Goal: Task Accomplishment & Management: Manage account settings

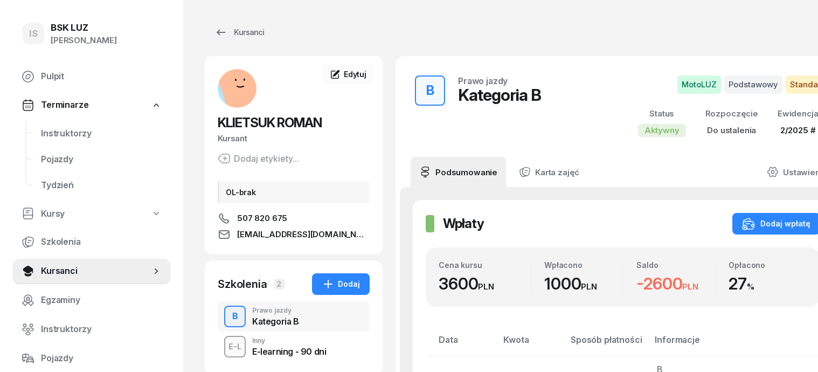
scroll to position [135, 0]
click at [225, 33] on div "Kursanci" at bounding box center [240, 32] width 50 height 13
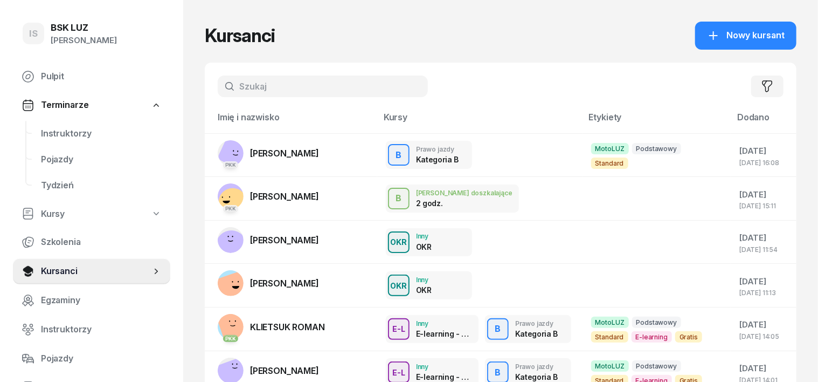
click at [218, 82] on input "text" at bounding box center [323, 86] width 210 height 22
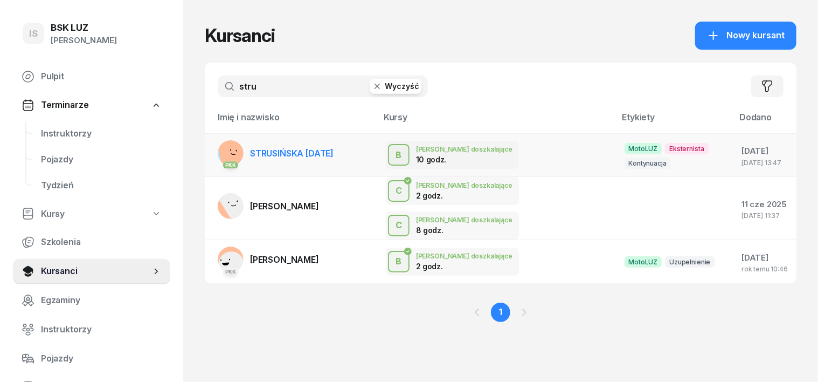
type input "stru"
click at [217, 147] on rect at bounding box center [234, 153] width 35 height 35
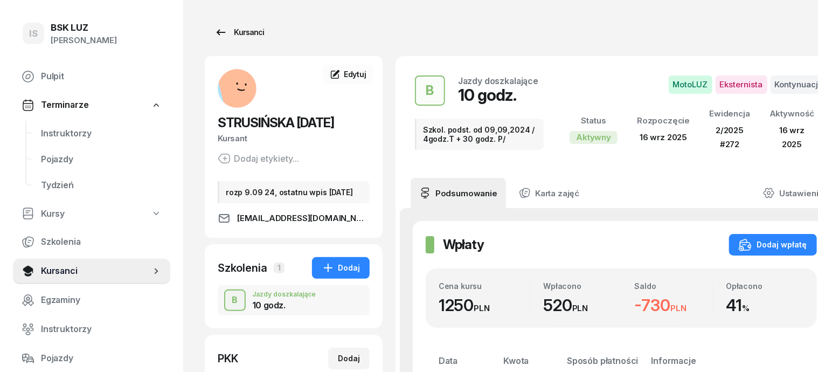
click at [229, 35] on div "Kursanci" at bounding box center [240, 32] width 50 height 13
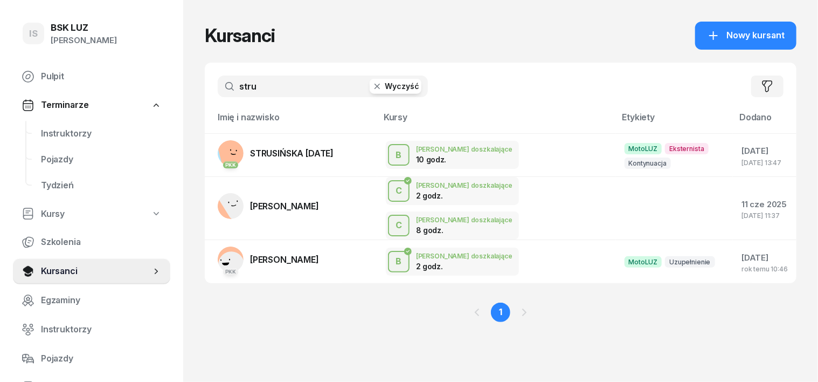
click at [372, 91] on icon "button" at bounding box center [377, 86] width 11 height 11
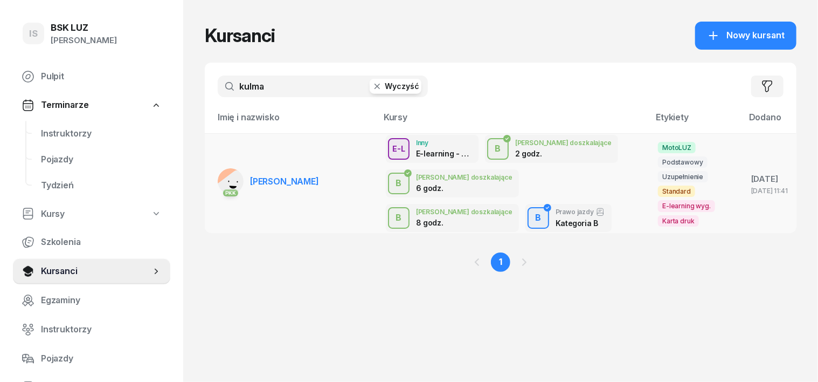
type input "kulma"
click at [213, 177] on rect at bounding box center [235, 190] width 44 height 44
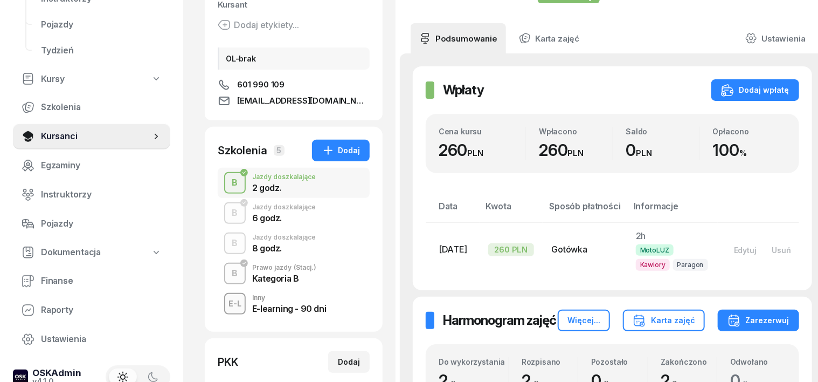
scroll to position [135, 0]
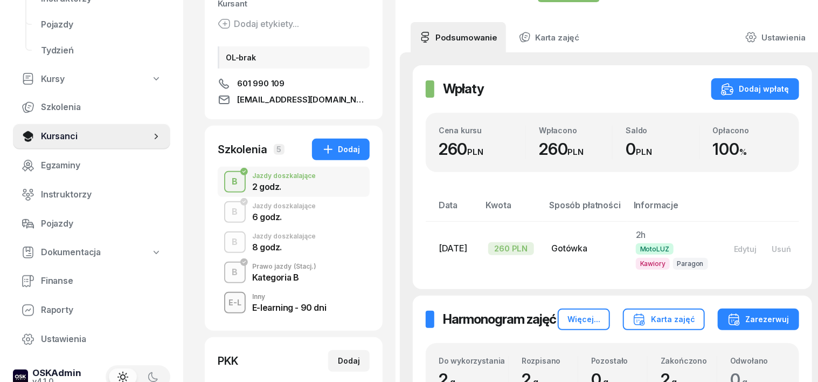
click at [228, 278] on div "B" at bounding box center [235, 272] width 15 height 18
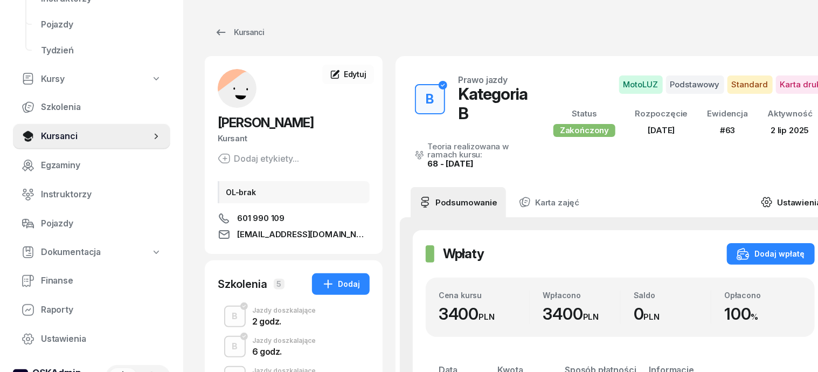
click at [762, 198] on icon at bounding box center [767, 201] width 10 height 9
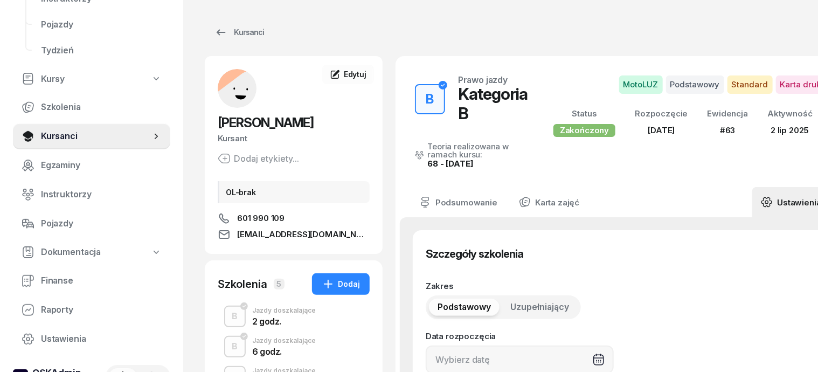
type input "23/05/2025"
type input "63"
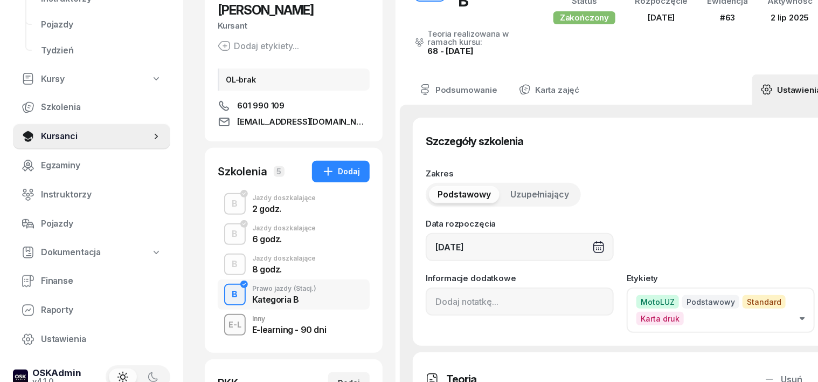
scroll to position [135, 0]
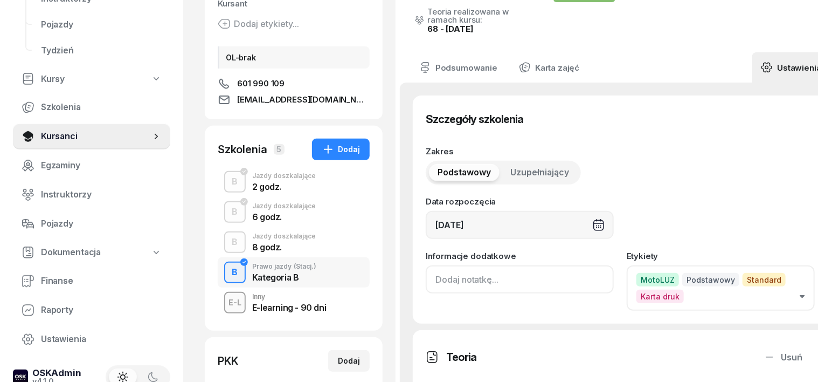
click at [426, 267] on input at bounding box center [520, 279] width 188 height 28
type input "z"
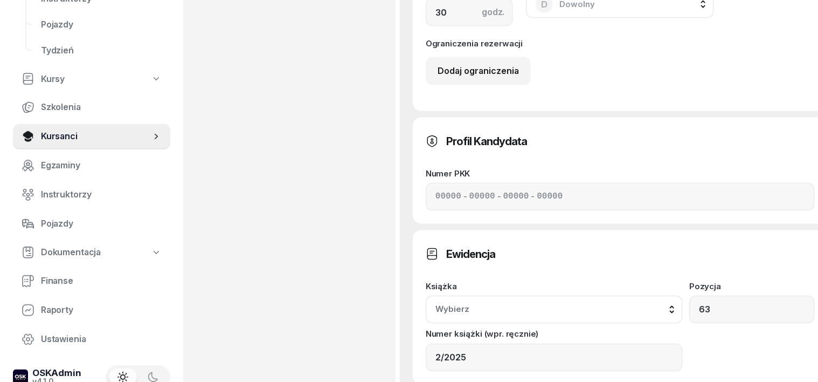
scroll to position [741, 0]
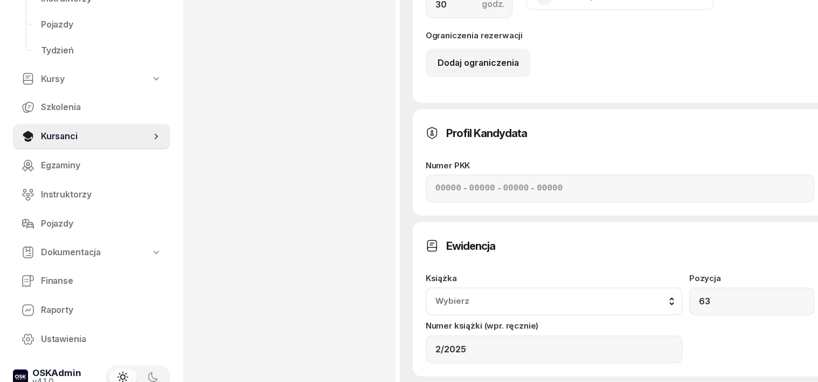
type input "ZASW. NR 161/2025"
click at [683, 287] on button "Wybierz" at bounding box center [554, 301] width 257 height 28
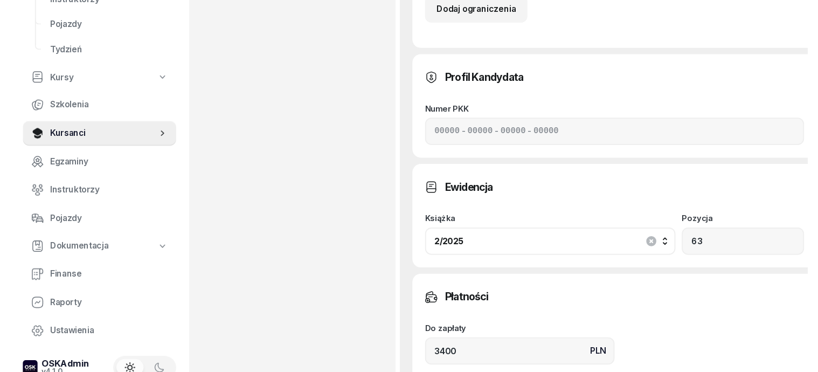
scroll to position [876, 0]
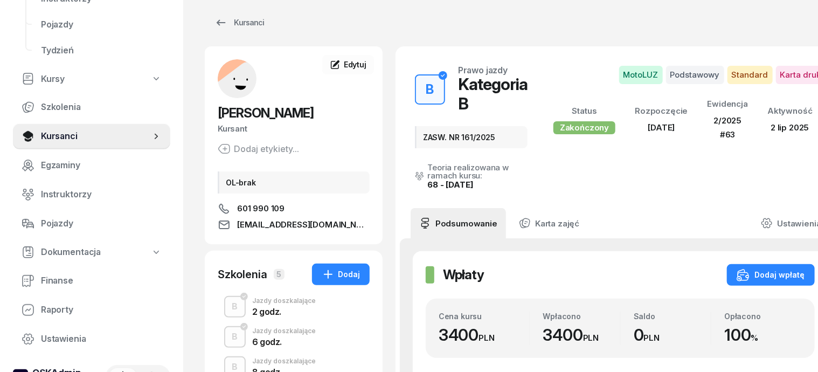
scroll to position [0, 0]
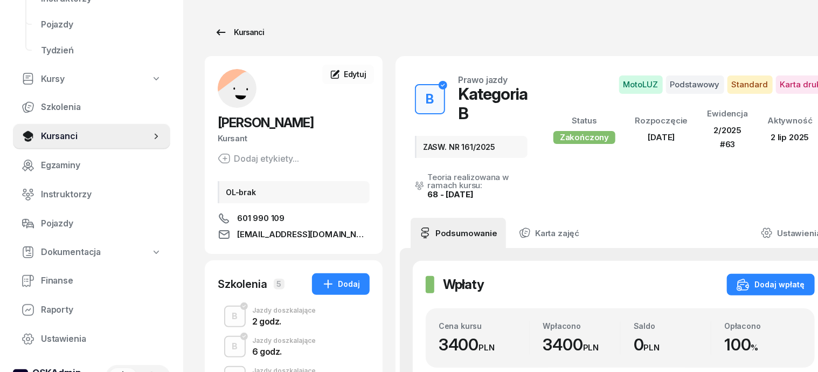
click at [226, 29] on div "Kursanci" at bounding box center [240, 32] width 50 height 13
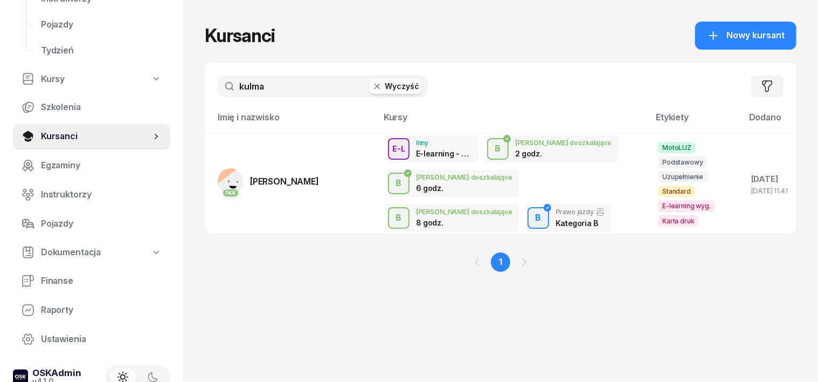
click at [370, 82] on button "Wyczyść" at bounding box center [396, 86] width 52 height 15
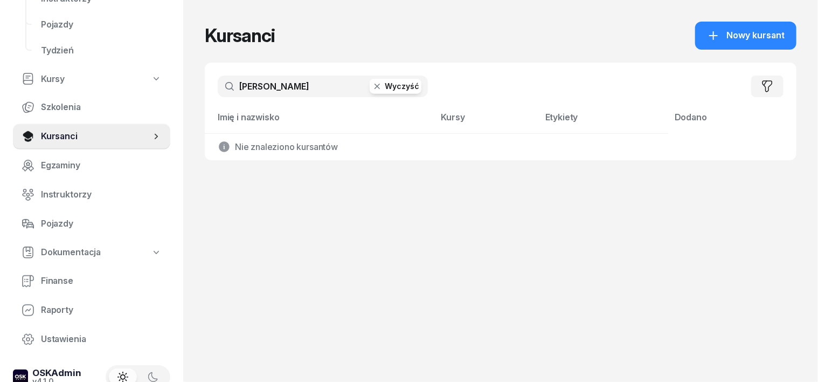
click at [229, 88] on input "HILARY" at bounding box center [323, 86] width 210 height 22
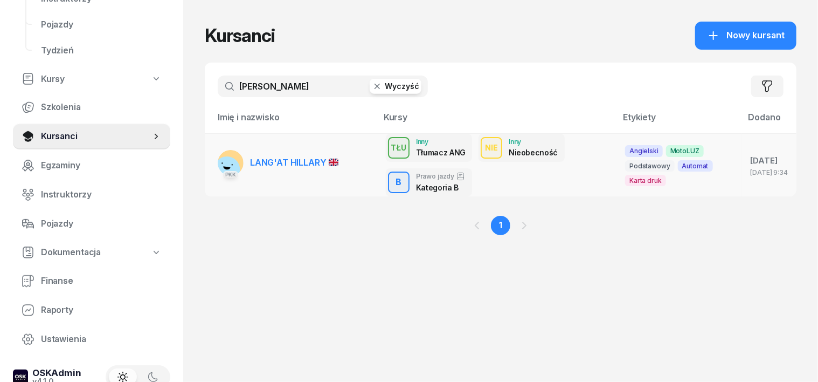
type input "HILLARY"
click at [212, 159] on rect at bounding box center [227, 169] width 30 height 30
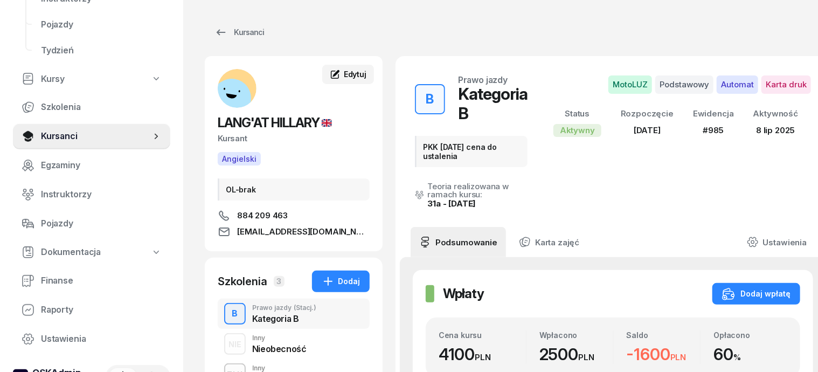
click at [344, 76] on span "Edytuj" at bounding box center [355, 74] width 23 height 9
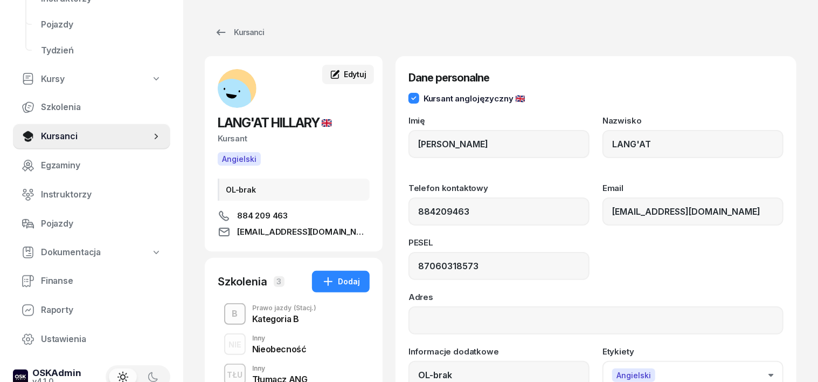
type input "884 209 463"
click at [228, 318] on div "B" at bounding box center [235, 314] width 15 height 18
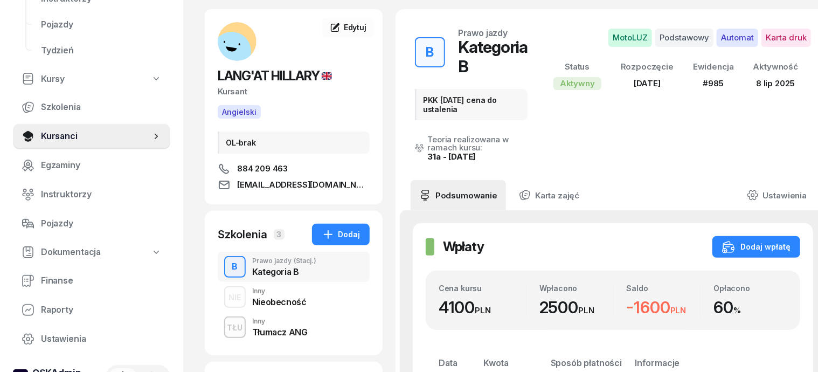
scroll to position [67, 0]
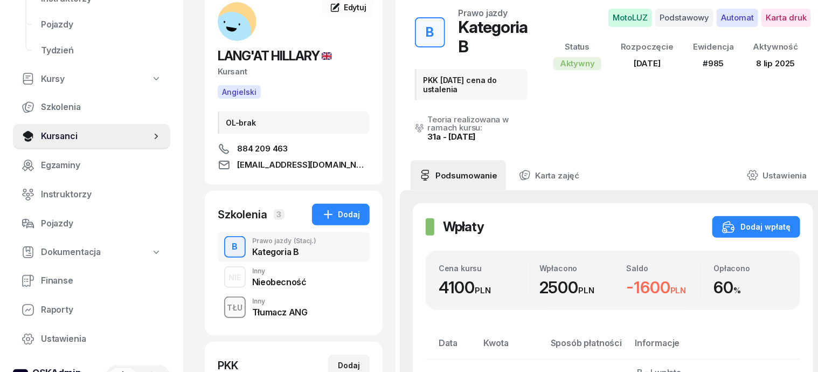
click at [223, 307] on div "TŁU" at bounding box center [235, 307] width 24 height 13
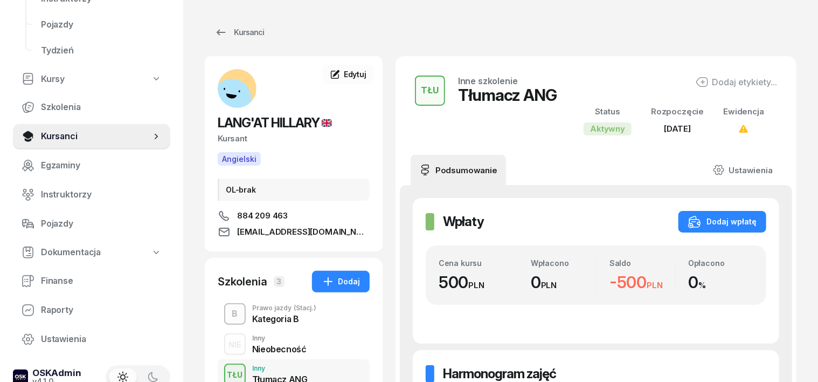
scroll to position [67, 0]
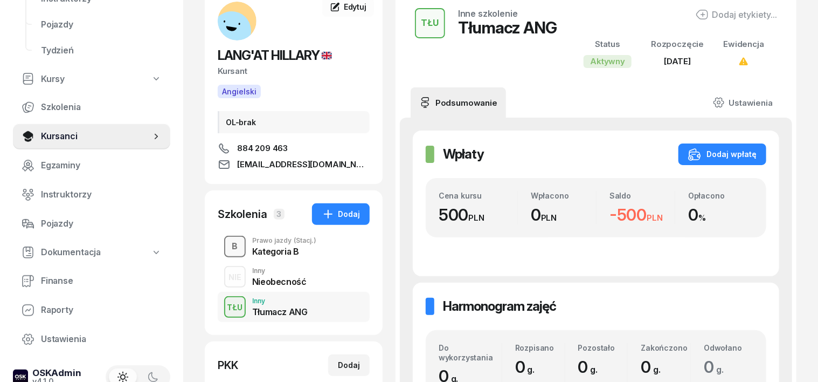
click at [225, 245] on div "button" at bounding box center [234, 246] width 19 height 19
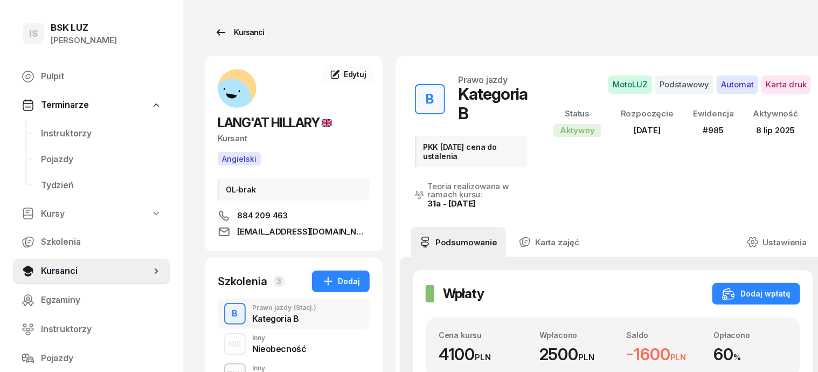
click at [237, 33] on div "Kursanci" at bounding box center [240, 32] width 50 height 13
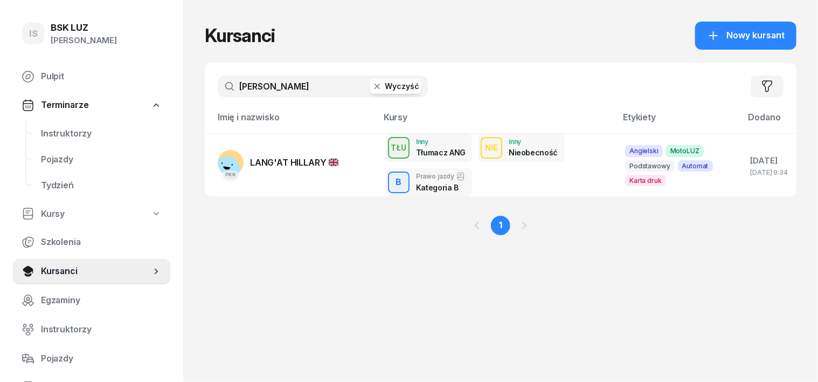
click at [372, 84] on icon "button" at bounding box center [377, 86] width 11 height 11
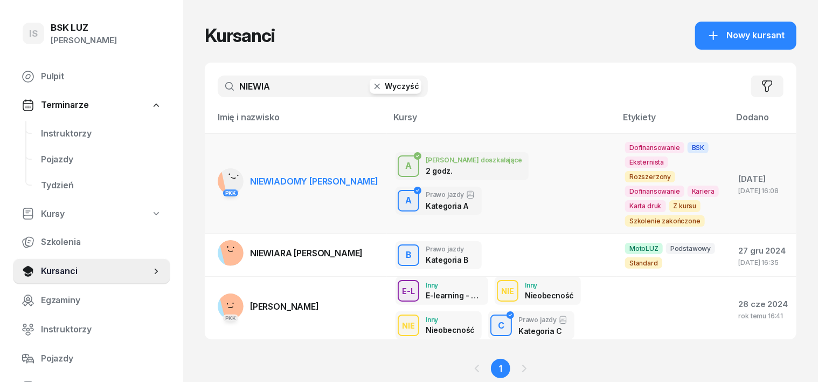
type input "NIEWIA"
click at [221, 168] on rect at bounding box center [236, 178] width 31 height 31
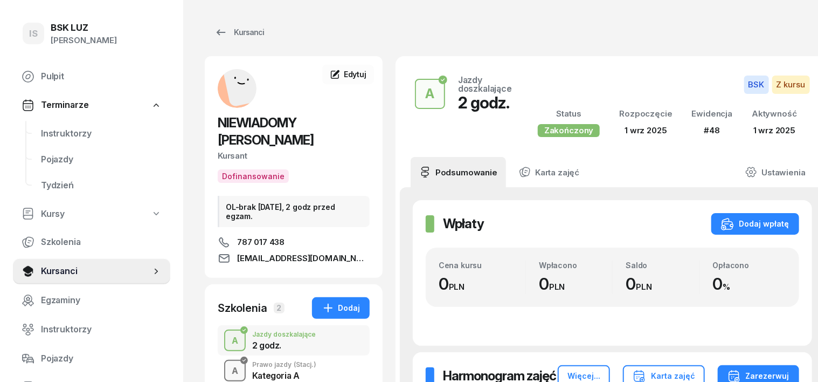
click at [228, 362] on div "A" at bounding box center [235, 371] width 15 height 18
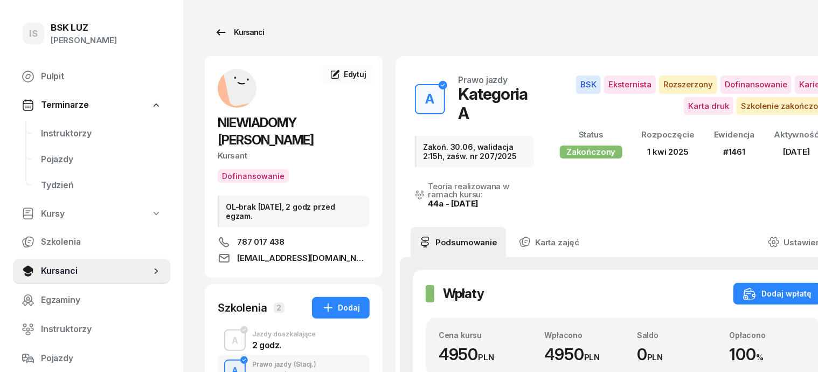
click at [226, 38] on div "Kursanci" at bounding box center [240, 32] width 50 height 13
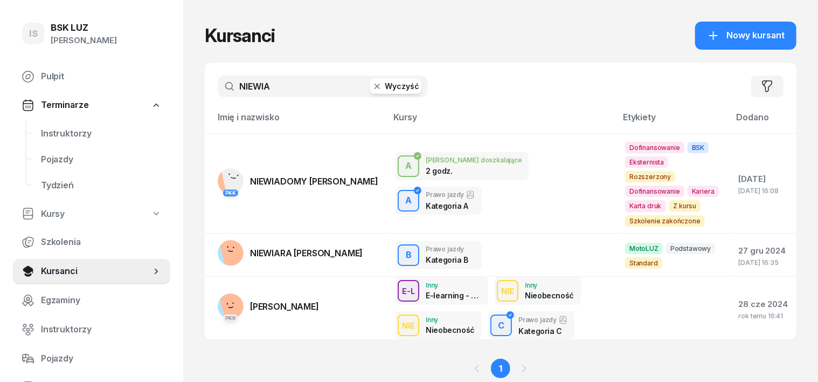
click at [372, 86] on icon "button" at bounding box center [377, 86] width 11 height 11
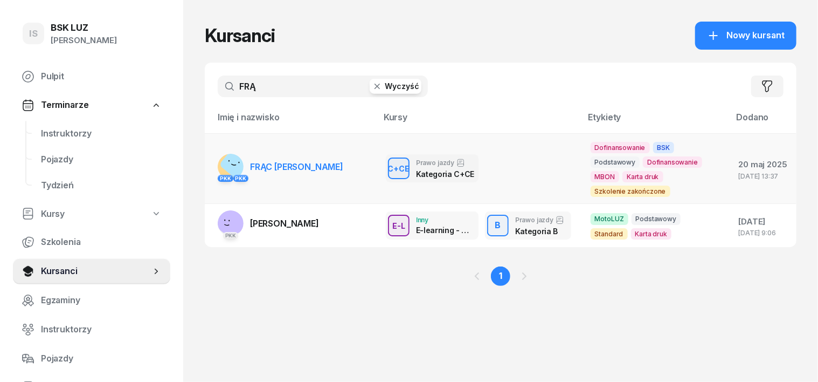
type input "FRĄ"
click at [219, 170] on rect at bounding box center [237, 162] width 37 height 37
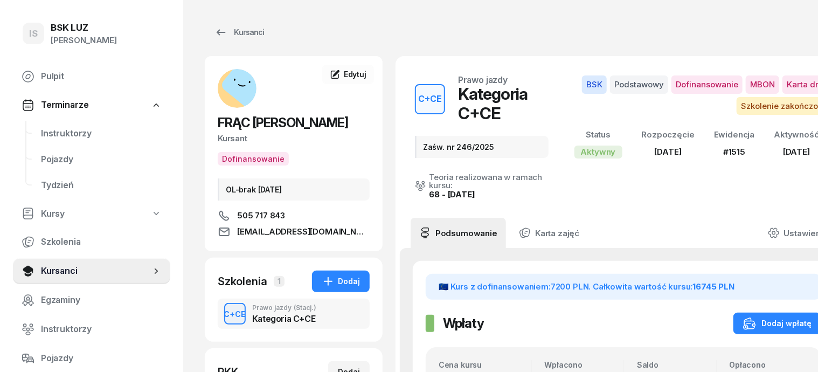
click at [780, 227] on icon at bounding box center [774, 233] width 12 height 12
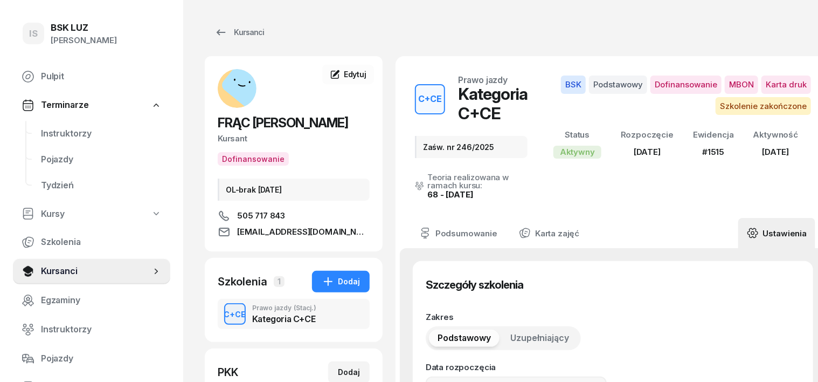
type input "23/05/2025"
type input "Zaśw. nr 246/2025"
type input "45"
type input "1515"
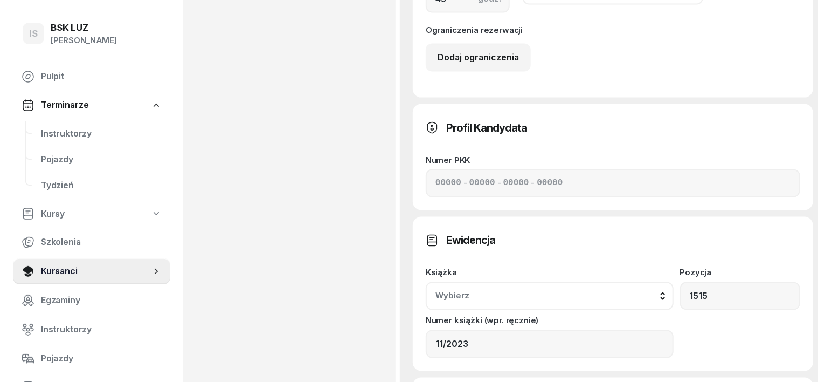
scroll to position [809, 0]
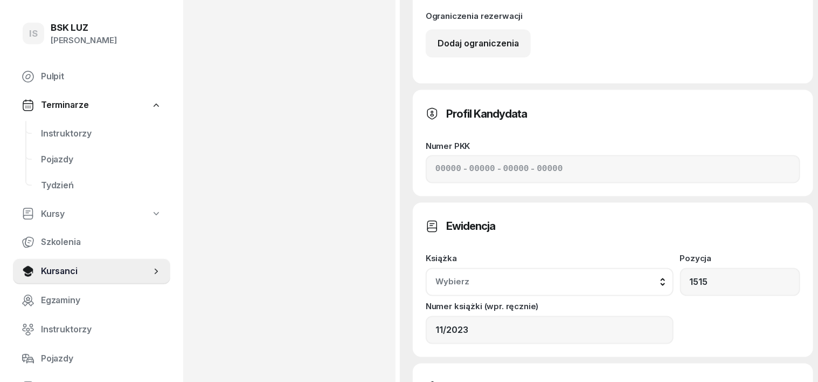
click at [664, 275] on div "Wybierz" at bounding box center [550, 282] width 229 height 14
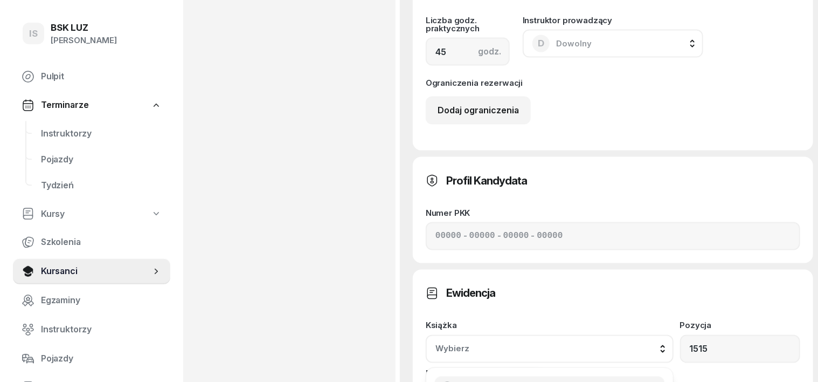
scroll to position [741, 0]
click at [664, 342] on div "Wybierz" at bounding box center [550, 349] width 229 height 14
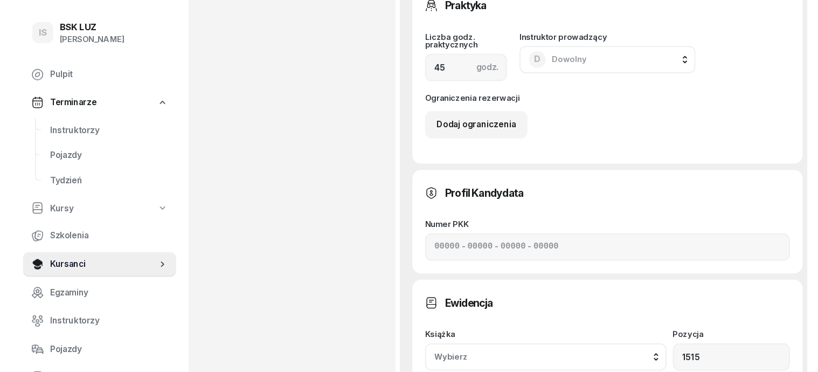
scroll to position [1011, 0]
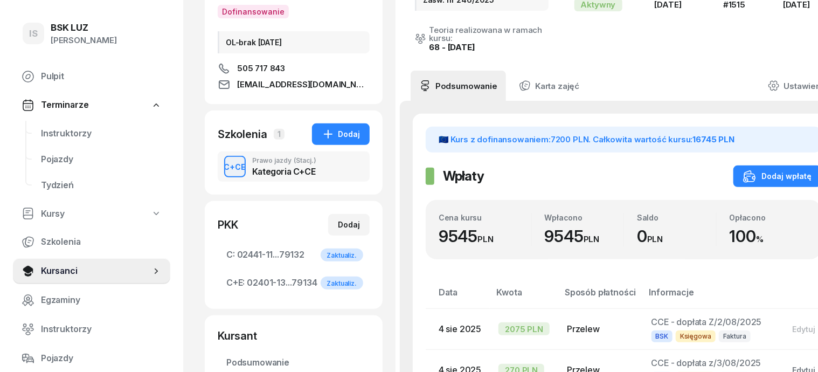
scroll to position [0, 0]
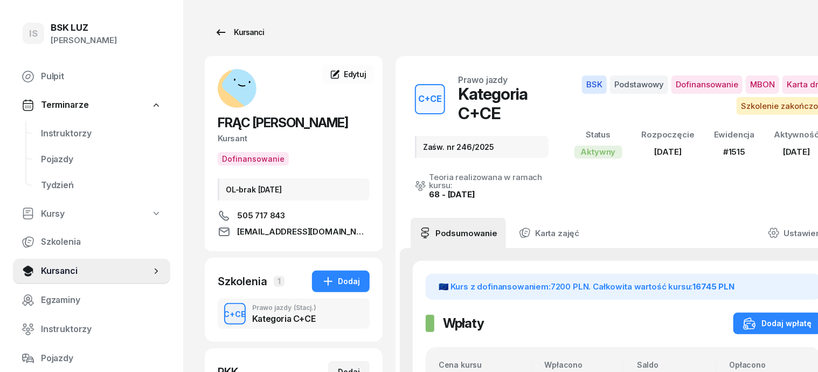
click at [233, 36] on div "Kursanci" at bounding box center [240, 32] width 50 height 13
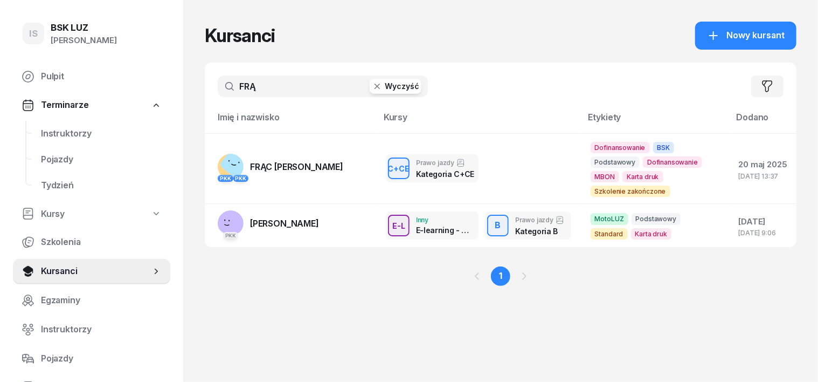
click at [372, 88] on icon "button" at bounding box center [377, 86] width 11 height 11
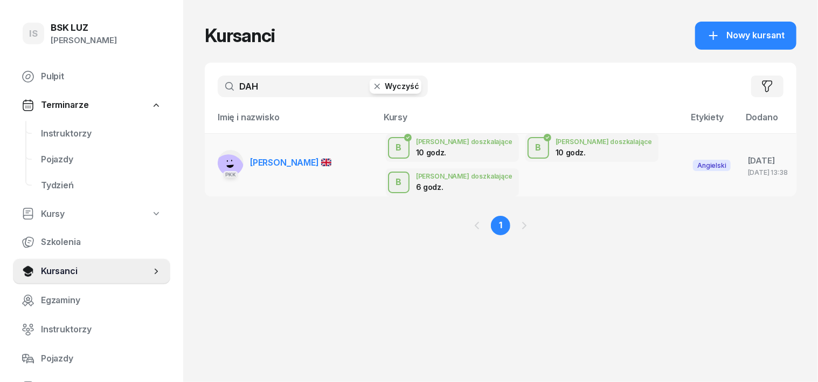
type input "DAH"
click at [208, 153] on rect at bounding box center [229, 170] width 42 height 42
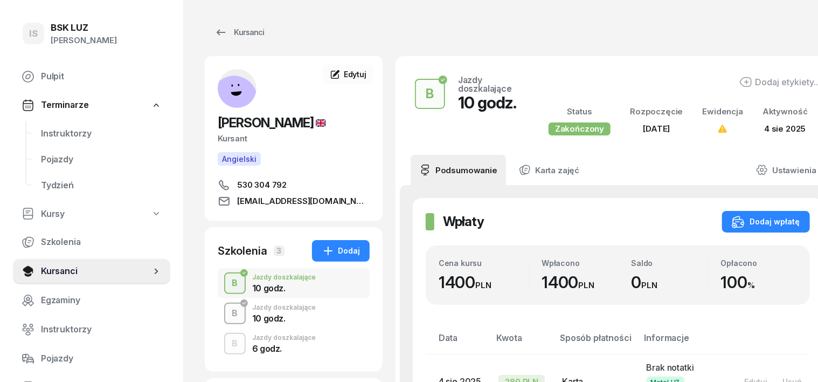
click at [228, 313] on div "B" at bounding box center [235, 313] width 15 height 18
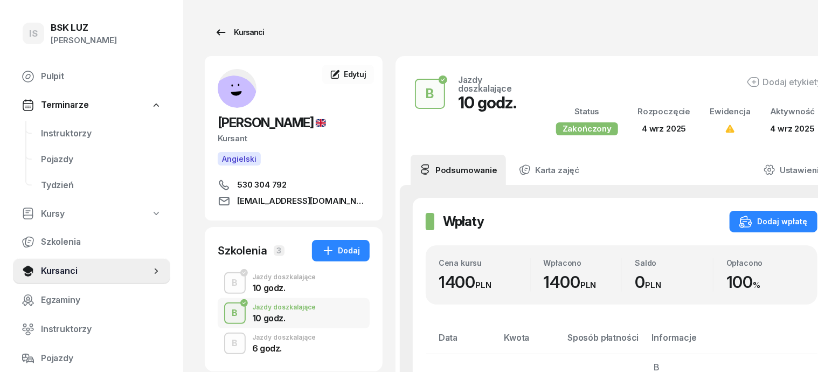
click at [228, 32] on div "Kursanci" at bounding box center [240, 32] width 50 height 13
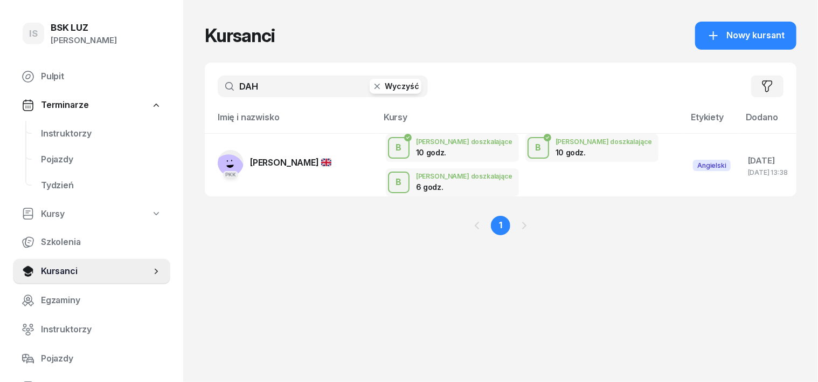
click at [372, 85] on icon "button" at bounding box center [377, 86] width 11 height 11
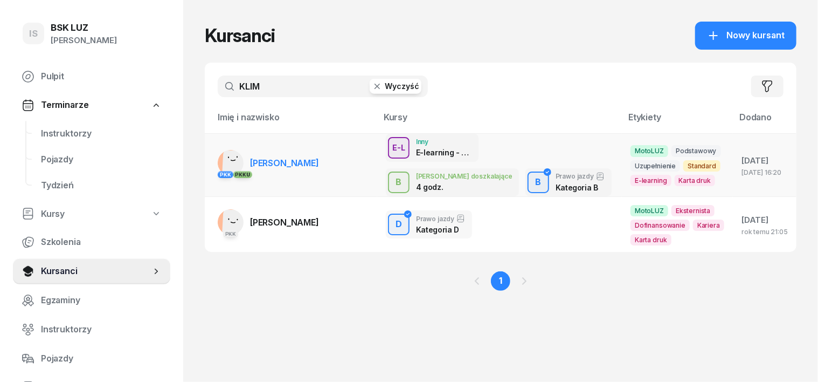
type input "KLIM"
click at [222, 158] on rect at bounding box center [235, 163] width 27 height 27
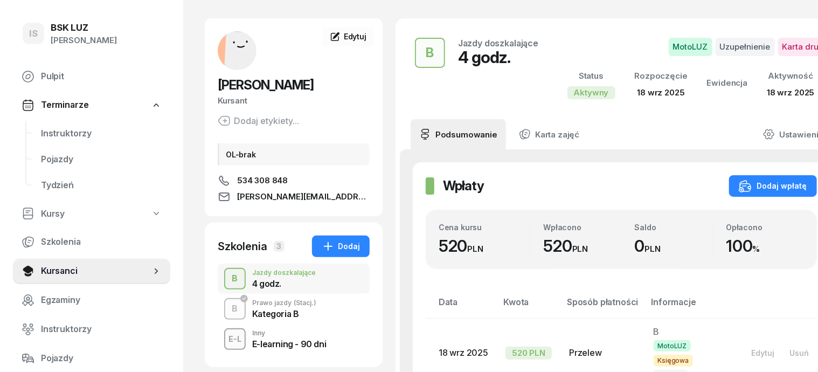
scroll to position [67, 0]
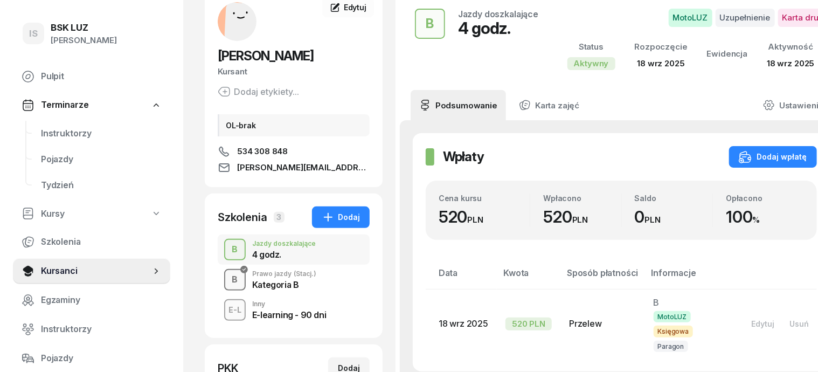
click at [228, 282] on div "B" at bounding box center [235, 280] width 15 height 18
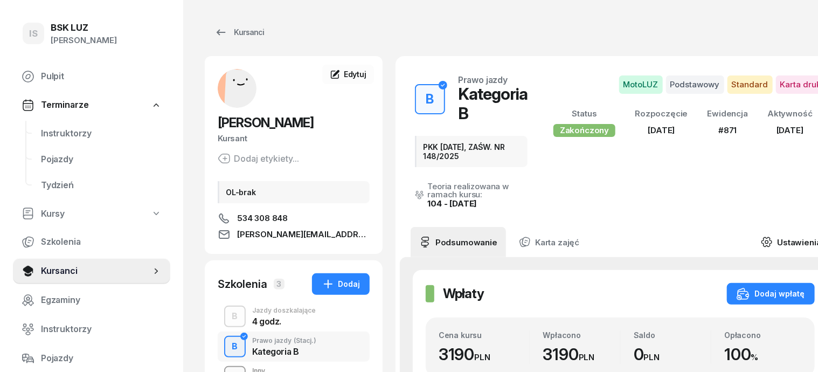
click at [762, 244] on icon at bounding box center [767, 242] width 10 height 9
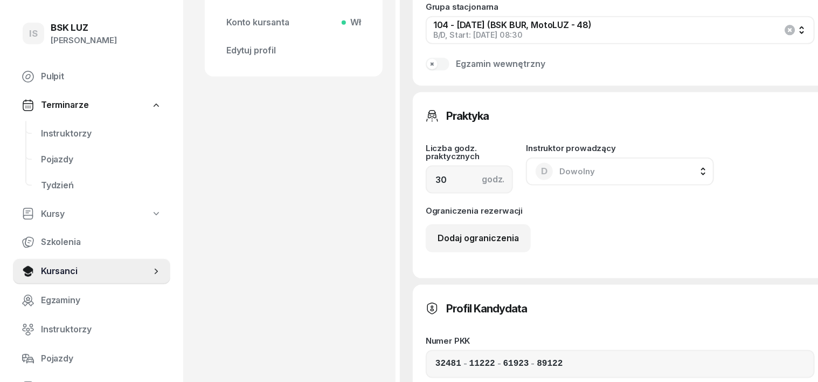
scroll to position [741, 0]
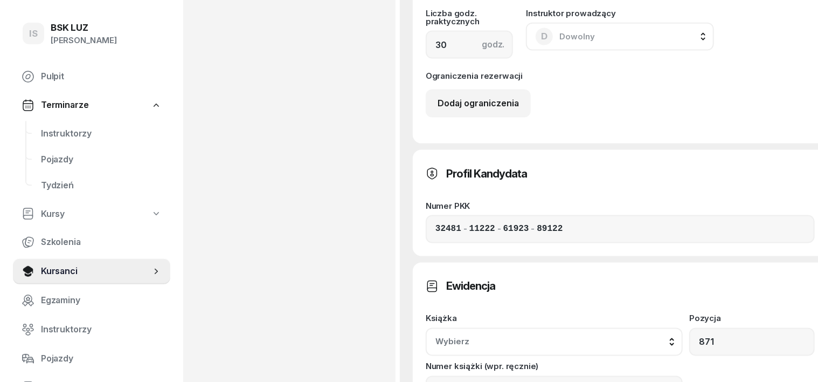
click at [673, 335] on div "Wybierz" at bounding box center [555, 342] width 238 height 14
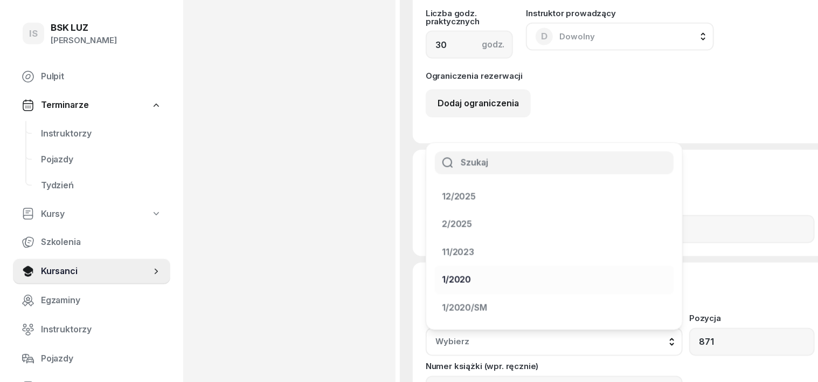
click at [471, 273] on div "1/2020" at bounding box center [456, 280] width 29 height 14
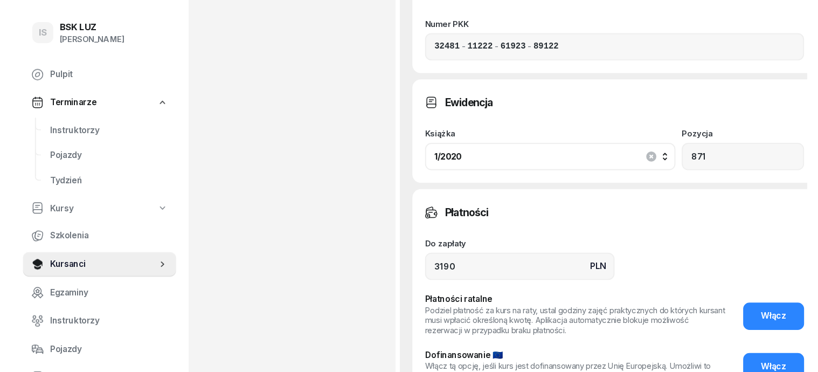
scroll to position [1009, 0]
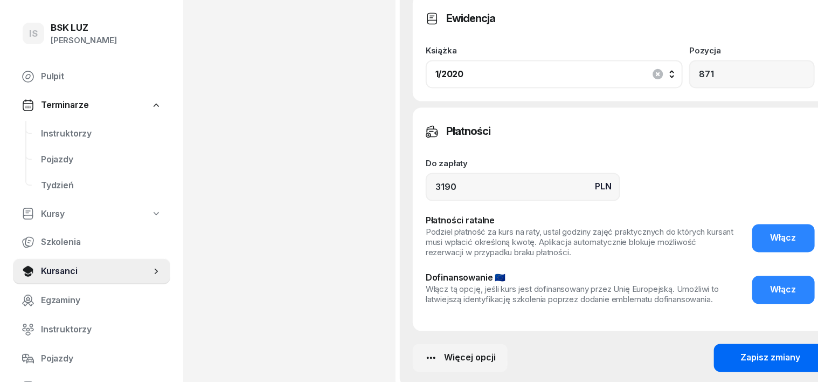
click at [771, 351] on div "Zapisz zmiany" at bounding box center [771, 358] width 60 height 14
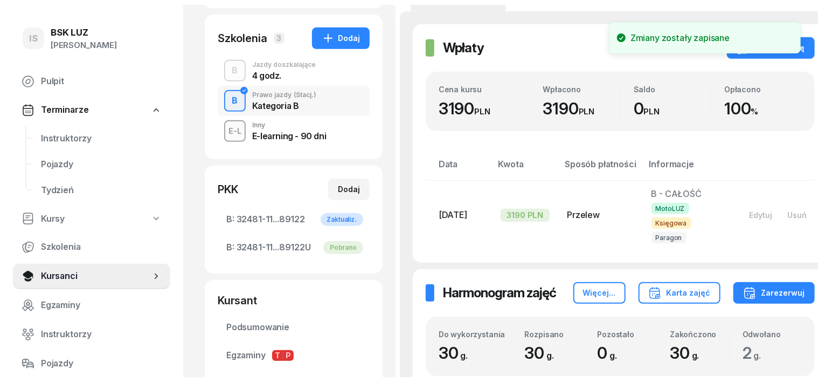
scroll to position [0, 0]
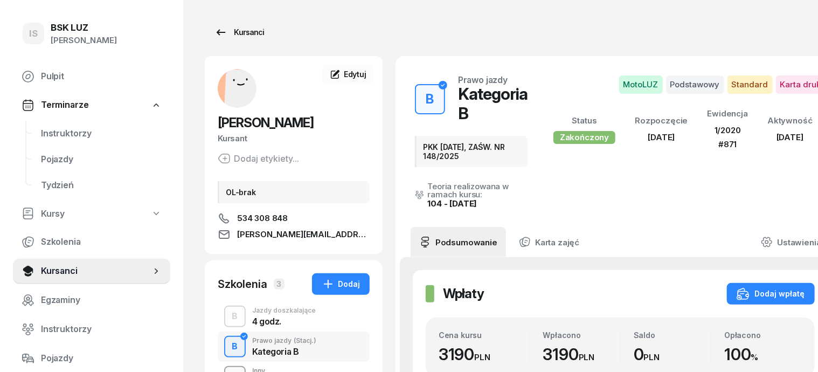
click at [229, 29] on div "Kursanci" at bounding box center [240, 32] width 50 height 13
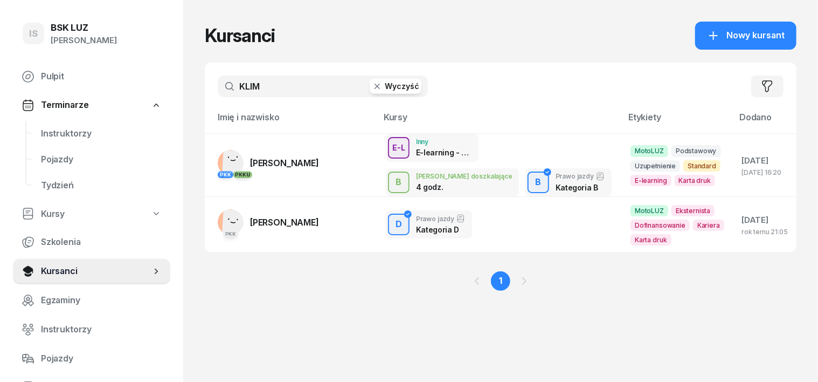
click at [372, 87] on icon "button" at bounding box center [377, 86] width 11 height 11
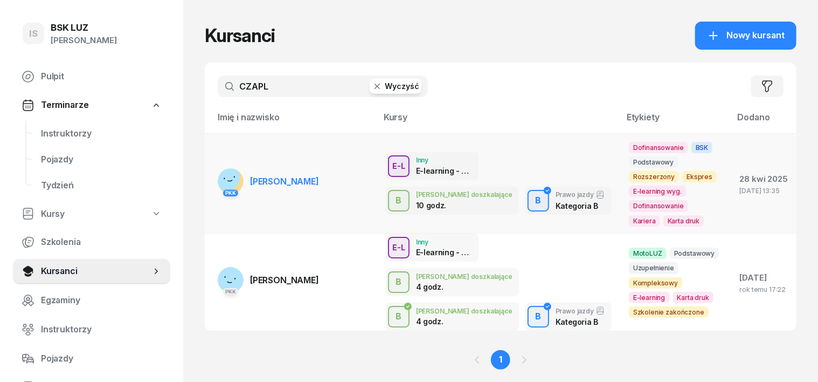
type input "CZAPL"
click at [209, 169] on rect at bounding box center [227, 177] width 37 height 37
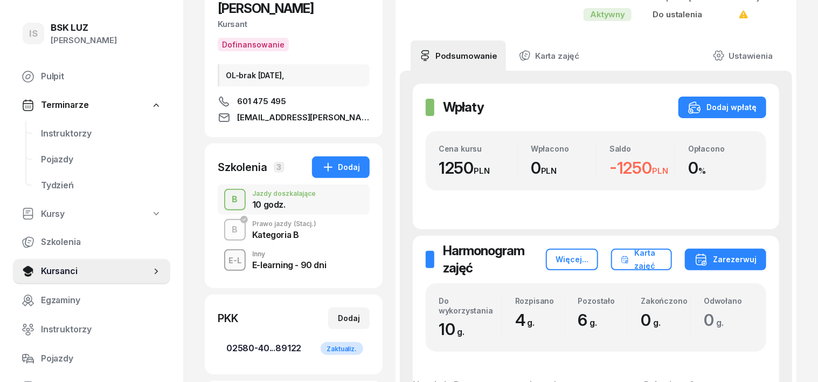
scroll to position [135, 0]
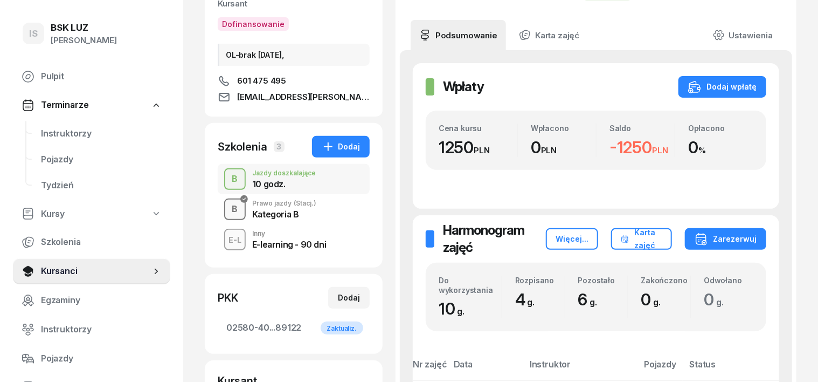
click at [228, 213] on div "B" at bounding box center [235, 209] width 15 height 18
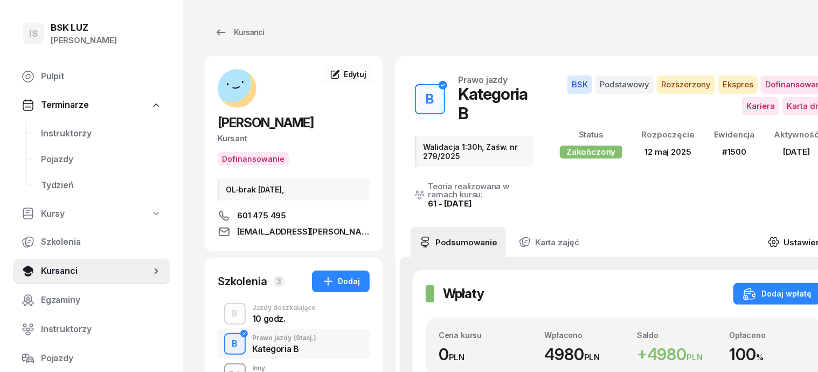
click at [780, 236] on icon at bounding box center [774, 242] width 12 height 12
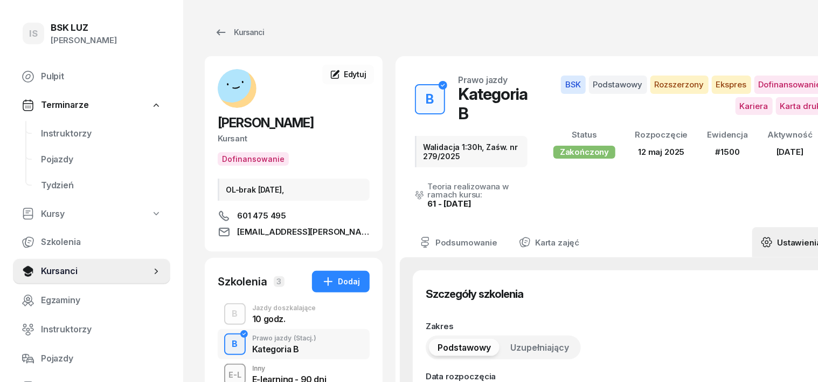
type input "12/05/2025"
type input "Walidacja 1:30h, Zaśw. nr 279/2025"
type input "38"
type input "02580"
type input "40250"
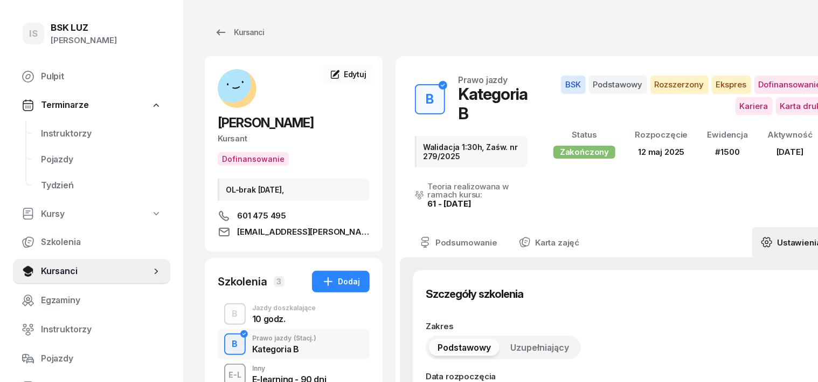
type input "51843"
type input "89122"
type input "1500"
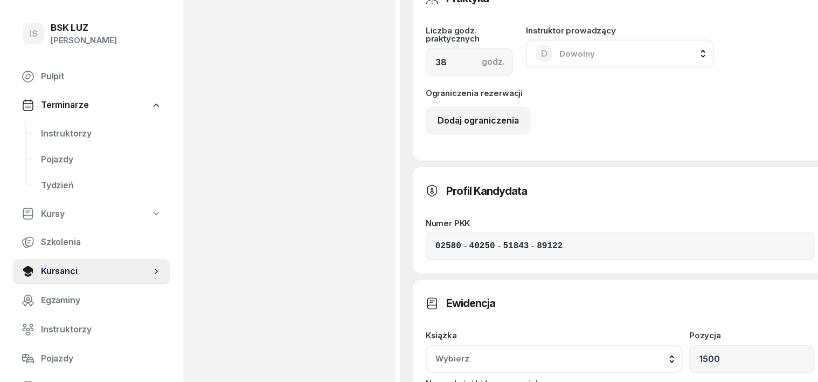
scroll to position [741, 0]
click at [683, 344] on button "Wybierz" at bounding box center [554, 358] width 257 height 28
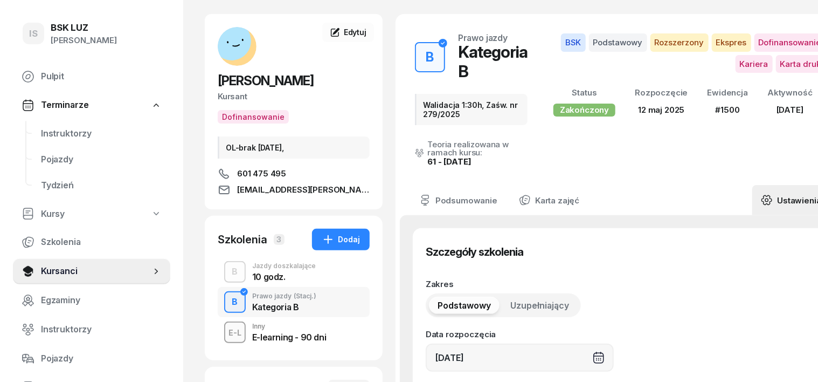
scroll to position [0, 0]
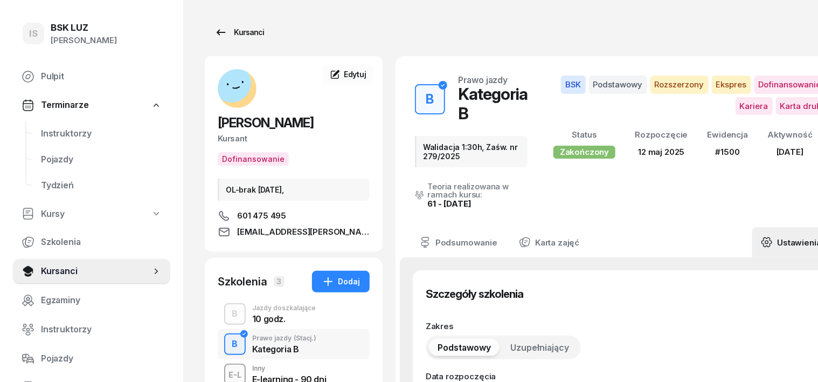
click at [236, 36] on div "Kursanci" at bounding box center [240, 32] width 50 height 13
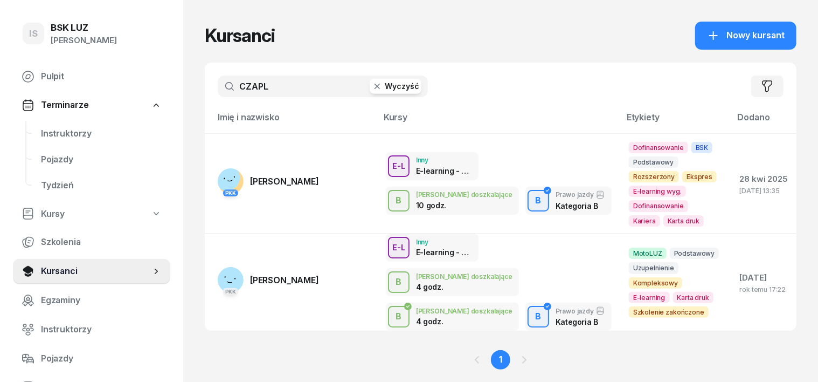
click at [372, 88] on icon "button" at bounding box center [377, 86] width 11 height 11
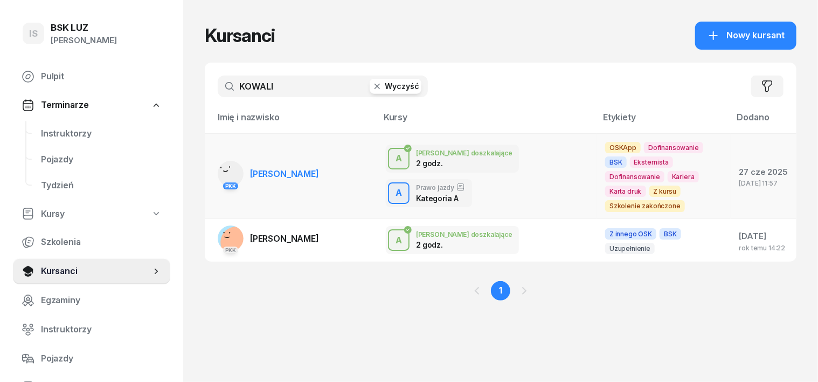
type input "KOWALI"
click at [211, 163] on rect at bounding box center [231, 173] width 40 height 40
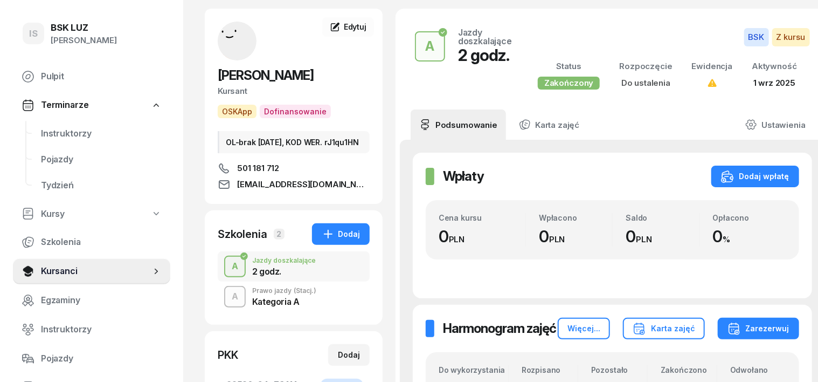
scroll to position [202, 0]
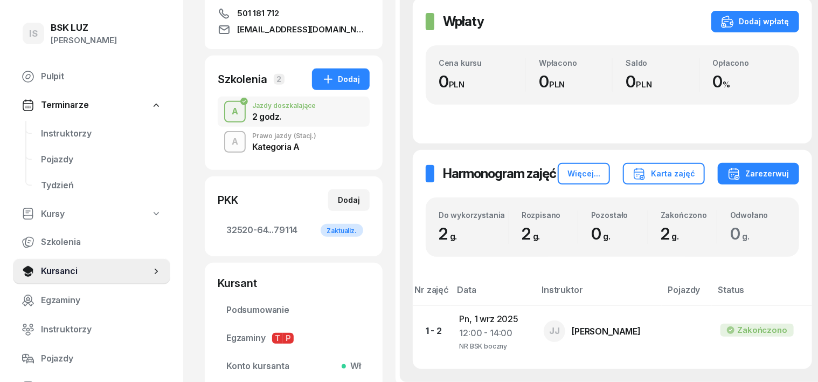
click at [228, 147] on div "A" at bounding box center [235, 142] width 15 height 18
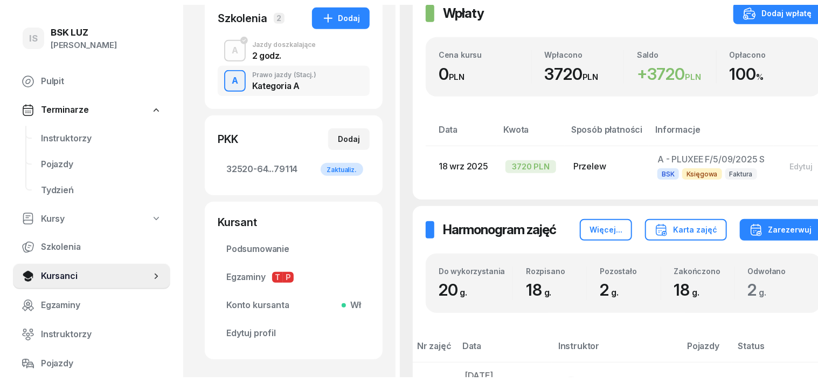
scroll to position [135, 0]
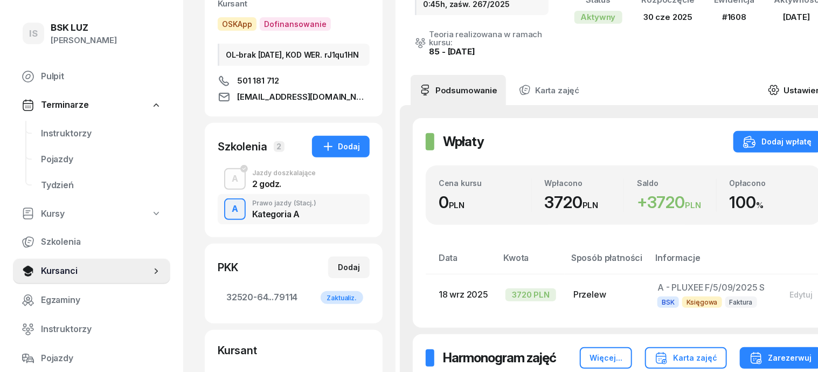
click at [780, 84] on icon at bounding box center [774, 90] width 12 height 12
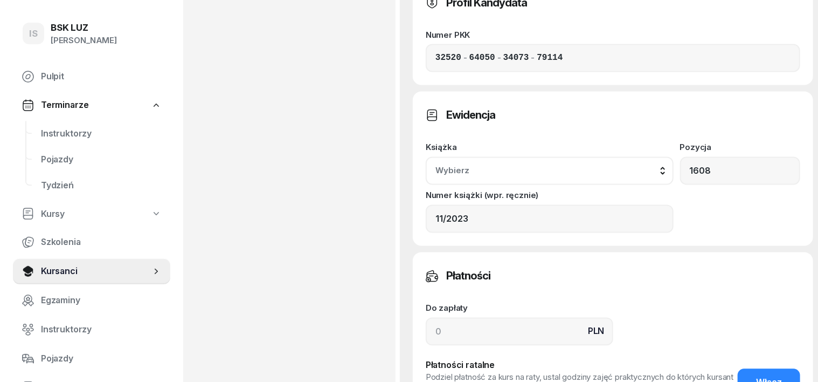
scroll to position [876, 0]
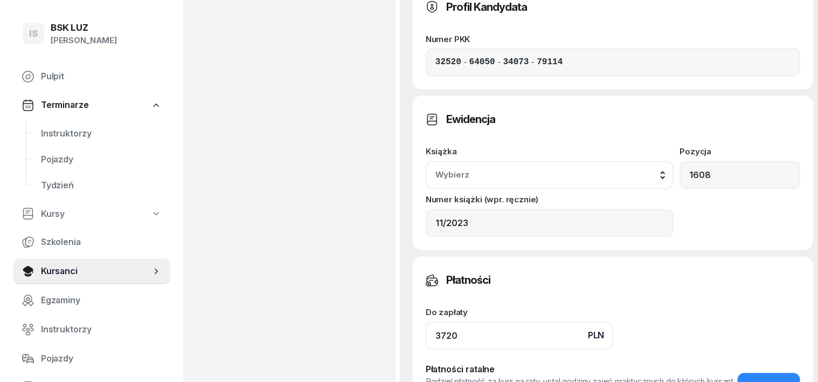
scroll to position [1011, 0]
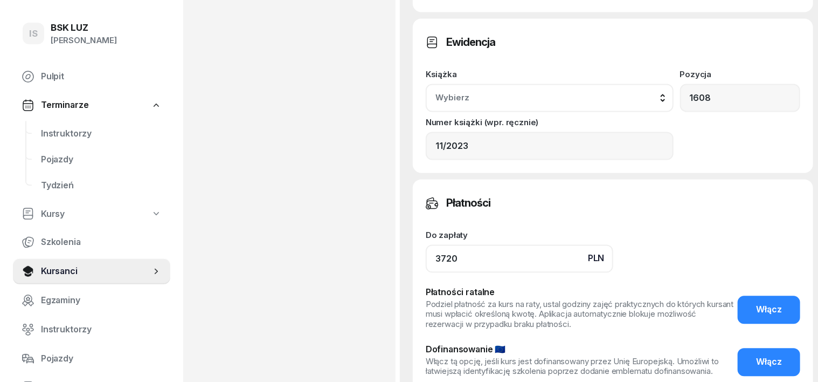
type input "3720"
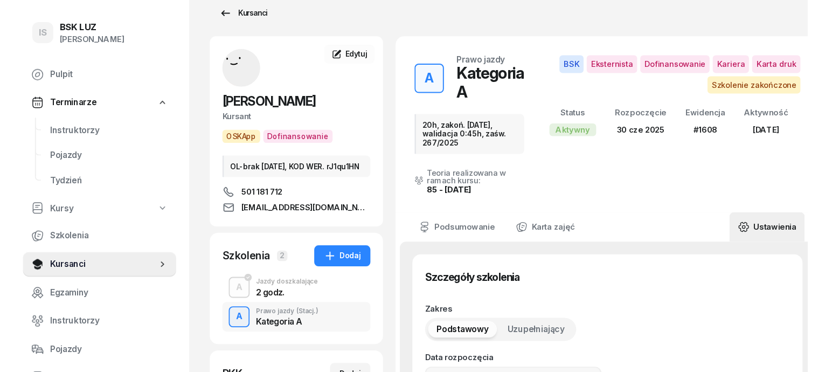
scroll to position [0, 0]
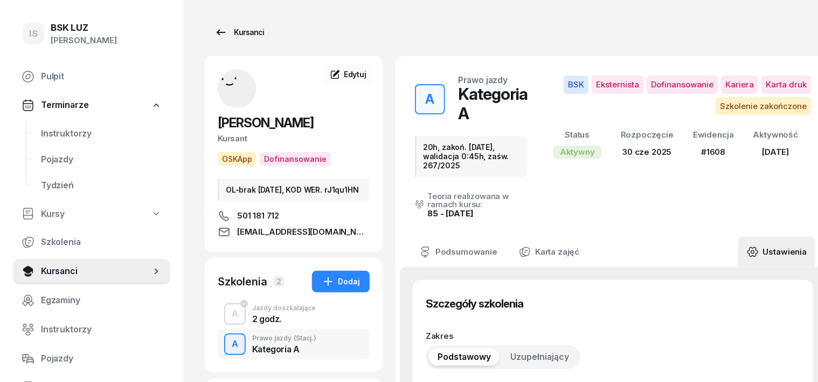
click at [223, 28] on div "Kursanci" at bounding box center [240, 32] width 50 height 13
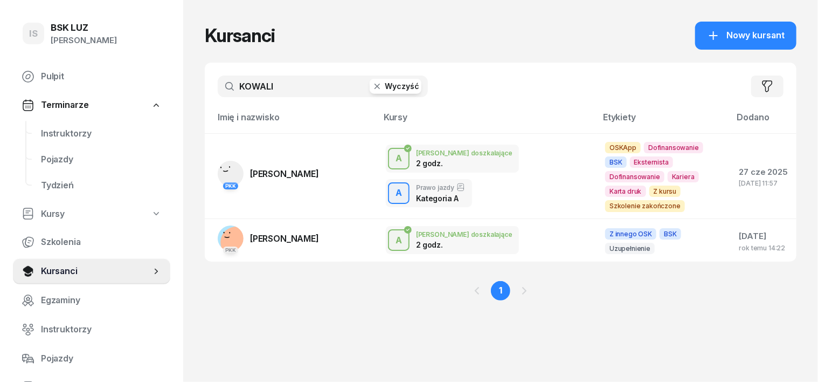
click at [372, 83] on icon "button" at bounding box center [377, 86] width 11 height 11
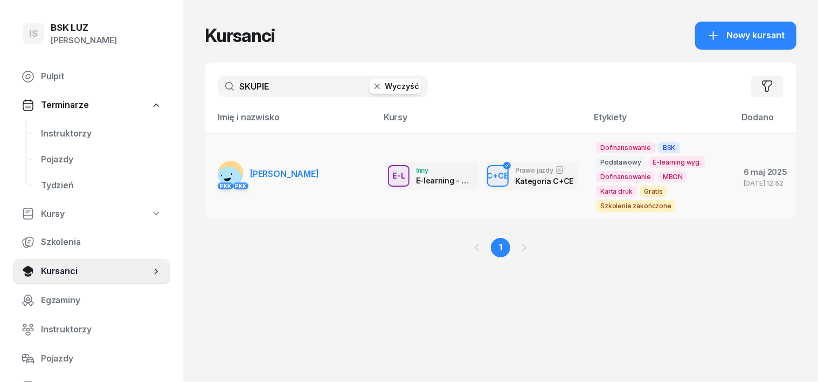
type input "SKUPIE"
click at [218, 178] on div "PKK PKK" at bounding box center [231, 185] width 26 height 14
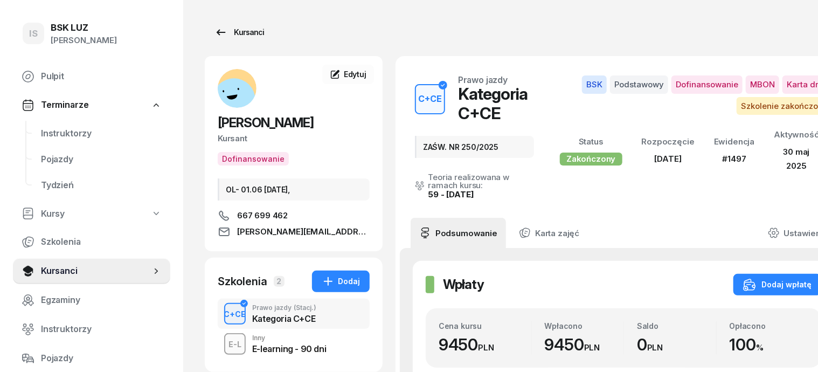
click at [223, 32] on div "Kursanci" at bounding box center [240, 32] width 50 height 13
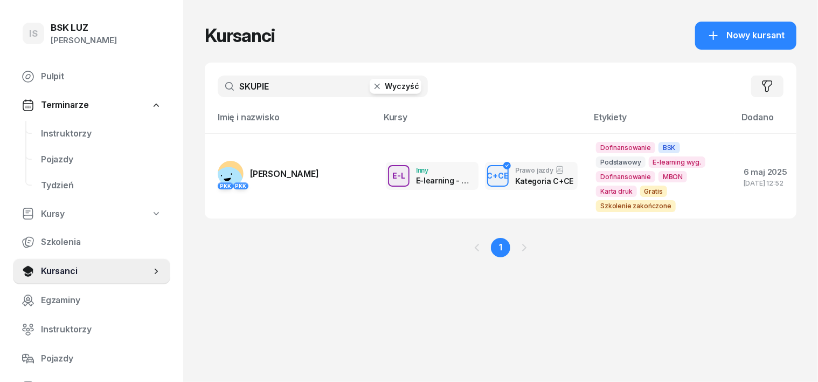
click at [372, 88] on icon "button" at bounding box center [377, 86] width 11 height 11
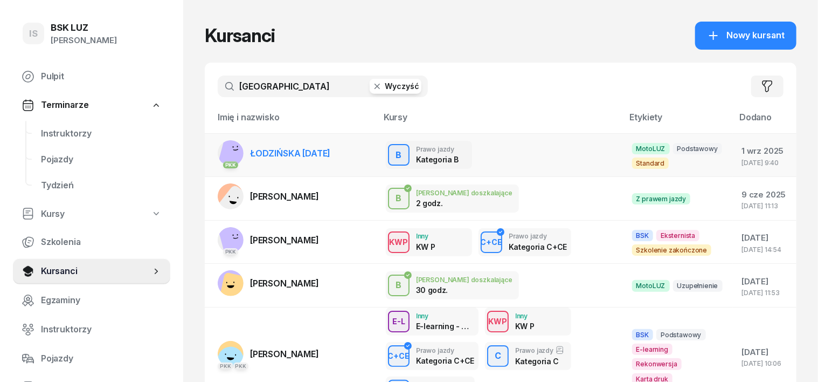
type input "ŁODZI"
click at [218, 146] on rect at bounding box center [234, 152] width 32 height 32
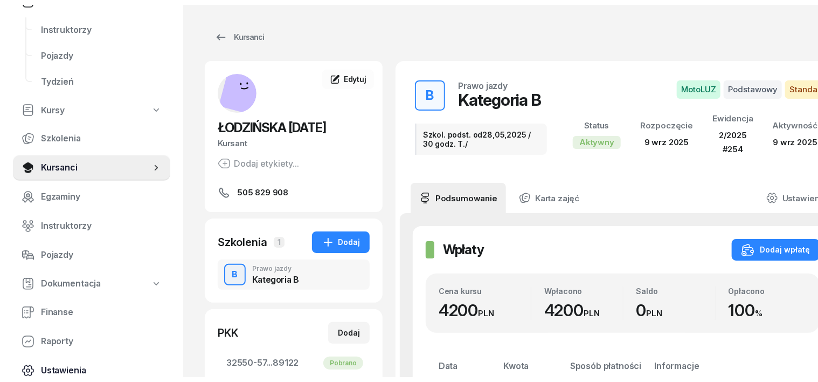
scroll to position [135, 0]
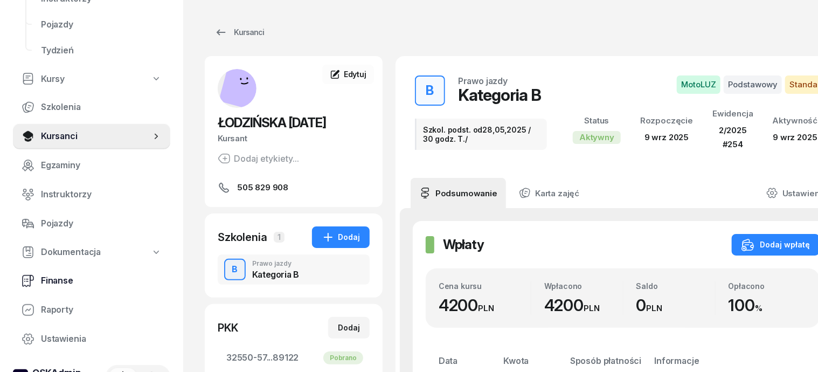
click at [68, 280] on span "Finanse" at bounding box center [101, 281] width 121 height 14
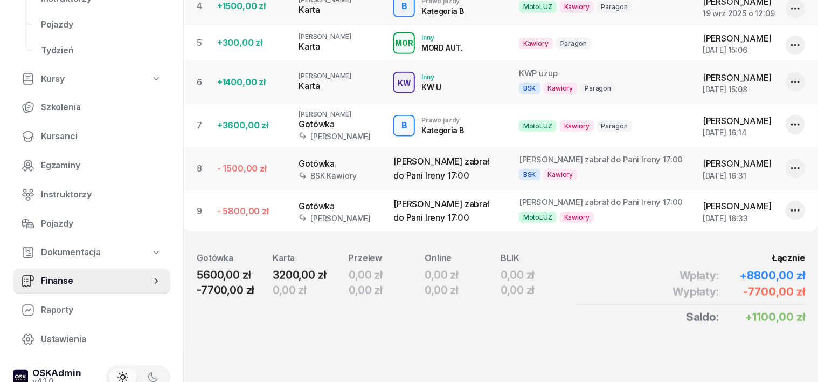
scroll to position [305, 0]
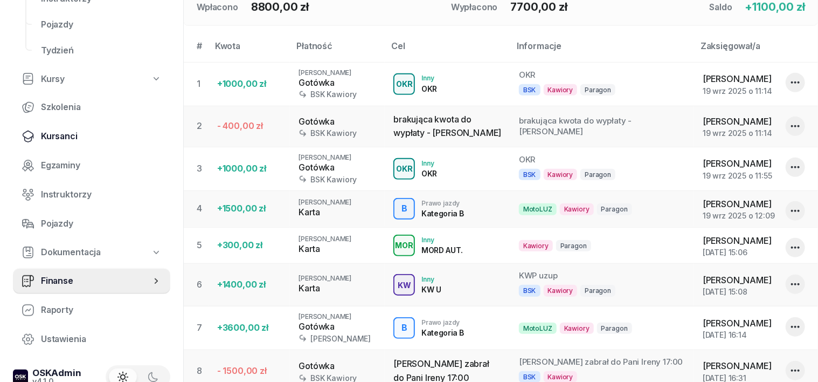
click at [61, 136] on span "Kursanci" at bounding box center [101, 136] width 121 height 14
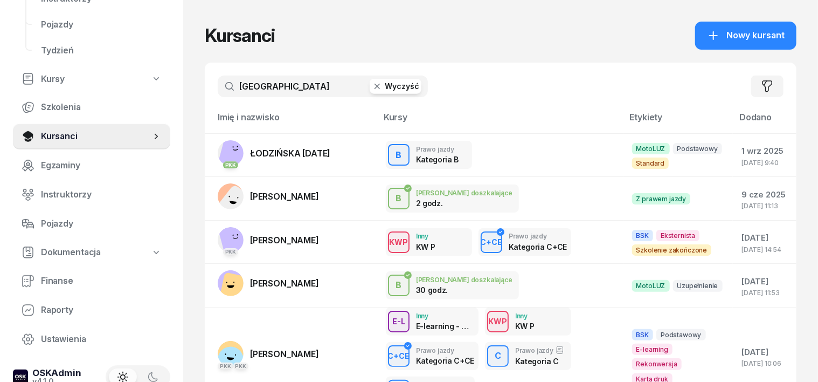
click at [375, 86] on icon "button" at bounding box center [377, 86] width 5 height 5
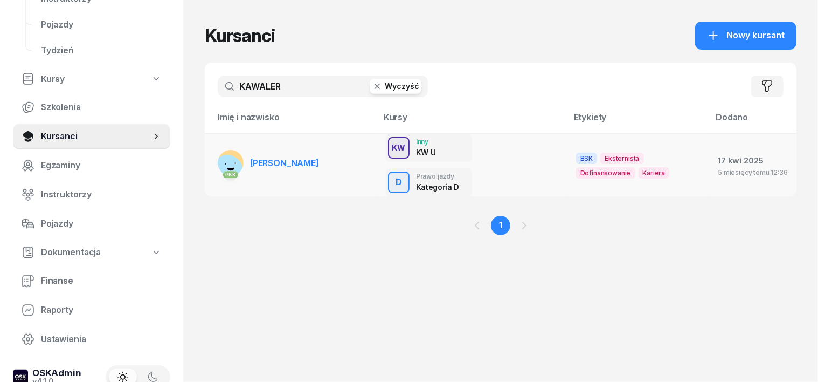
type input "KAWALER"
click at [209, 151] on rect at bounding box center [228, 170] width 38 height 38
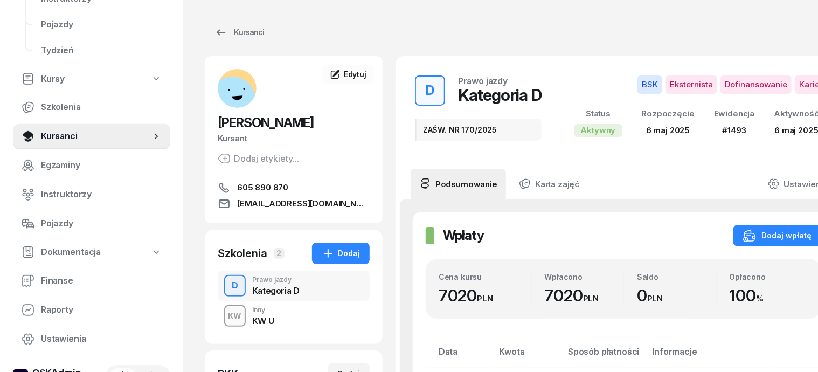
click at [228, 285] on div "D" at bounding box center [235, 286] width 15 height 18
click at [226, 32] on div "Kursanci" at bounding box center [240, 32] width 50 height 13
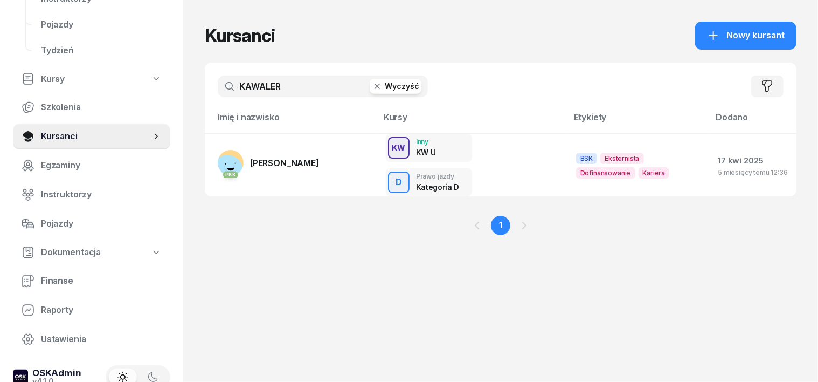
click at [372, 89] on icon "button" at bounding box center [377, 86] width 11 height 11
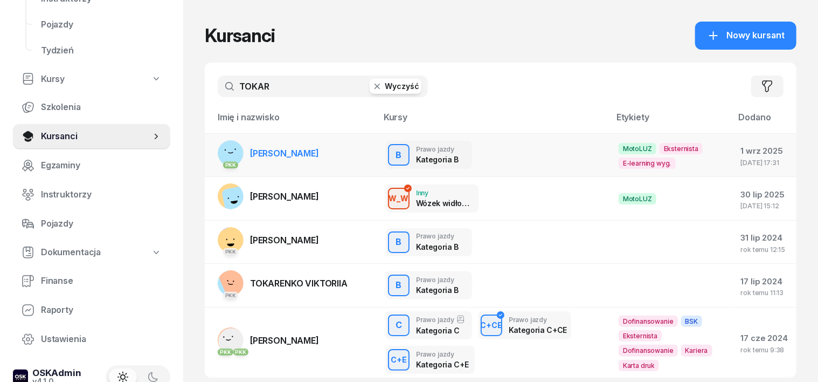
type input "TOKAR"
click at [217, 151] on rect at bounding box center [231, 153] width 29 height 29
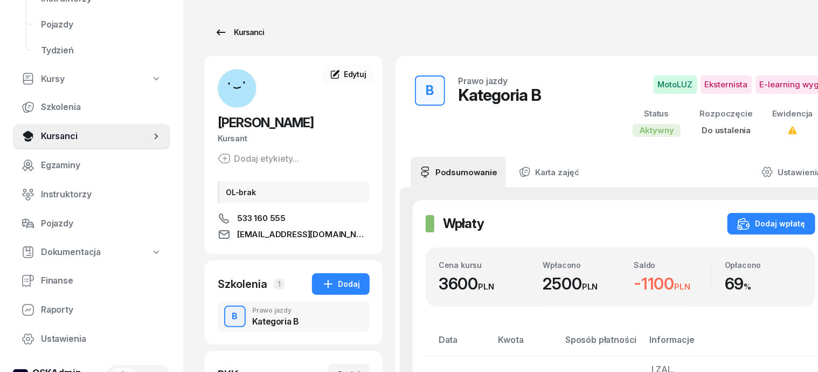
click at [221, 32] on div "Kursanci" at bounding box center [240, 32] width 50 height 13
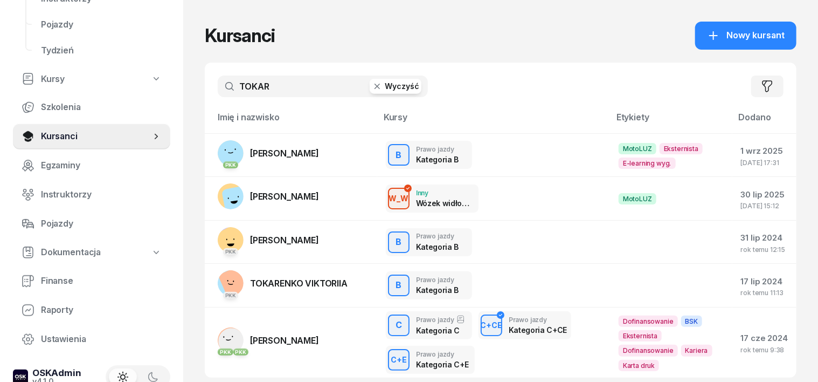
click at [372, 82] on icon "button" at bounding box center [377, 86] width 11 height 11
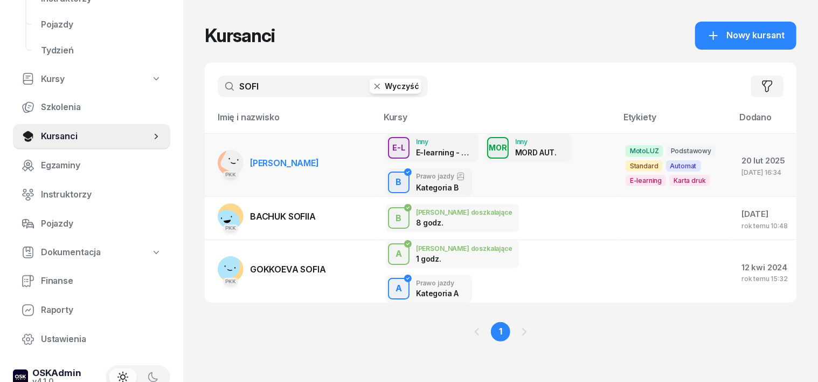
type input "SOFI"
click at [218, 160] on g at bounding box center [238, 159] width 40 height 38
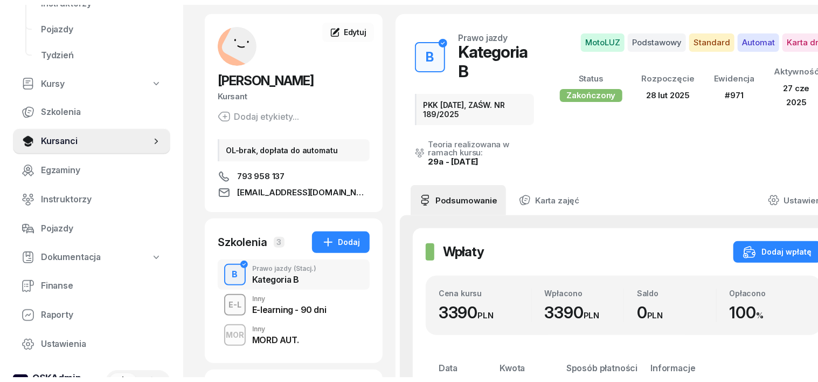
scroll to position [67, 0]
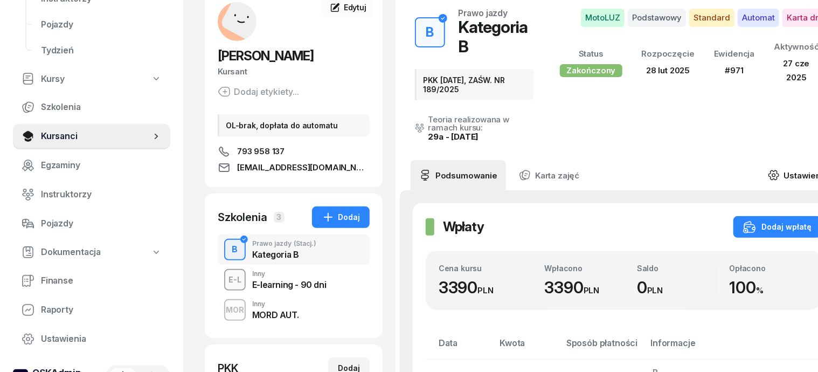
click at [780, 169] on icon at bounding box center [774, 175] width 12 height 12
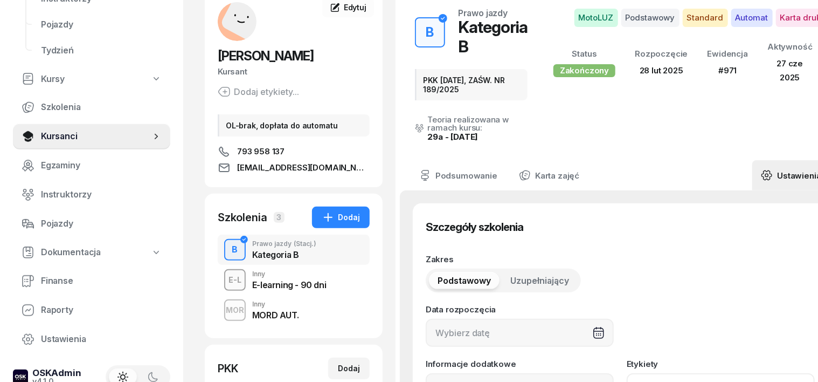
type input "28/02/2025"
type input "PKK 27.02.2025, ZAŚW. NR 189/2025"
type input "52530"
type input "29278"
type input "23063"
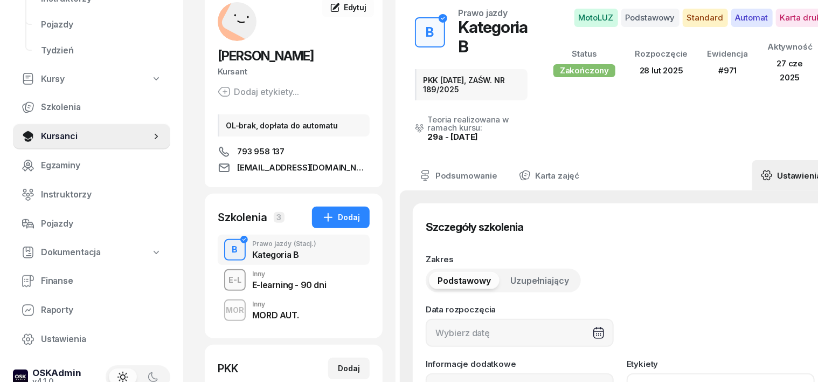
type input "89122"
type input "971"
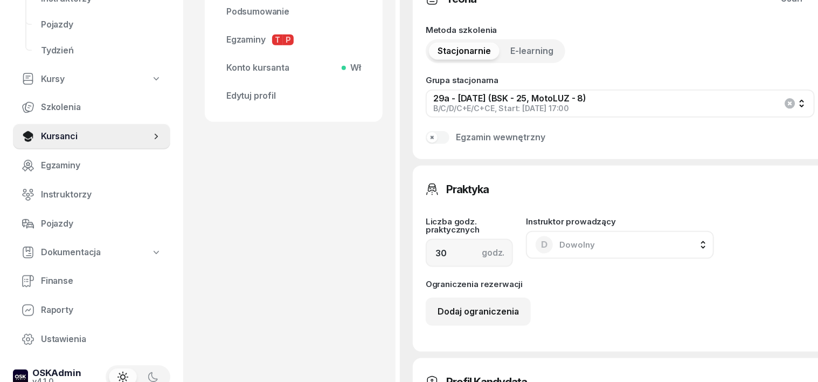
scroll to position [674, 0]
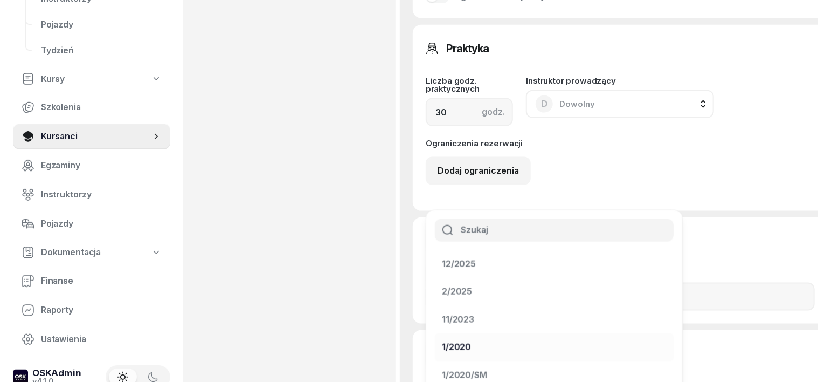
click at [471, 340] on div "1/2020" at bounding box center [456, 347] width 29 height 14
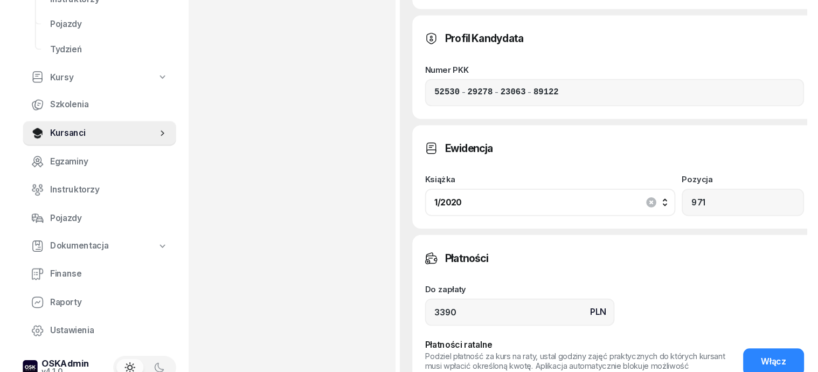
scroll to position [943, 0]
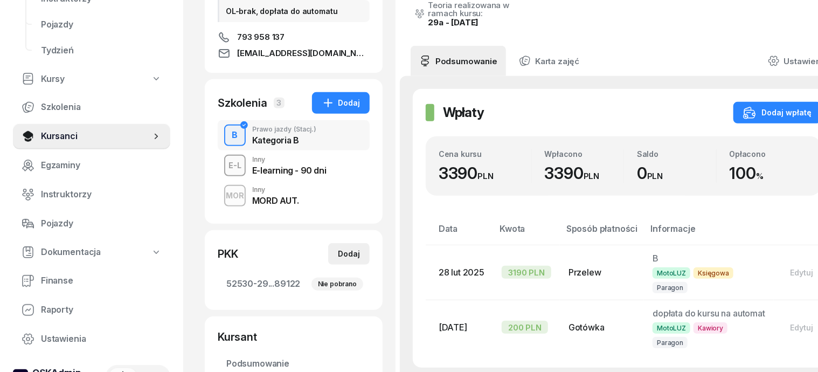
scroll to position [202, 0]
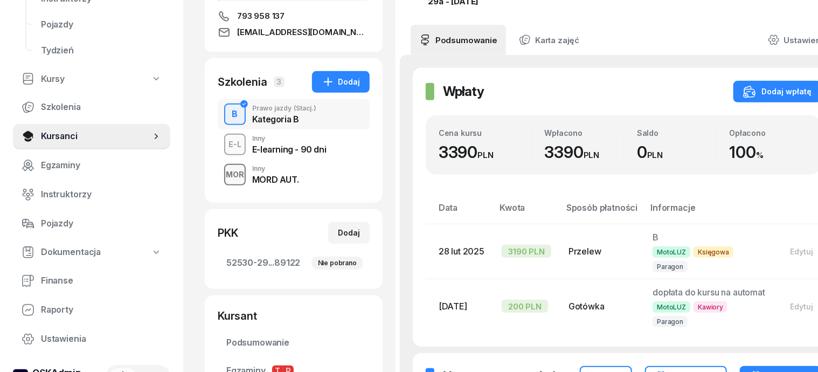
click at [222, 171] on div "MOR" at bounding box center [235, 174] width 27 height 13
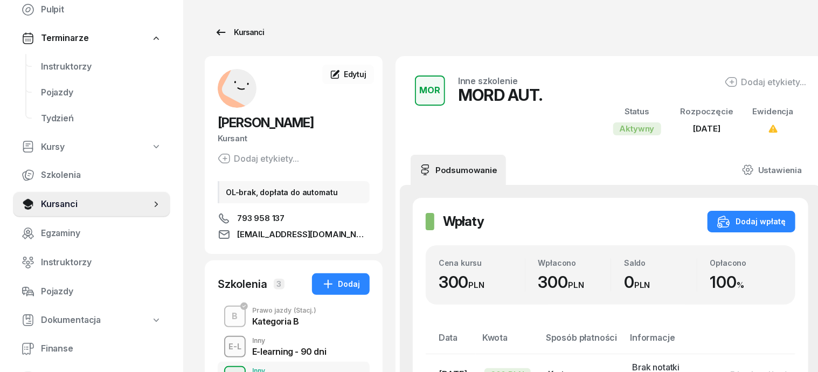
click at [230, 30] on div "Kursanci" at bounding box center [240, 32] width 50 height 13
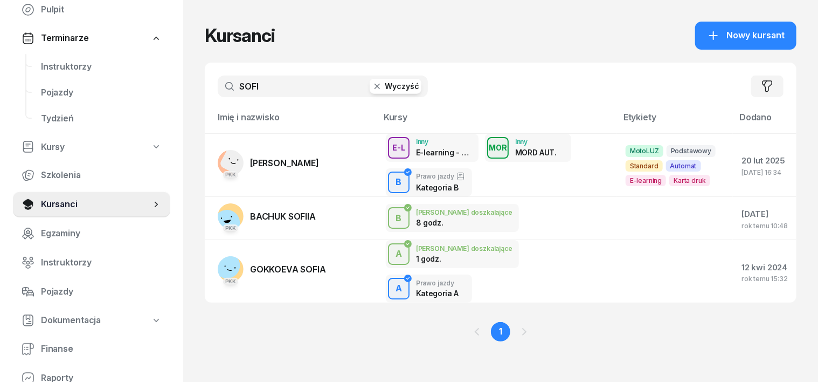
click at [372, 89] on icon "button" at bounding box center [377, 86] width 11 height 11
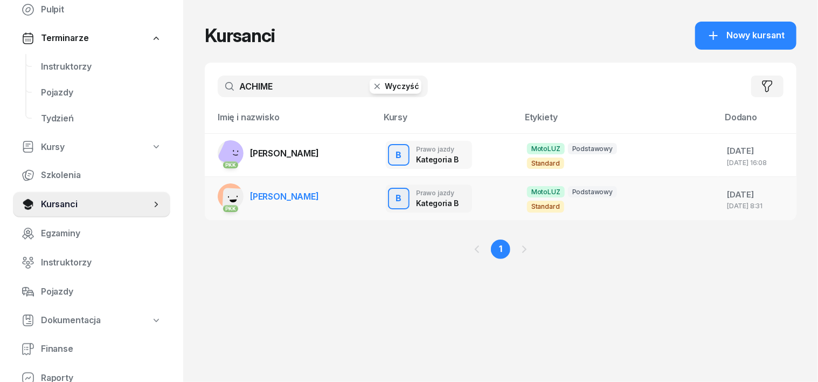
type input "ACHIME"
click at [222, 195] on rect at bounding box center [235, 201] width 27 height 27
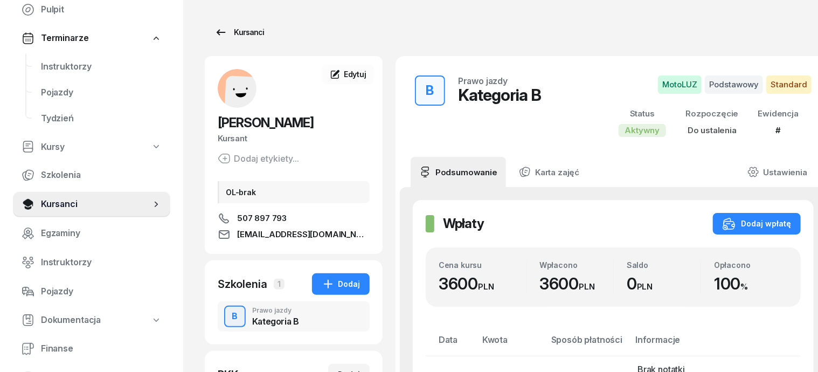
click at [235, 35] on div "Kursanci" at bounding box center [240, 32] width 50 height 13
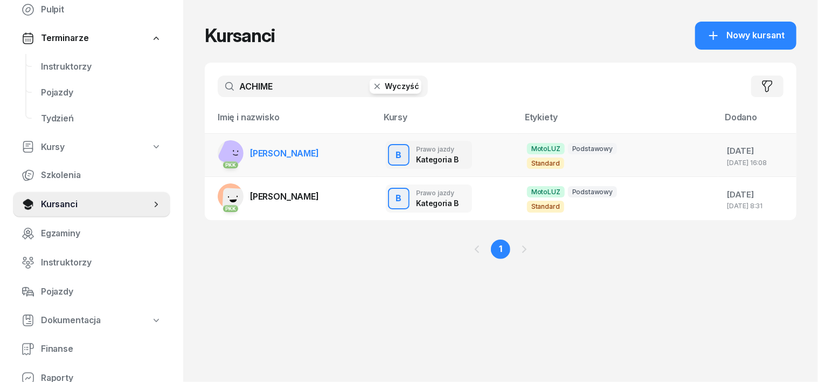
click at [217, 147] on rect at bounding box center [236, 152] width 38 height 38
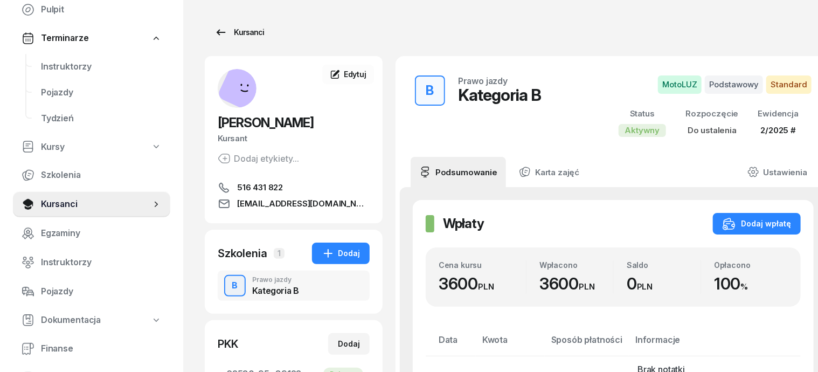
click at [233, 34] on div "Kursanci" at bounding box center [240, 32] width 50 height 13
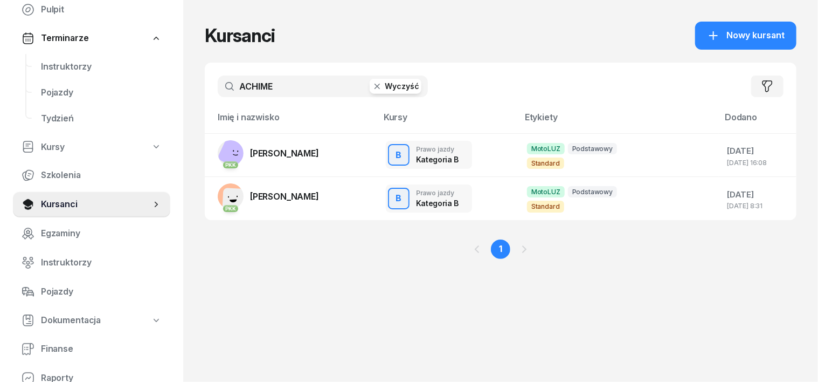
click at [372, 86] on icon "button" at bounding box center [377, 86] width 11 height 11
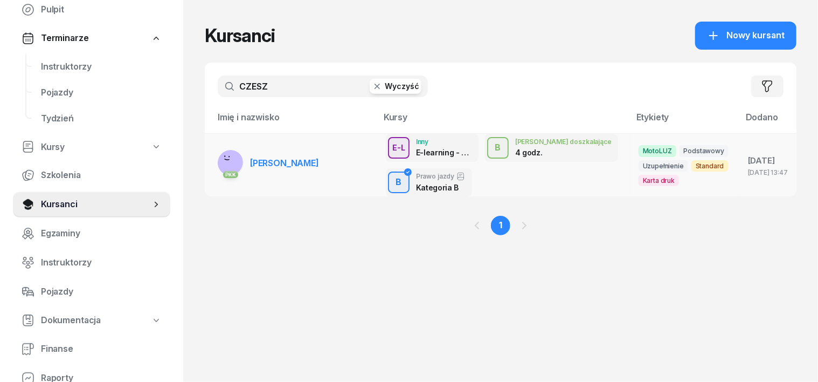
type input "CZESZ"
drag, startPoint x: 205, startPoint y: 158, endPoint x: 233, endPoint y: 168, distance: 29.8
click at [214, 160] on g at bounding box center [230, 162] width 32 height 32
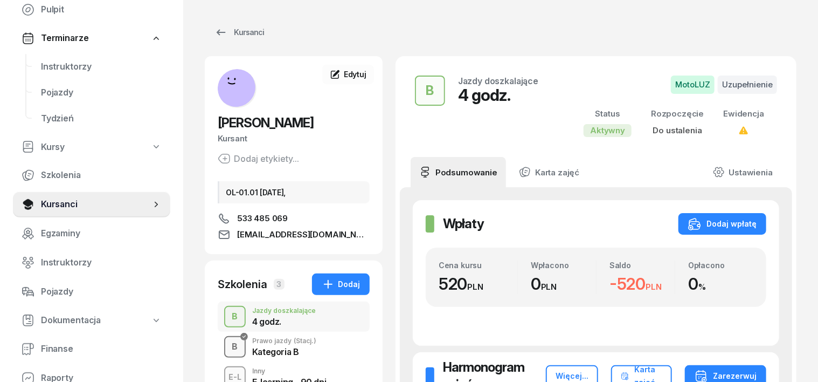
click at [228, 349] on div "B" at bounding box center [235, 346] width 15 height 18
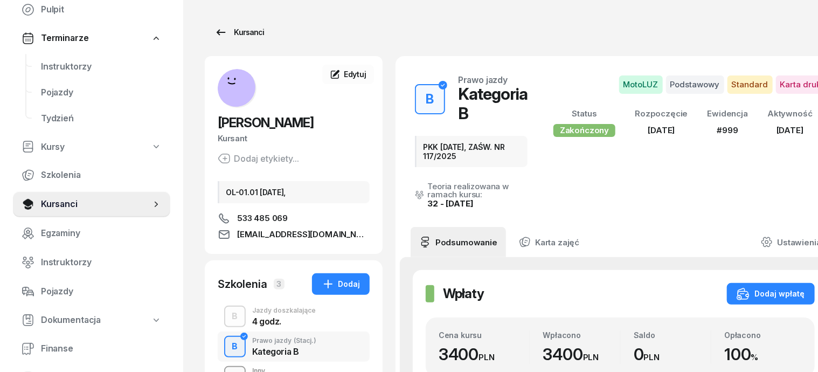
click at [231, 32] on div "Kursanci" at bounding box center [240, 32] width 50 height 13
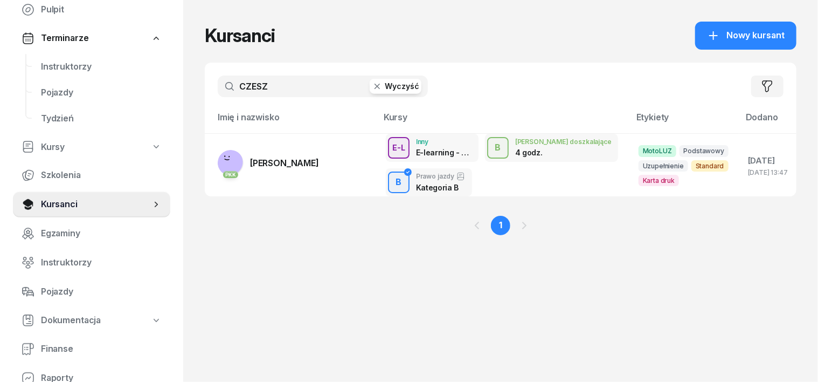
click at [375, 88] on icon "button" at bounding box center [377, 86] width 5 height 5
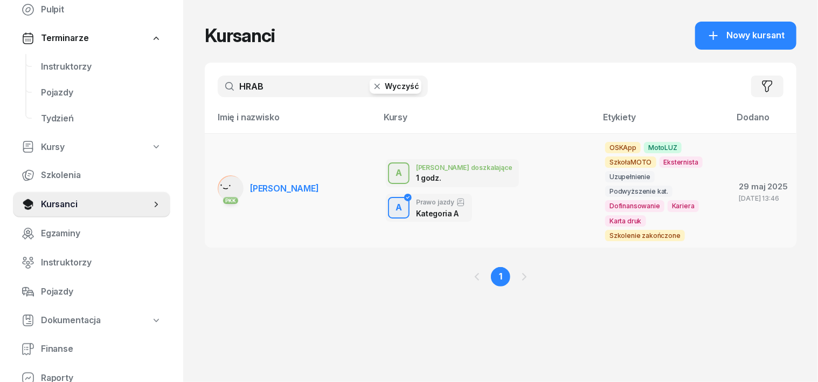
type input "HRAB"
click at [213, 171] on rect at bounding box center [231, 189] width 36 height 36
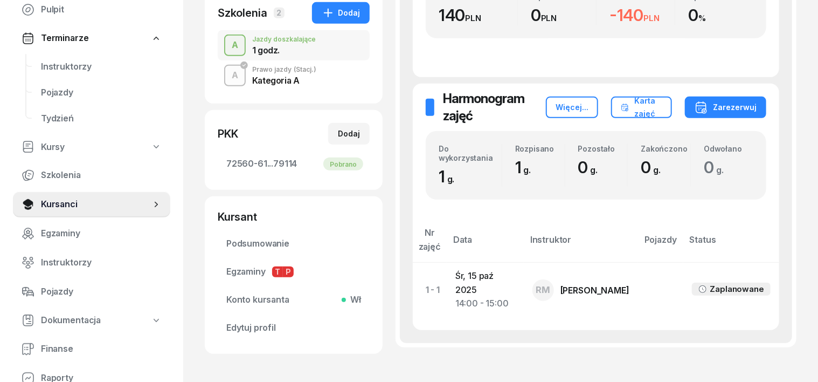
scroll to position [270, 0]
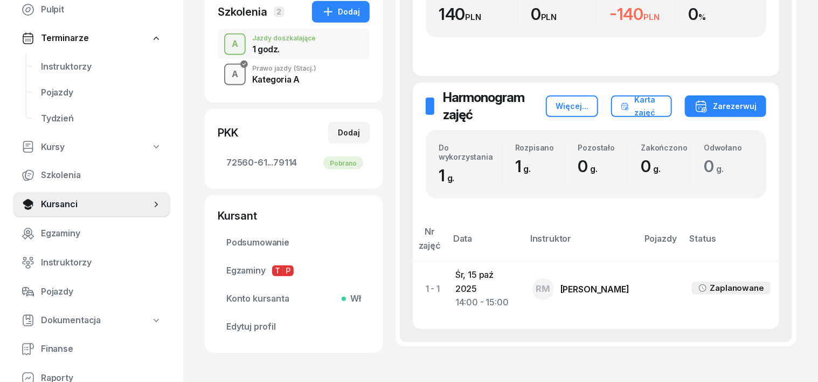
click at [228, 73] on div "A" at bounding box center [235, 74] width 15 height 18
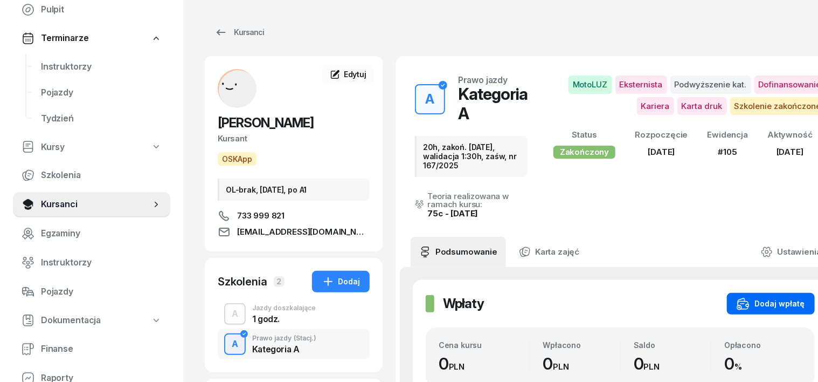
click at [769, 295] on button "Dodaj wpłatę" at bounding box center [771, 304] width 88 height 22
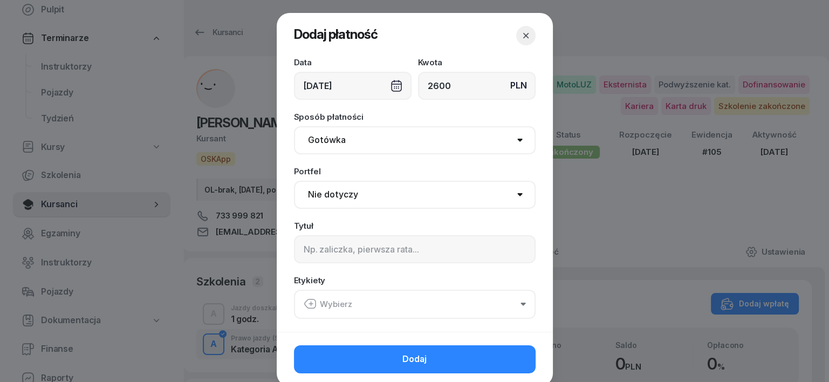
click at [426, 80] on input "2600" at bounding box center [477, 86] width 118 height 28
type input "3600"
click at [312, 138] on select "Gotówka Karta Przelew Płatności online BLIK" at bounding box center [415, 140] width 242 height 28
select select "transfer"
click at [294, 126] on select "Gotówka Karta Przelew Płatności online BLIK" at bounding box center [415, 140] width 242 height 28
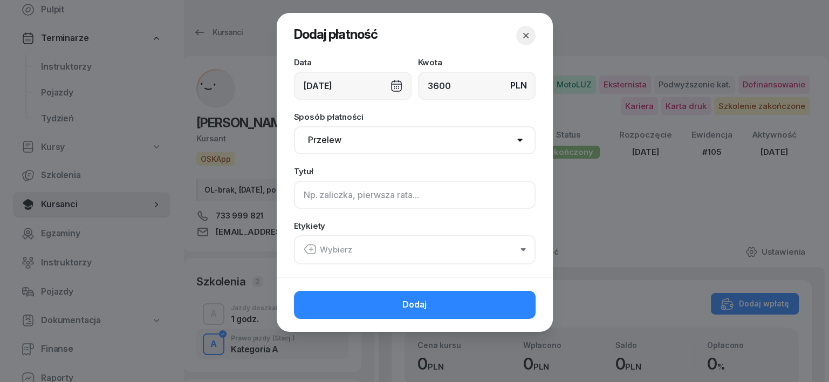
click at [311, 192] on input at bounding box center [415, 195] width 242 height 28
type input "A"
type input "a"
type input "A - PLUXEE F/2/09/2025 ML"
click at [312, 248] on icon "button" at bounding box center [310, 249] width 13 height 13
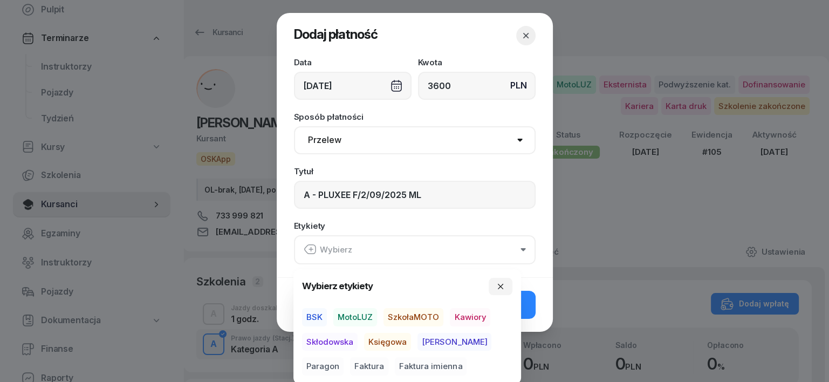
click at [360, 315] on span "MotoLUZ" at bounding box center [355, 317] width 44 height 18
click at [390, 341] on span "Księgowa" at bounding box center [387, 341] width 47 height 18
click at [350, 362] on span "Faktura" at bounding box center [369, 366] width 38 height 18
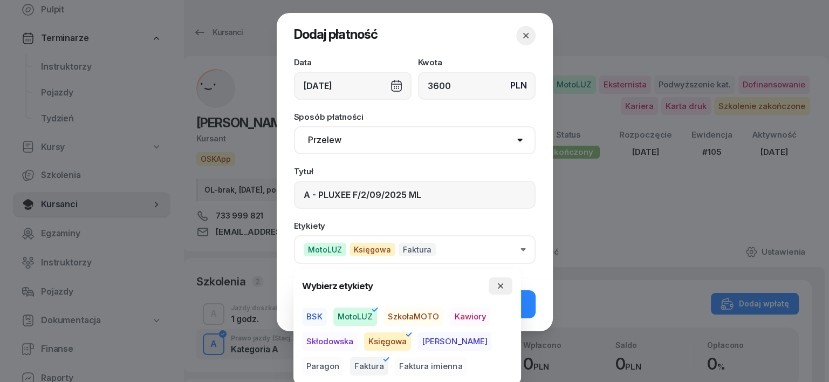
click at [500, 287] on icon "button" at bounding box center [500, 285] width 9 height 9
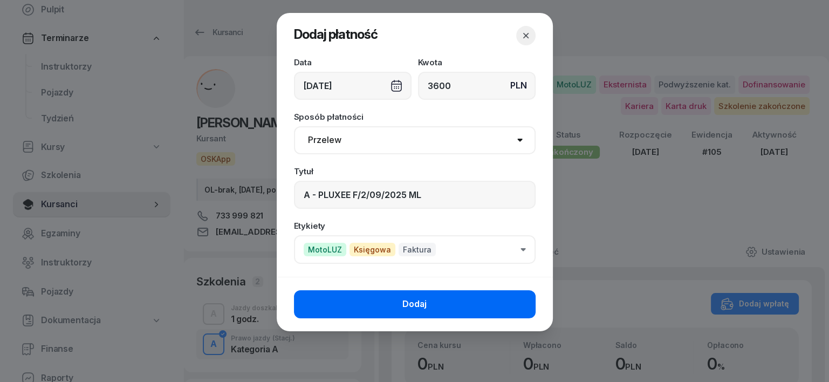
click at [511, 306] on button "Dodaj" at bounding box center [415, 304] width 242 height 28
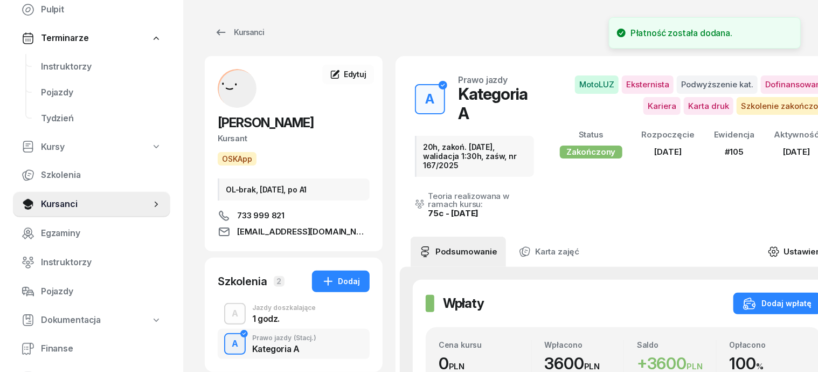
click at [780, 246] on icon at bounding box center [774, 252] width 12 height 12
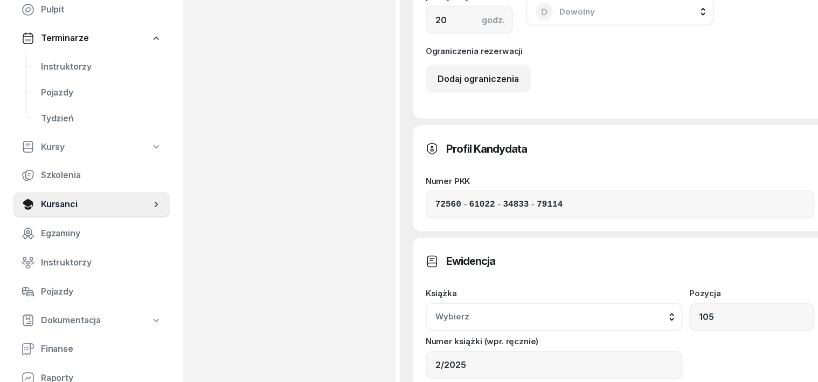
scroll to position [876, 0]
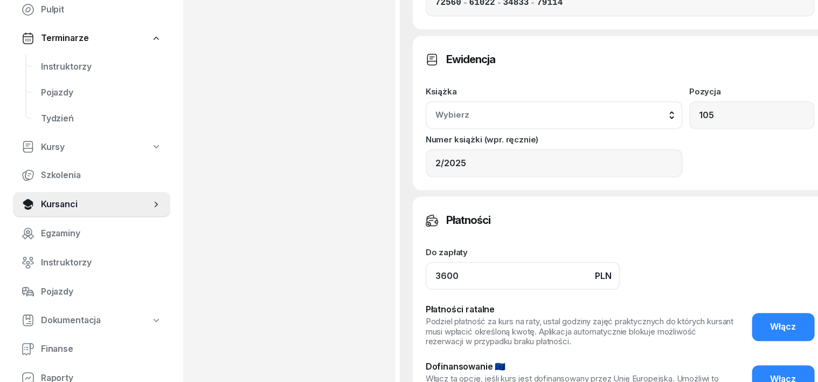
scroll to position [1011, 0]
type input "3600"
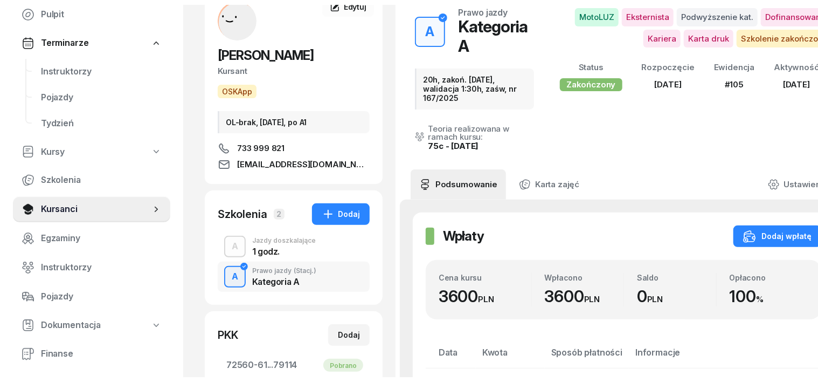
scroll to position [0, 0]
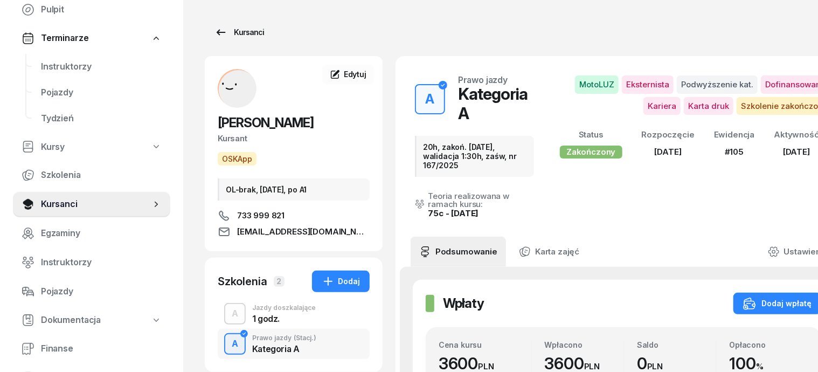
click at [220, 32] on div "Kursanci" at bounding box center [240, 32] width 50 height 13
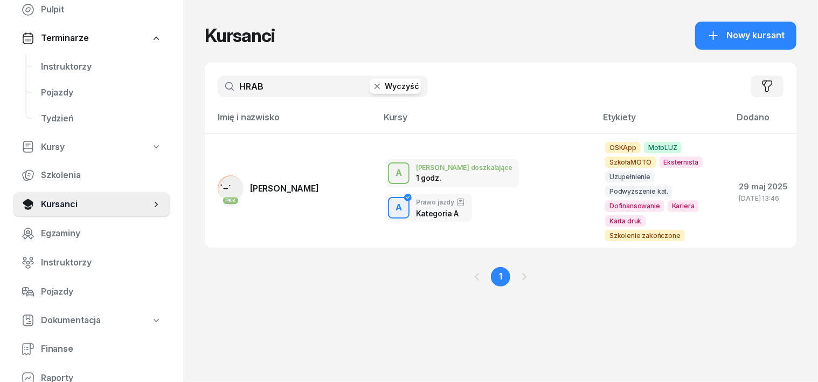
click at [372, 90] on icon "button" at bounding box center [377, 86] width 11 height 11
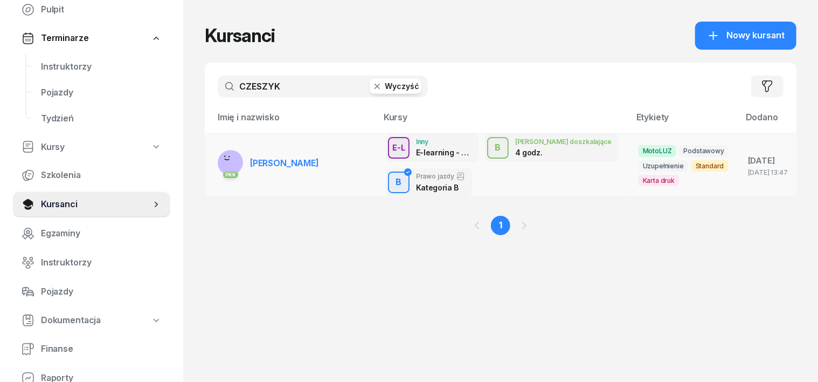
type input "CZESZYK"
click at [214, 160] on rect at bounding box center [230, 162] width 32 height 32
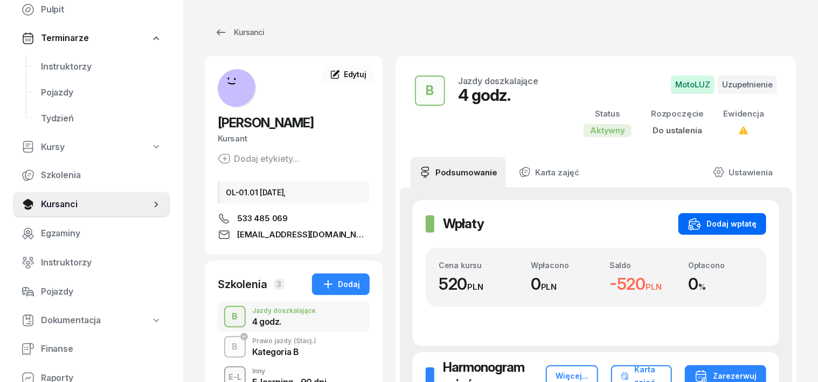
click at [757, 222] on div "Dodaj wpłatę" at bounding box center [722, 223] width 68 height 13
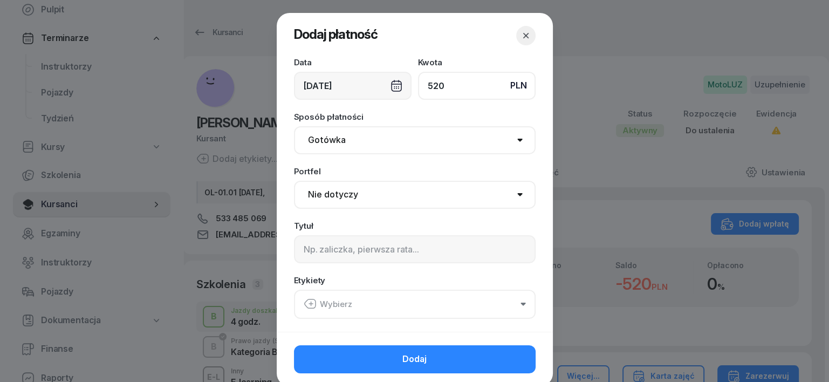
type input "520"
click at [326, 138] on select "Gotówka Karta Przelew Płatności online BLIK" at bounding box center [415, 140] width 242 height 28
select select "transfer"
click at [294, 126] on select "Gotówka Karta Przelew Płatności online BLIK" at bounding box center [415, 140] width 242 height 28
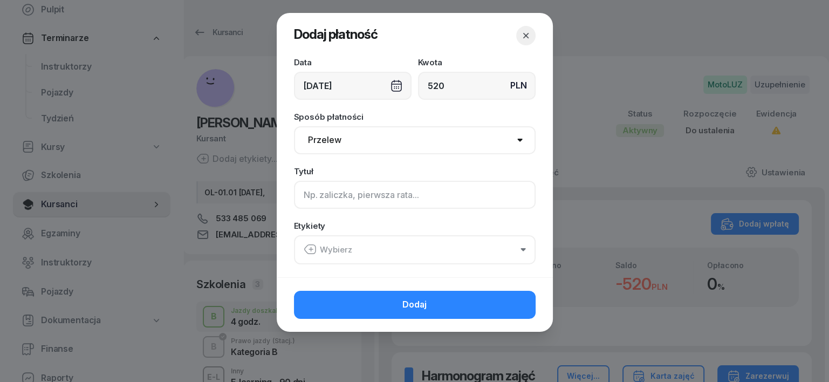
click at [303, 192] on input at bounding box center [415, 195] width 242 height 28
type input "B"
click at [308, 245] on icon "button" at bounding box center [310, 249] width 13 height 13
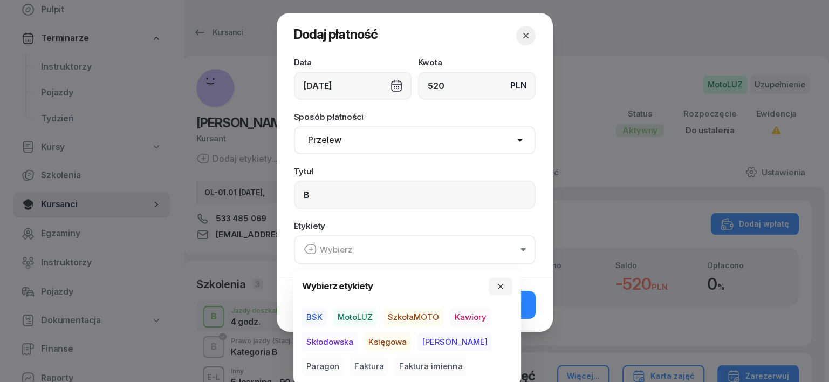
drag, startPoint x: 359, startPoint y: 308, endPoint x: 361, endPoint y: 317, distance: 8.9
click at [360, 313] on span "MotoLUZ" at bounding box center [355, 317] width 44 height 18
drag, startPoint x: 380, startPoint y: 342, endPoint x: 411, endPoint y: 345, distance: 30.8
click at [392, 343] on span "Księgowa" at bounding box center [387, 341] width 47 height 18
drag, startPoint x: 470, startPoint y: 341, endPoint x: 481, endPoint y: 340, distance: 11.9
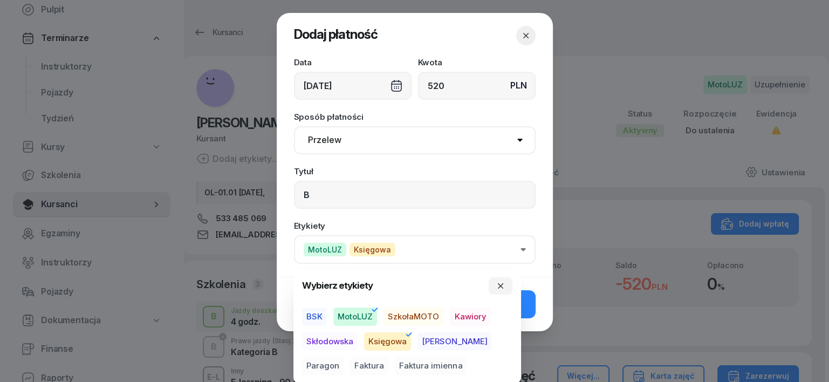
click at [343, 357] on span "Paragon" at bounding box center [323, 366] width 42 height 18
click at [498, 280] on button "button" at bounding box center [500, 285] width 24 height 17
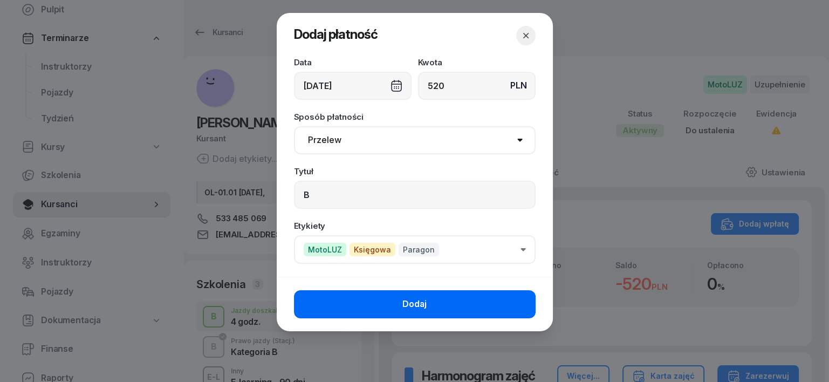
click at [505, 298] on button "Dodaj" at bounding box center [415, 304] width 242 height 28
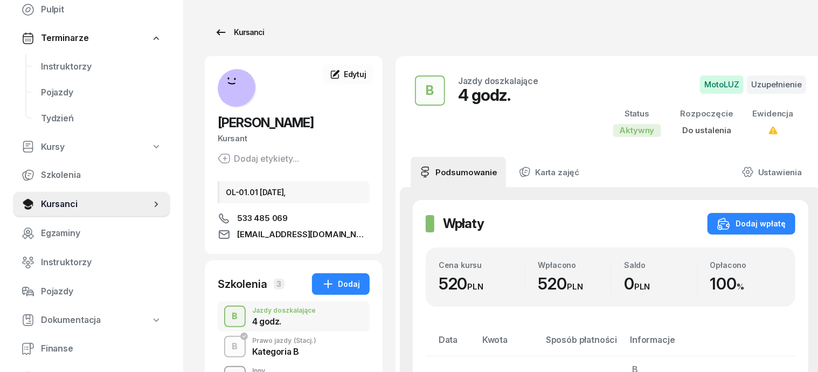
click at [223, 35] on div "Kursanci" at bounding box center [240, 32] width 50 height 13
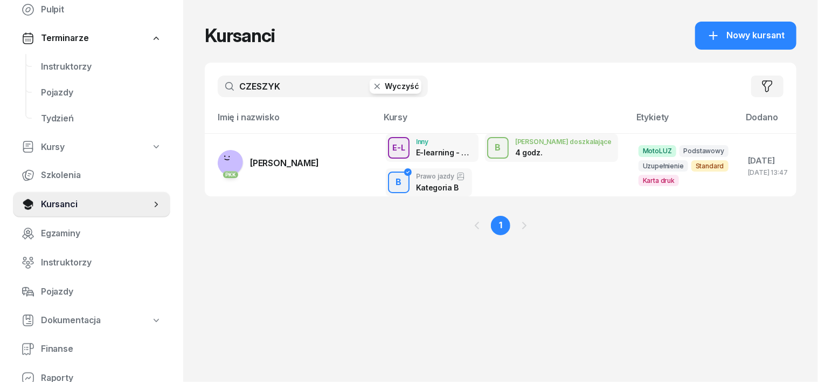
click at [372, 90] on icon "button" at bounding box center [377, 86] width 11 height 11
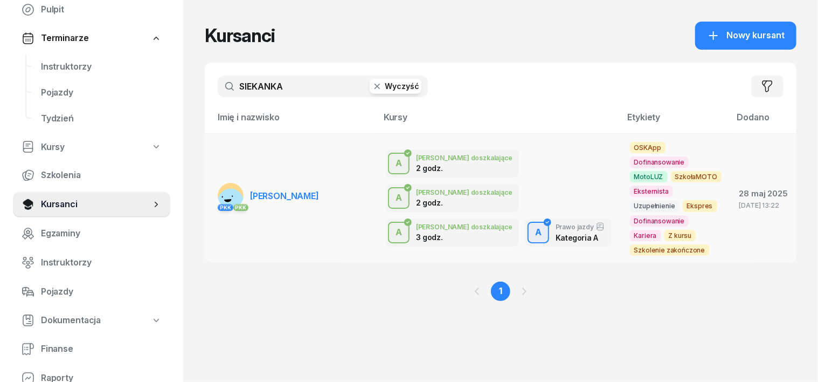
type input "SIEKANKA"
click at [217, 187] on rect at bounding box center [231, 201] width 29 height 29
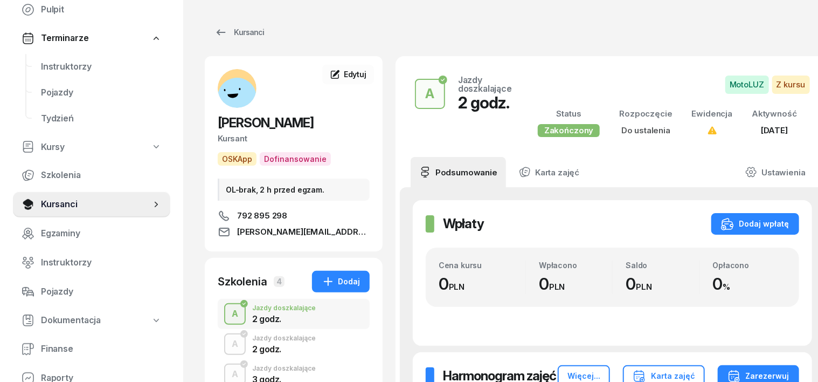
scroll to position [67, 0]
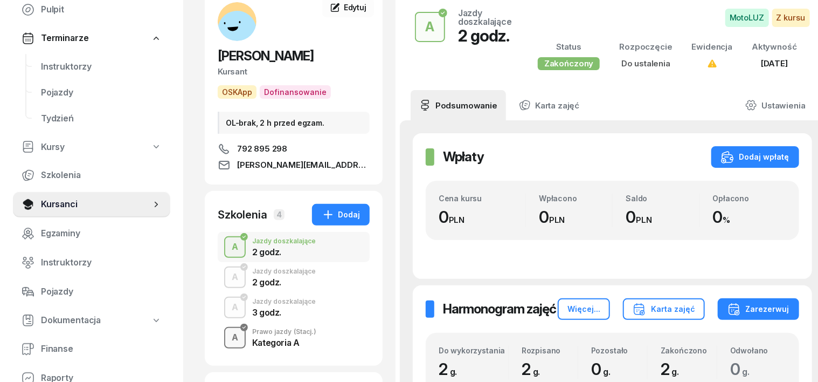
click at [228, 339] on div "A" at bounding box center [235, 337] width 15 height 18
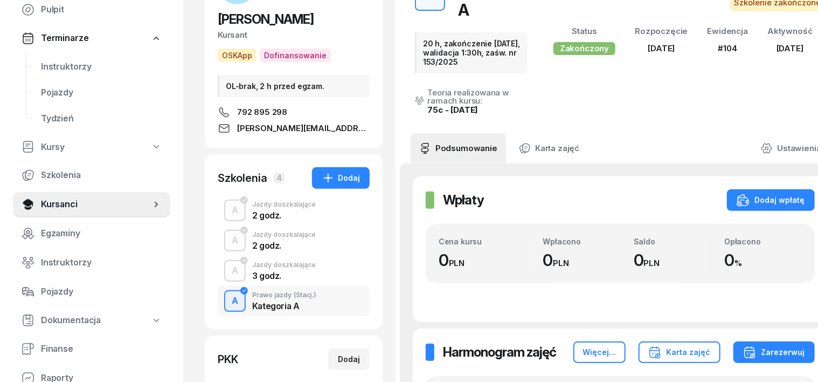
scroll to position [135, 0]
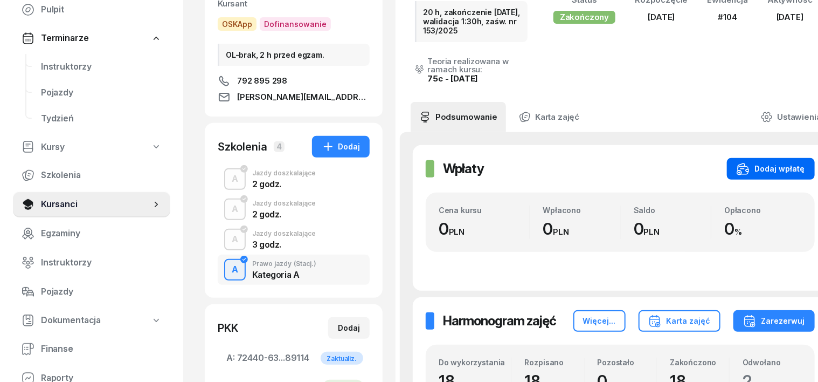
click at [776, 168] on div "Dodaj wpłatę" at bounding box center [771, 168] width 68 height 13
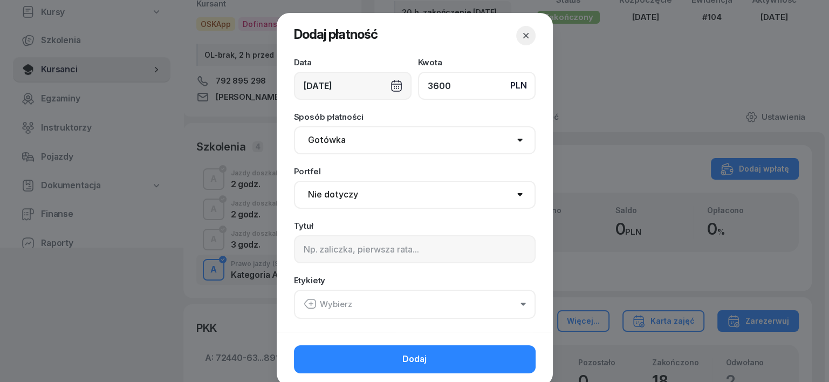
type input "3600"
click at [321, 140] on select "Gotówka Karta Przelew Płatności online BLIK" at bounding box center [415, 140] width 242 height 28
select select "transfer"
click at [294, 126] on select "Gotówka Karta Przelew Płatności online BLIK" at bounding box center [415, 140] width 242 height 28
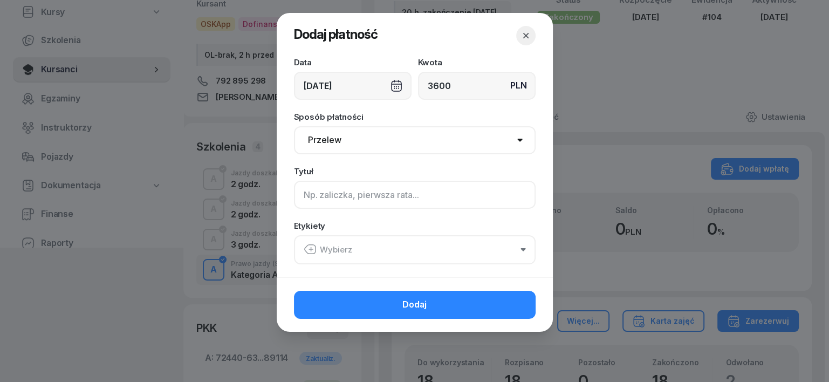
drag, startPoint x: 308, startPoint y: 199, endPoint x: 302, endPoint y: 201, distance: 6.1
click at [302, 201] on input at bounding box center [415, 195] width 242 height 28
type input "A - PLUXEE F/1/09/2025 ML"
click at [304, 248] on icon "button" at bounding box center [310, 249] width 13 height 13
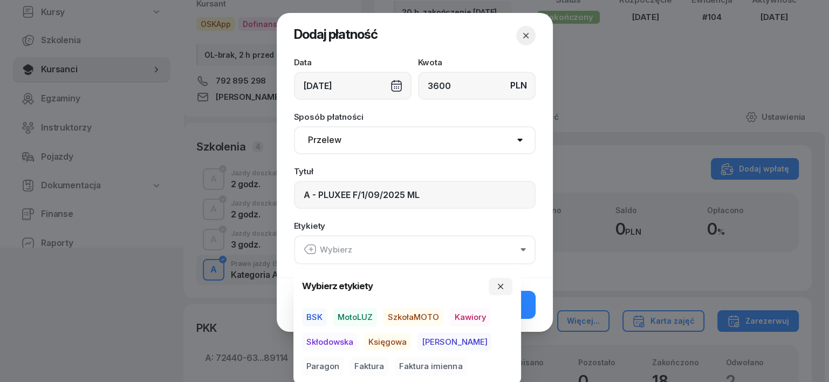
click at [360, 314] on span "MotoLUZ" at bounding box center [355, 317] width 44 height 18
drag, startPoint x: 396, startPoint y: 341, endPoint x: 356, endPoint y: 360, distance: 44.1
click at [370, 356] on div "BSK MotoLUZ SzkołaMOTO Kawiory Skłodowska Księgowa Rafał Paragon Faktura Faktur…" at bounding box center [407, 340] width 210 height 67
drag, startPoint x: 319, startPoint y: 368, endPoint x: 329, endPoint y: 363, distance: 10.8
click at [350, 367] on span "Faktura" at bounding box center [369, 366] width 38 height 18
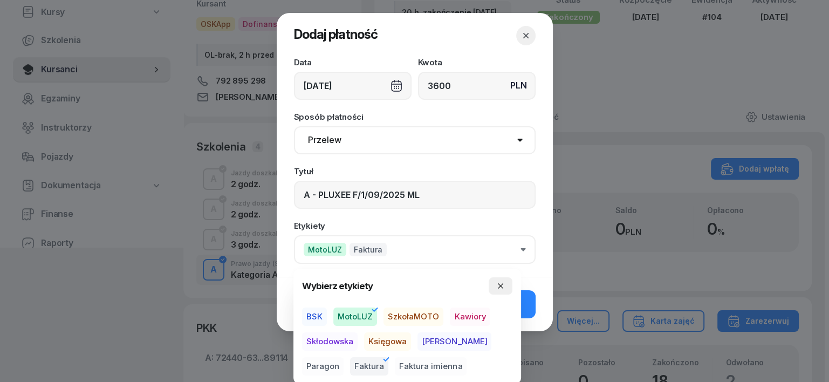
click at [501, 286] on icon "button" at bounding box center [500, 285] width 9 height 9
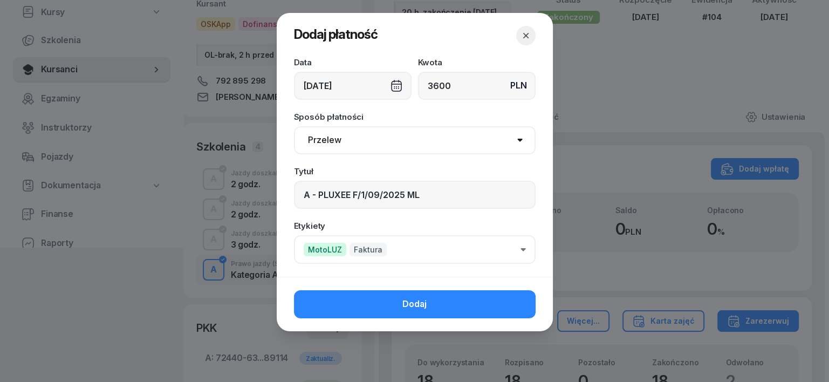
click at [514, 300] on button "Dodaj" at bounding box center [415, 304] width 242 height 28
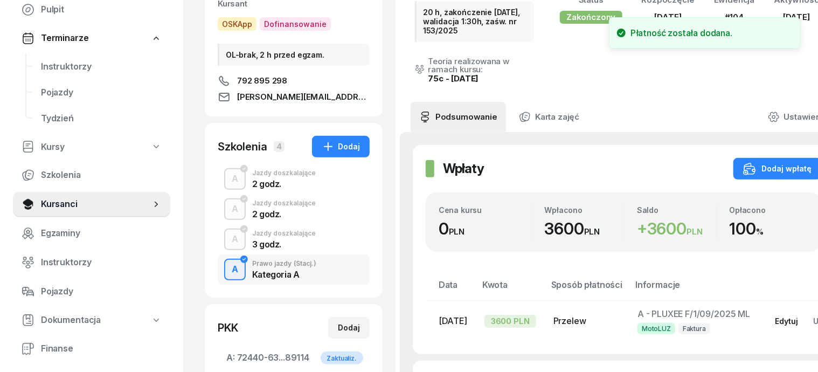
click at [789, 316] on div "Edytuj" at bounding box center [786, 320] width 23 height 9
select select "transfer"
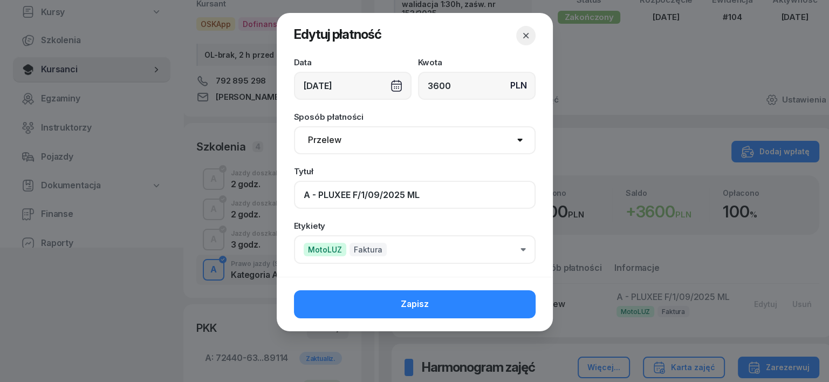
click at [365, 189] on input "A - PLUXEE F/1/09/2025 ML" at bounding box center [415, 195] width 242 height 28
type input "A - PLUXEE F/3/09/2025 ML"
click at [522, 249] on icon "button" at bounding box center [522, 249] width 5 height 3
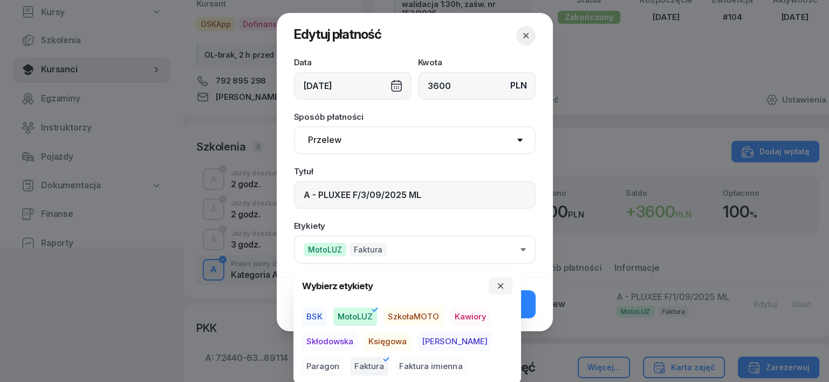
click at [384, 337] on span "Księgowa" at bounding box center [387, 341] width 47 height 18
click at [502, 287] on icon "button" at bounding box center [500, 285] width 9 height 9
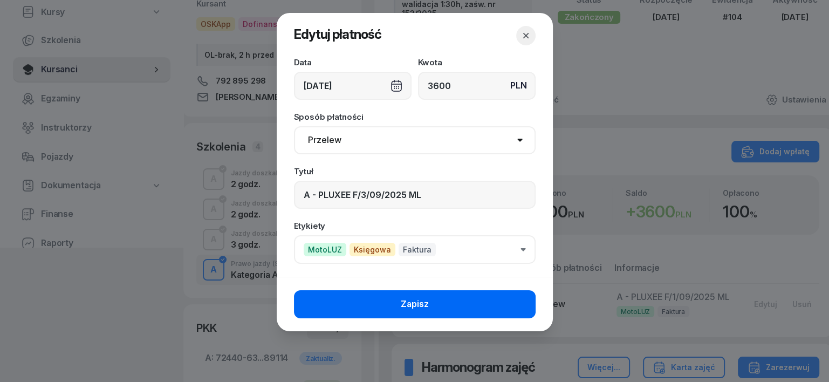
click at [511, 304] on button "Zapisz" at bounding box center [415, 304] width 242 height 28
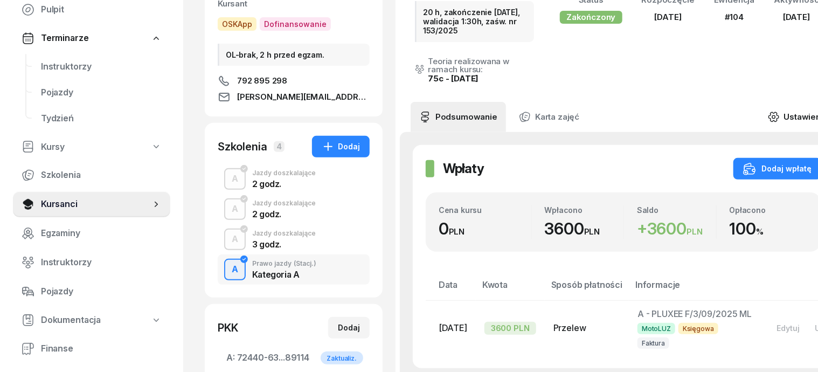
drag, startPoint x: 793, startPoint y: 80, endPoint x: 787, endPoint y: 86, distance: 8.4
click at [780, 111] on icon at bounding box center [774, 117] width 12 height 12
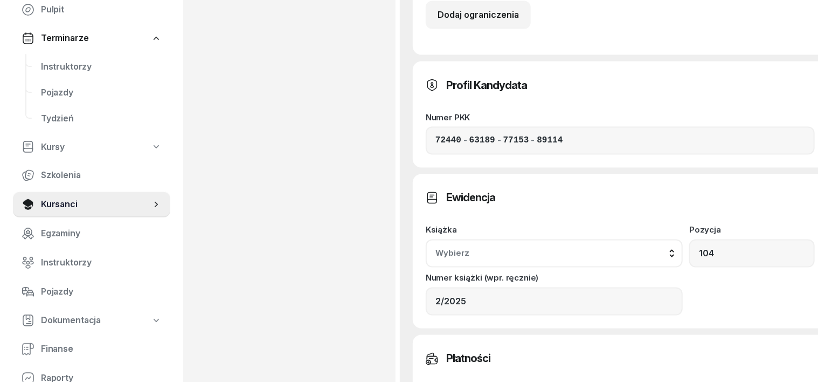
scroll to position [876, 0]
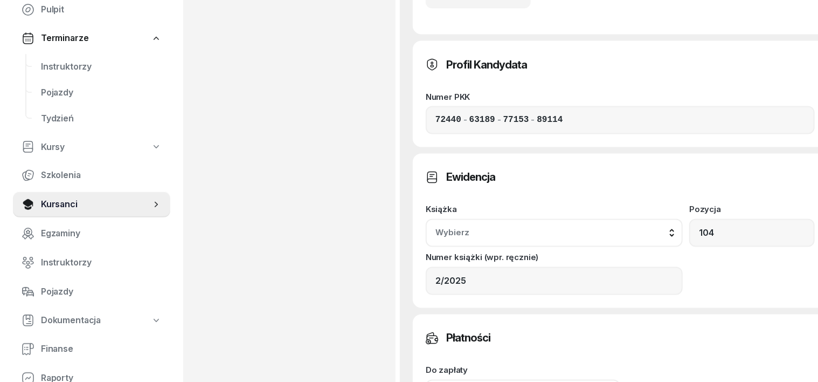
drag, startPoint x: 412, startPoint y: 277, endPoint x: 420, endPoint y: 275, distance: 7.7
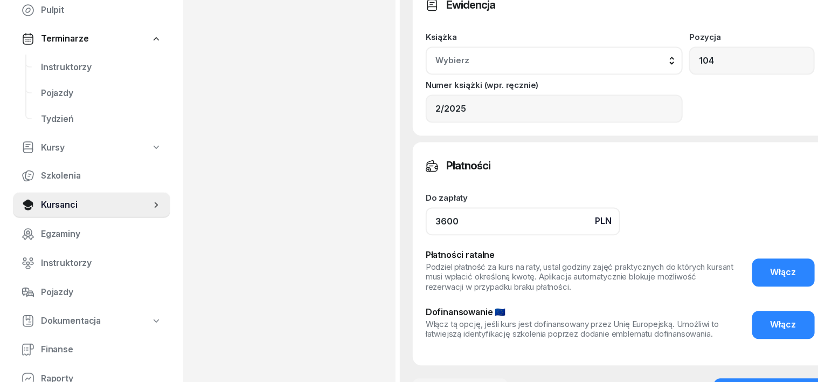
scroll to position [1078, 0]
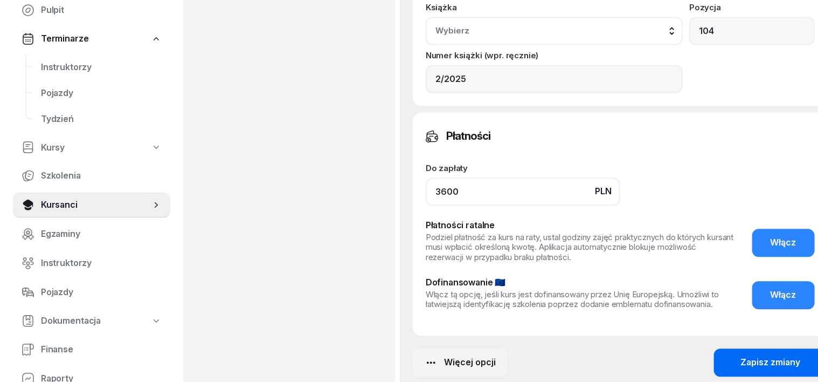
type input "3600"
click at [741, 355] on div "Zapisz zmiany" at bounding box center [771, 362] width 60 height 14
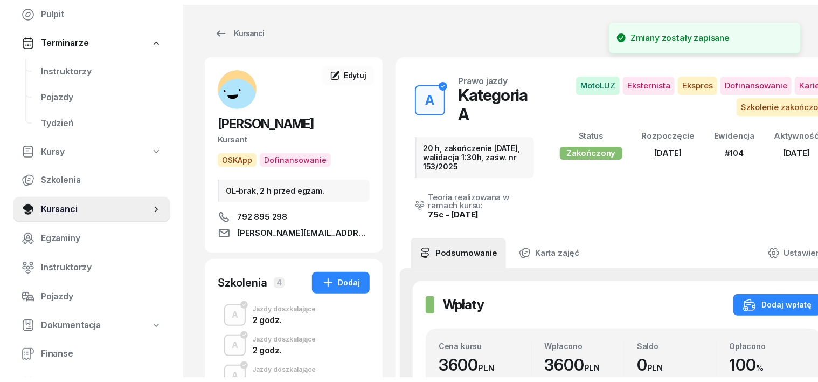
scroll to position [0, 0]
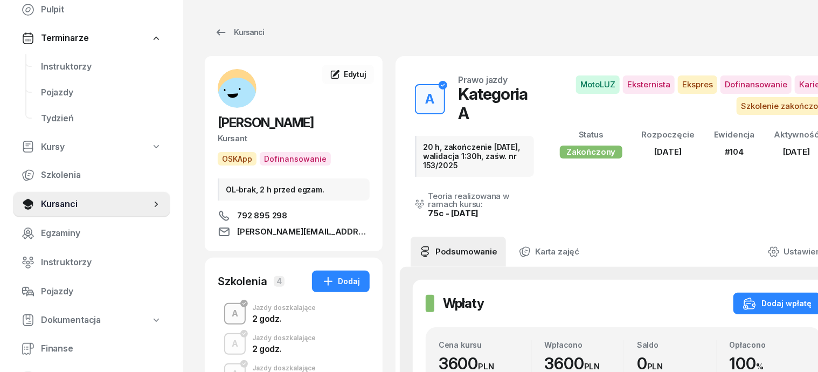
click at [228, 313] on div "A" at bounding box center [235, 314] width 15 height 18
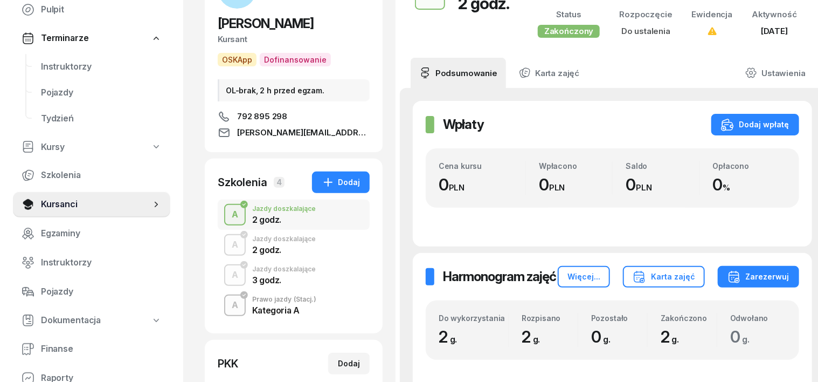
scroll to position [135, 0]
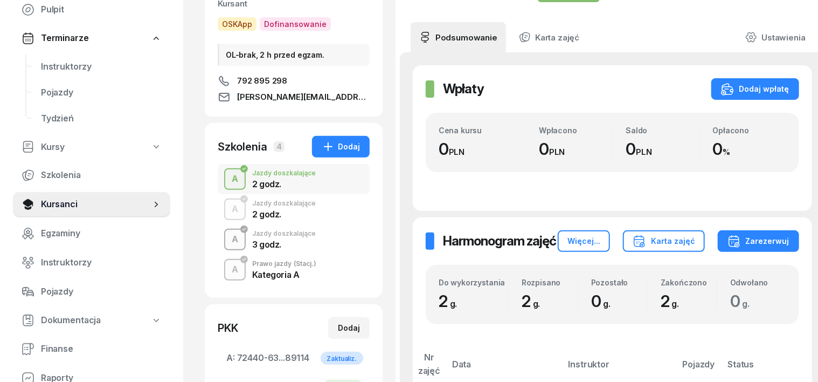
click at [228, 240] on div "A" at bounding box center [235, 239] width 15 height 18
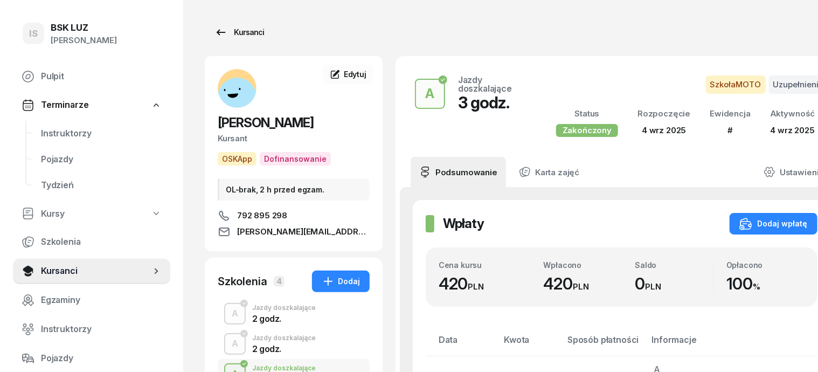
click at [223, 30] on div "Kursanci" at bounding box center [240, 32] width 50 height 13
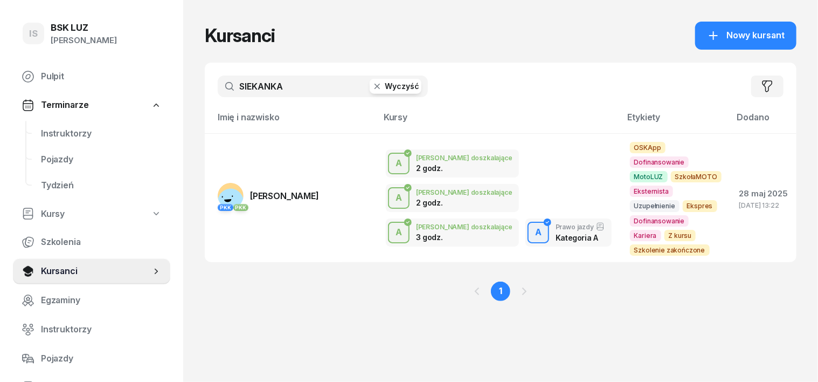
click at [372, 88] on icon "button" at bounding box center [377, 86] width 11 height 11
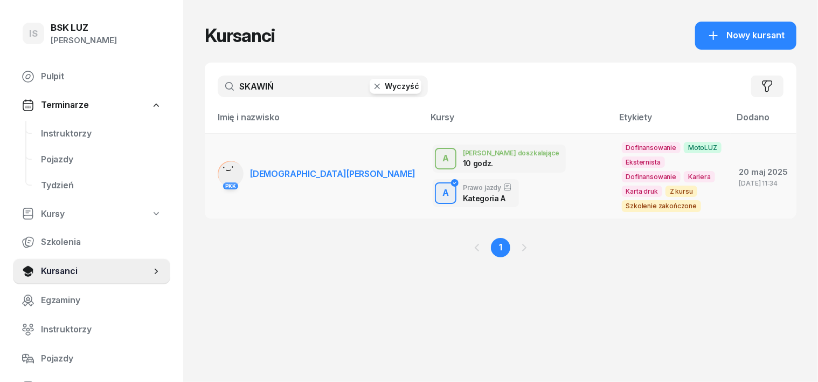
type input "SKAWIŃ"
click at [213, 163] on rect at bounding box center [231, 174] width 36 height 36
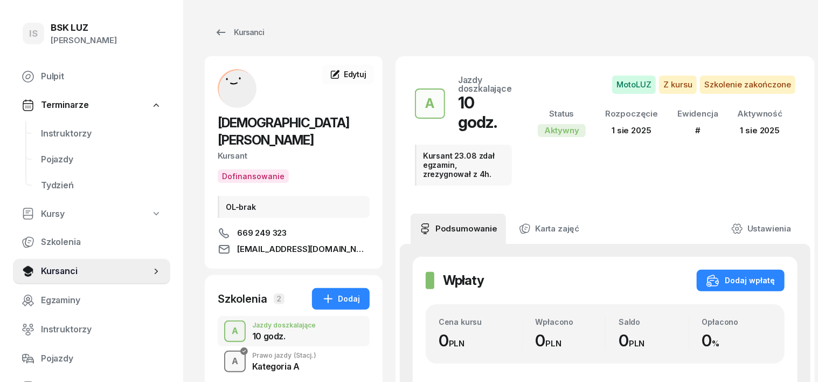
click at [225, 351] on div "button" at bounding box center [234, 360] width 19 height 19
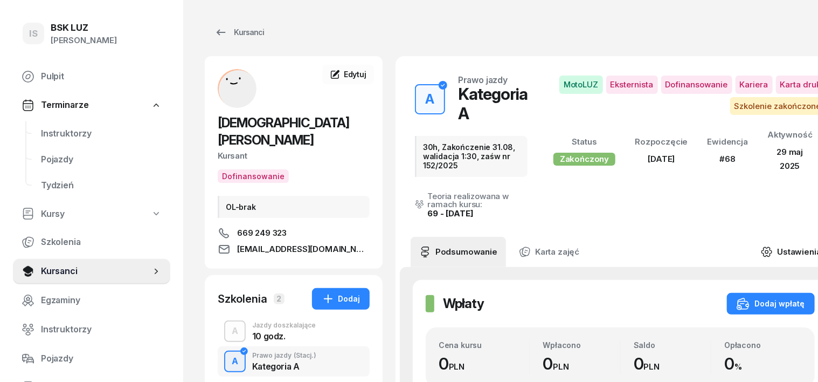
click at [761, 252] on icon at bounding box center [767, 252] width 12 height 12
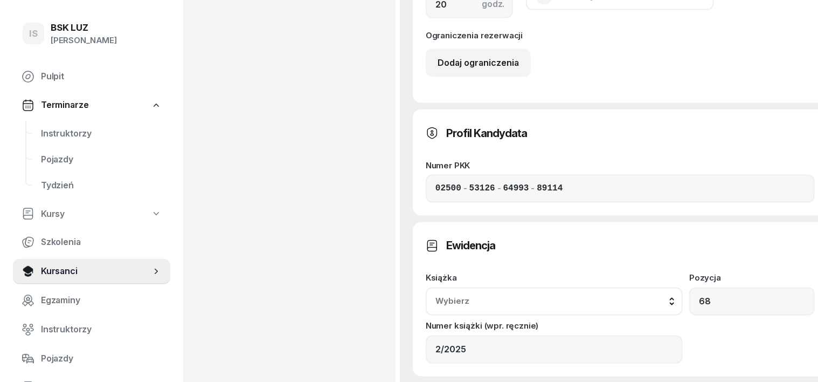
scroll to position [809, 0]
click at [683, 286] on button "Wybierz" at bounding box center [554, 300] width 257 height 28
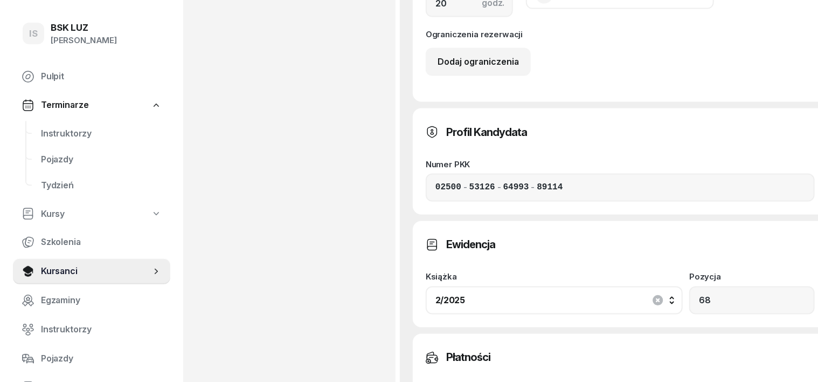
type input "3"
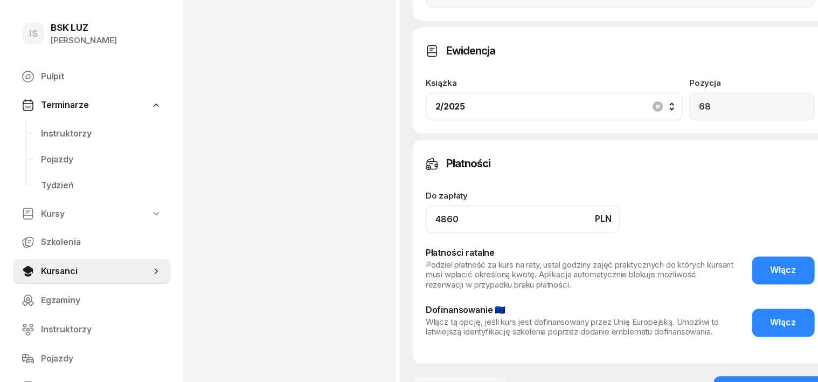
scroll to position [1011, 0]
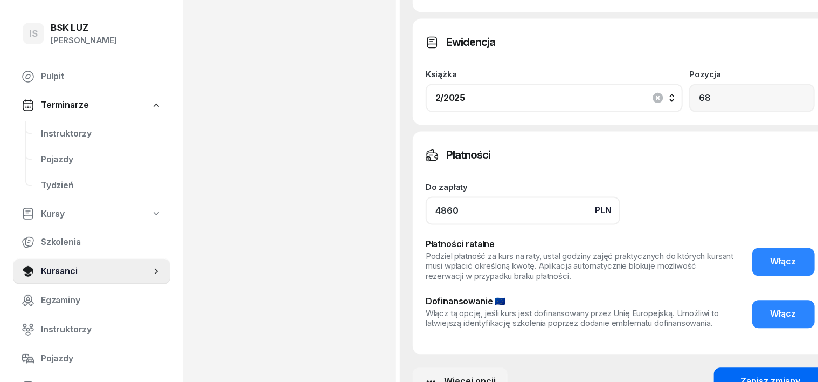
type input "4860"
click at [763, 370] on div "Zapisz zmiany" at bounding box center [771, 382] width 60 height 14
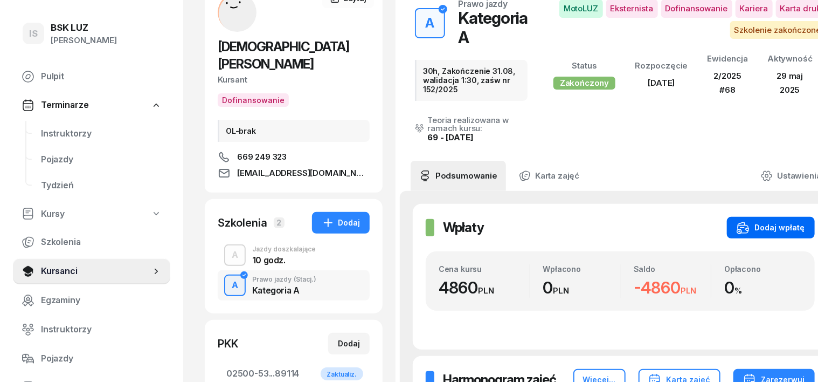
scroll to position [47, 0]
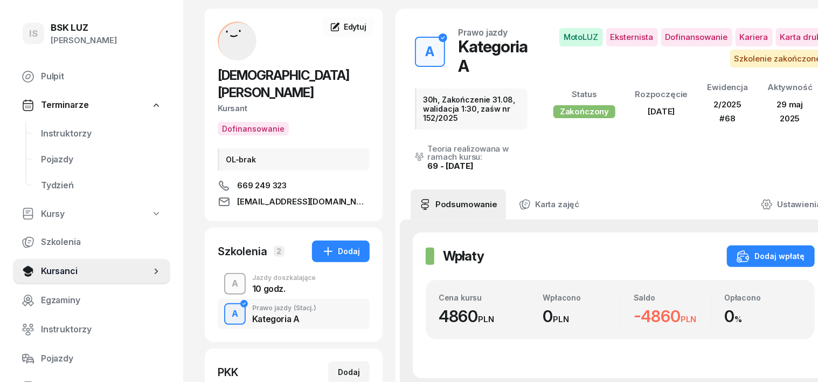
click at [228, 274] on div "A" at bounding box center [235, 283] width 15 height 18
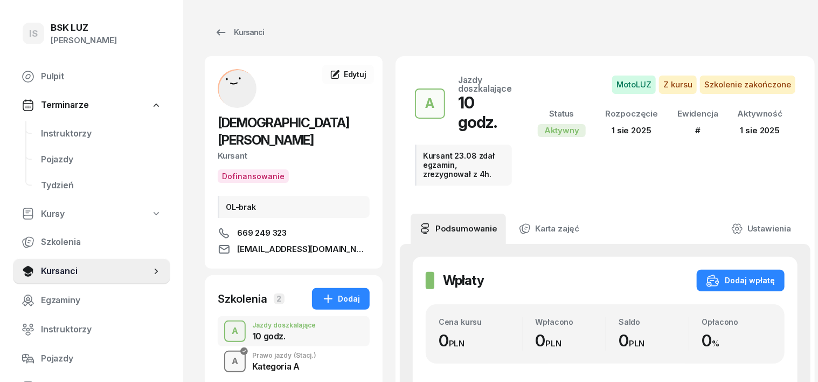
click at [228, 352] on div "A" at bounding box center [235, 361] width 15 height 18
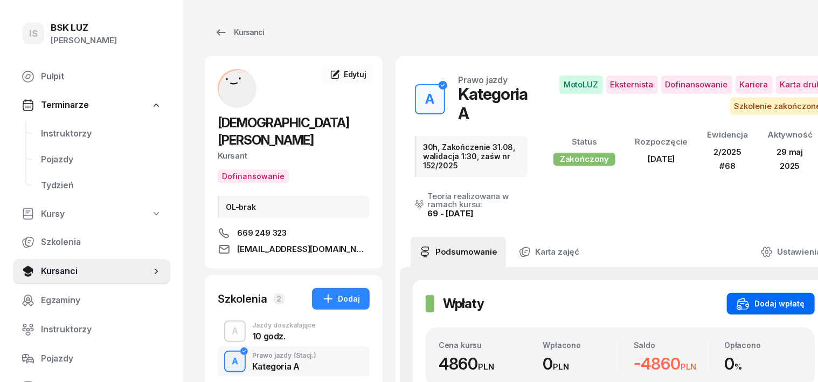
click at [766, 300] on div "Dodaj wpłatę" at bounding box center [771, 303] width 68 height 13
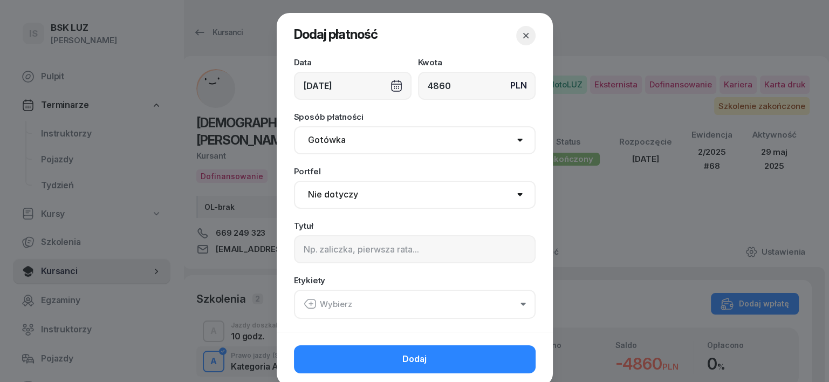
type input "4860"
click at [327, 142] on select "Gotówka Karta Przelew Płatności online BLIK" at bounding box center [415, 140] width 242 height 28
click at [327, 139] on select "Gotówka Karta Przelew Płatności online BLIK" at bounding box center [415, 140] width 242 height 28
select select "transfer"
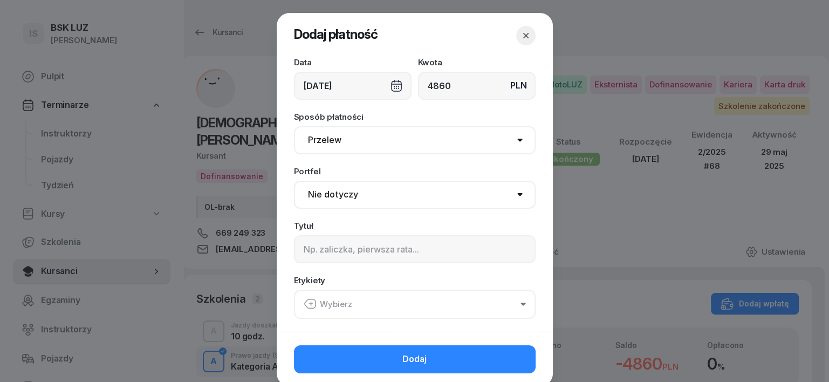
click at [294, 126] on select "Gotówka Karta Przelew Płatności online BLIK" at bounding box center [415, 140] width 242 height 28
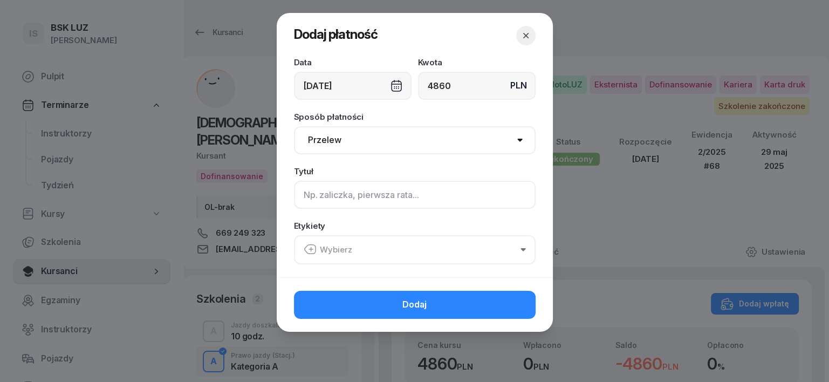
drag, startPoint x: 306, startPoint y: 202, endPoint x: 293, endPoint y: 184, distance: 22.0
click at [305, 202] on input at bounding box center [415, 195] width 242 height 28
drag, startPoint x: 349, startPoint y: 195, endPoint x: 338, endPoint y: 194, distance: 11.4
click at [346, 196] on input "A - PLUXEE F" at bounding box center [415, 195] width 242 height 28
click at [367, 198] on input "A - PLUXE- F" at bounding box center [415, 195] width 242 height 28
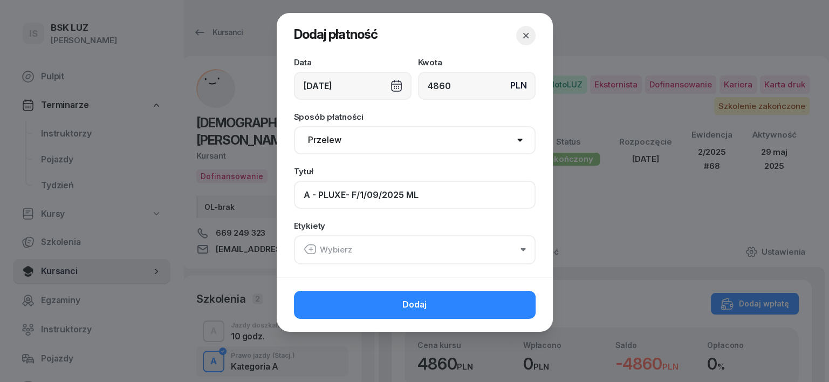
type input "A - PLUXE- F/1/09/2025 ML"
drag, startPoint x: 315, startPoint y: 248, endPoint x: 311, endPoint y: 254, distance: 7.3
click at [314, 249] on icon "button" at bounding box center [310, 249] width 13 height 13
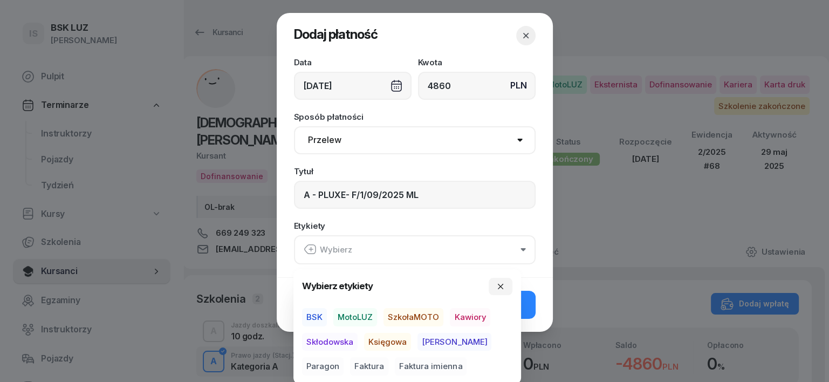
drag, startPoint x: 359, startPoint y: 310, endPoint x: 369, endPoint y: 340, distance: 31.4
click at [360, 315] on span "MotoLUZ" at bounding box center [355, 317] width 44 height 18
drag, startPoint x: 387, startPoint y: 341, endPoint x: 363, endPoint y: 360, distance: 30.3
click at [374, 351] on div "BSK MotoLUZ SzkołaMOTO Kawiory Skłodowska Księgowa Rafał Paragon Faktura Faktur…" at bounding box center [407, 340] width 210 height 67
click at [350, 367] on span "Faktura" at bounding box center [369, 366] width 38 height 18
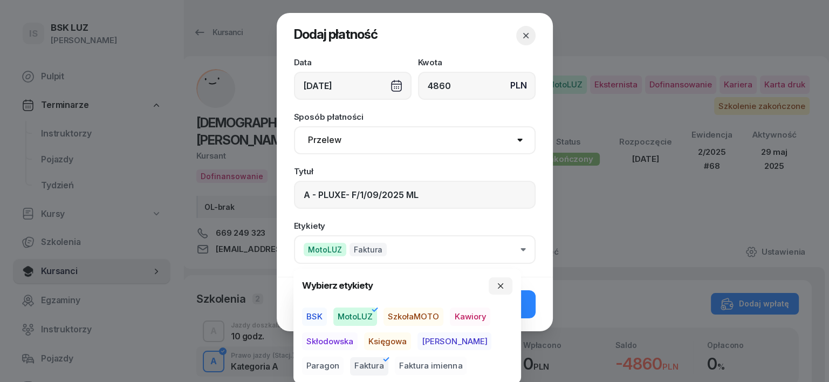
click at [403, 341] on span "Księgowa" at bounding box center [387, 341] width 47 height 18
click at [501, 282] on icon "button" at bounding box center [500, 285] width 9 height 9
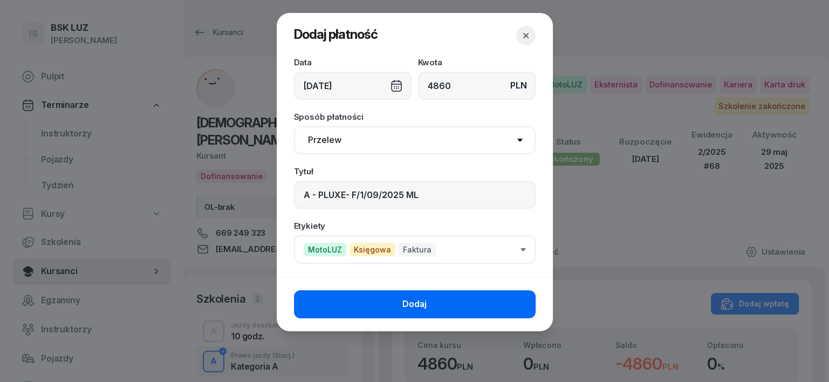
click at [516, 303] on button "Dodaj" at bounding box center [415, 304] width 242 height 28
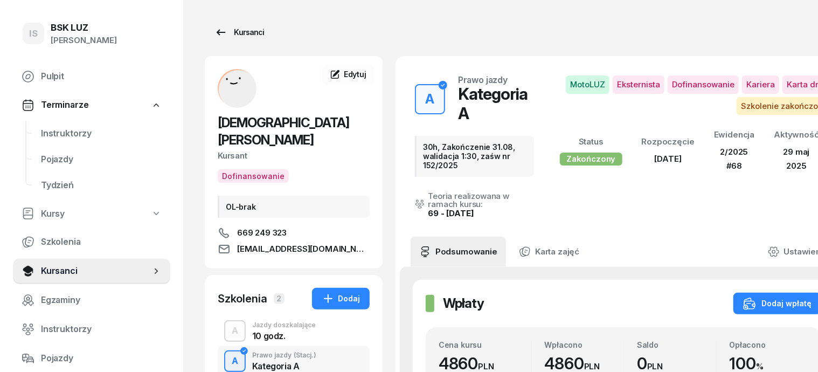
click at [226, 32] on div "Kursanci" at bounding box center [240, 32] width 50 height 13
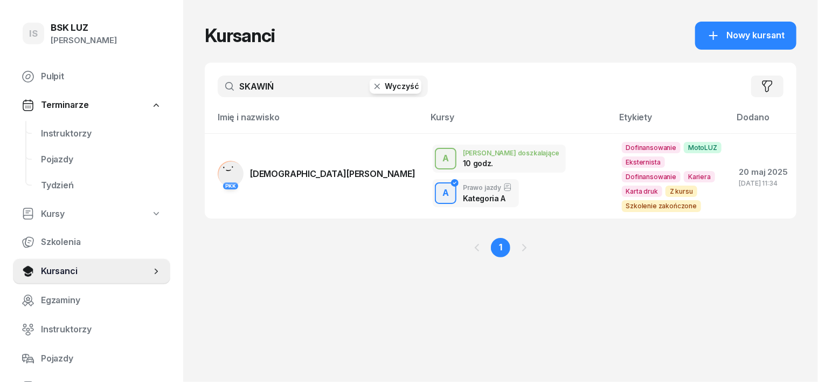
click at [372, 88] on icon "button" at bounding box center [377, 86] width 11 height 11
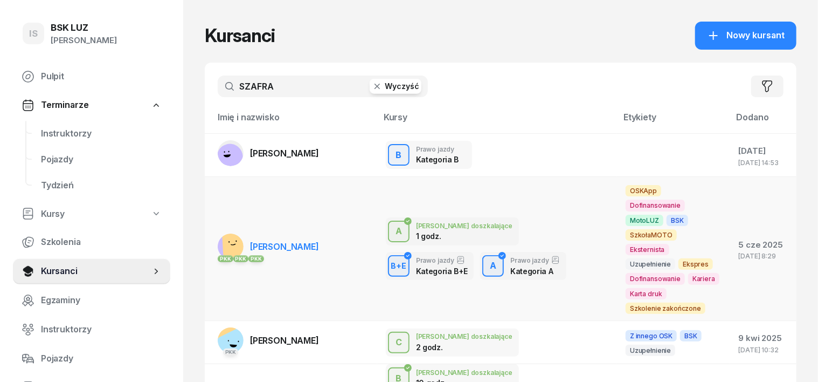
type input "SZAFRA"
click at [222, 231] on rect at bounding box center [235, 244] width 27 height 27
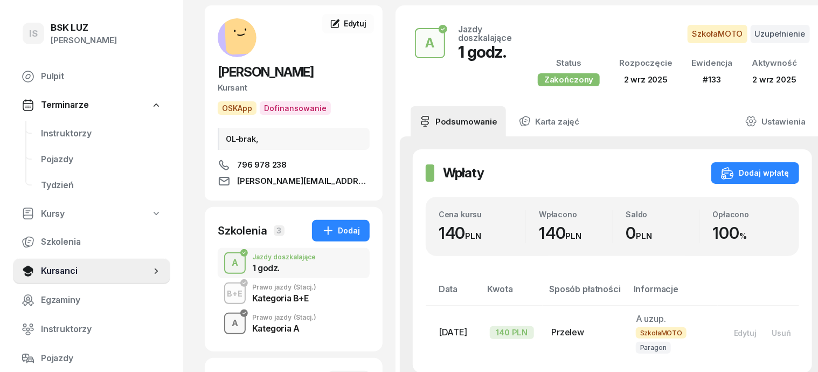
scroll to position [67, 0]
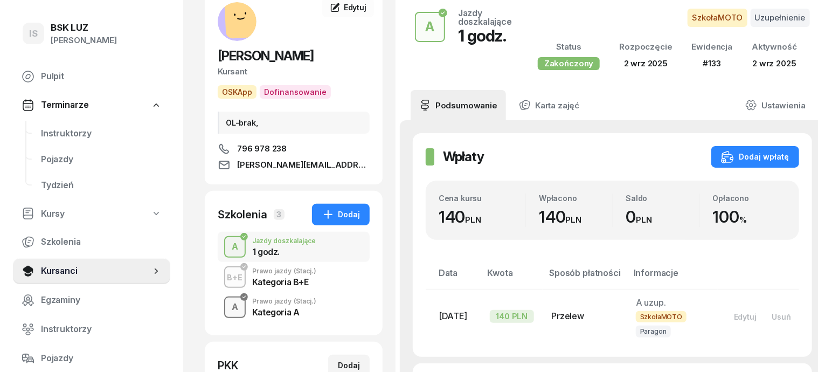
click at [228, 308] on div "A" at bounding box center [235, 307] width 15 height 18
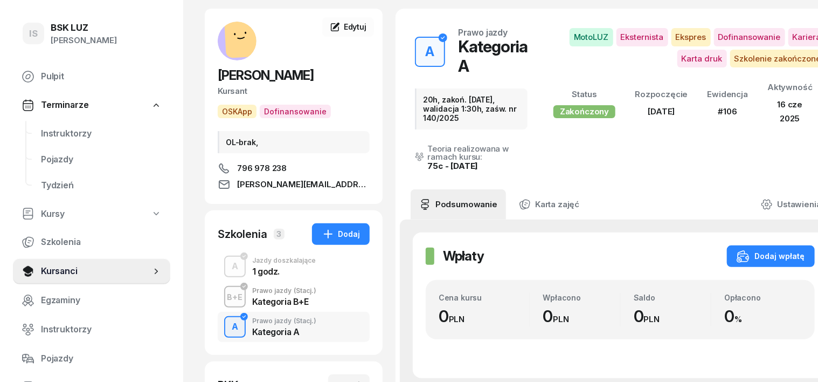
scroll to position [67, 0]
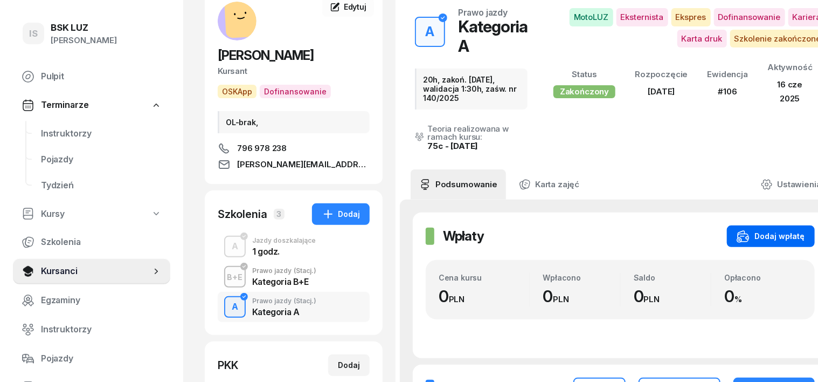
click at [762, 230] on div "Dodaj wpłatę" at bounding box center [771, 236] width 68 height 13
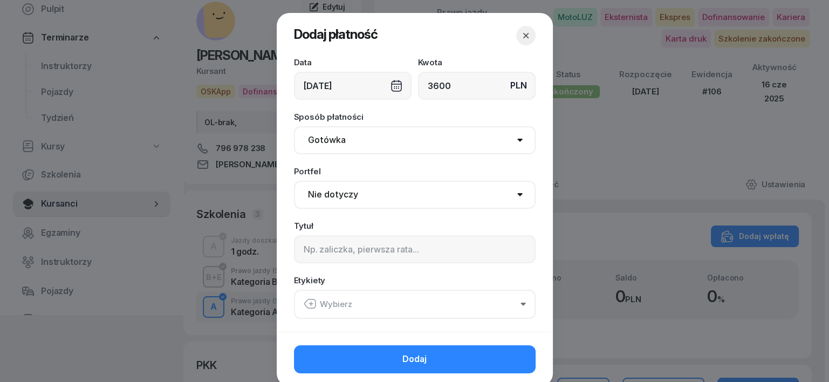
type input "3600"
click at [329, 136] on select "Gotówka Karta Przelew Płatności online BLIK" at bounding box center [415, 140] width 242 height 28
select select "transfer"
click at [294, 126] on select "Gotówka Karta Przelew Płatności online BLIK" at bounding box center [415, 140] width 242 height 28
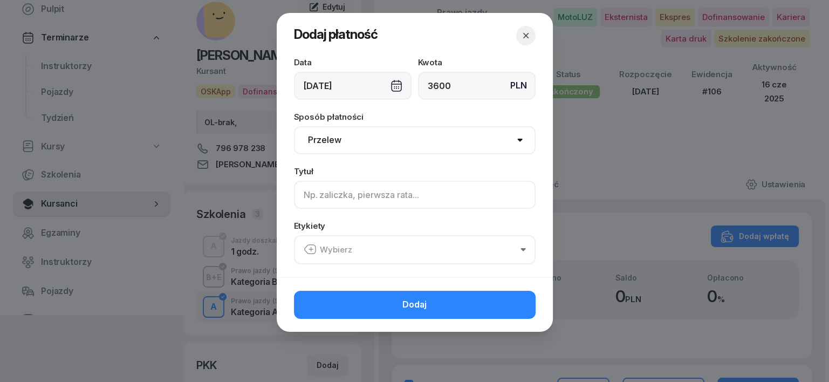
click at [310, 192] on input at bounding box center [415, 195] width 242 height 28
type input "A - PLUXEE - F/4/09/2025 ML"
click at [308, 247] on icon "button" at bounding box center [310, 249] width 13 height 13
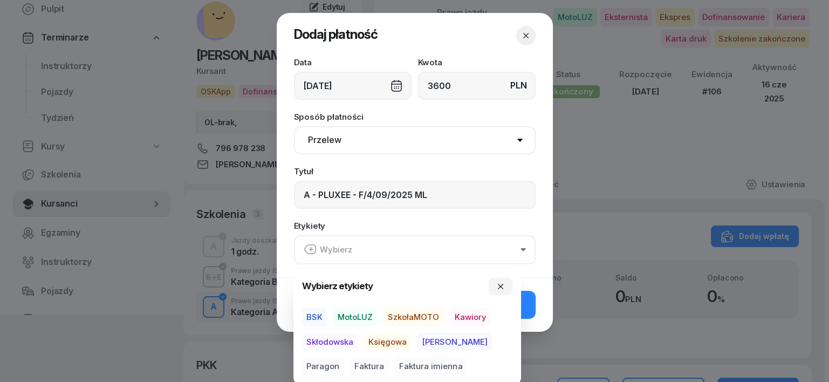
drag, startPoint x: 357, startPoint y: 316, endPoint x: 359, endPoint y: 331, distance: 14.6
click at [357, 316] on span "MotoLUZ" at bounding box center [355, 317] width 44 height 18
drag, startPoint x: 389, startPoint y: 341, endPoint x: 358, endPoint y: 357, distance: 35.0
click at [390, 341] on span "Księgowa" at bounding box center [387, 341] width 47 height 18
click at [350, 365] on span "Faktura" at bounding box center [369, 366] width 38 height 18
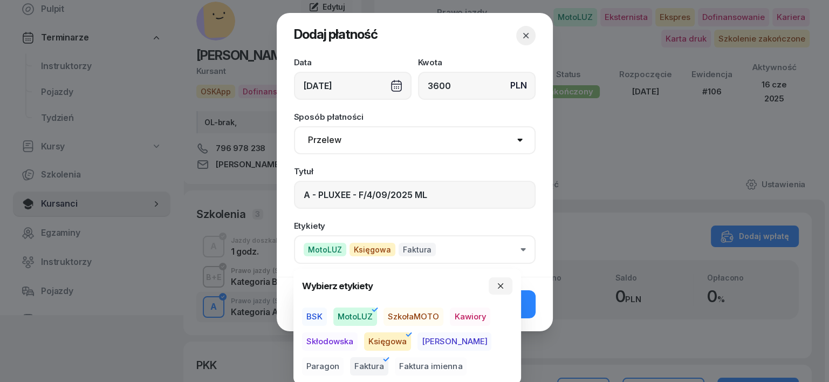
drag, startPoint x: 498, startPoint y: 285, endPoint x: 501, endPoint y: 299, distance: 14.4
click at [500, 287] on icon "button" at bounding box center [500, 285] width 9 height 9
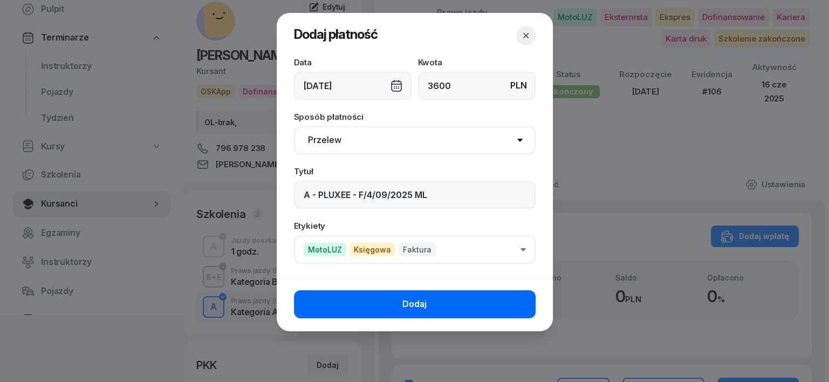
drag, startPoint x: 499, startPoint y: 309, endPoint x: 504, endPoint y: 307, distance: 5.8
click at [499, 309] on button "Dodaj" at bounding box center [415, 304] width 242 height 28
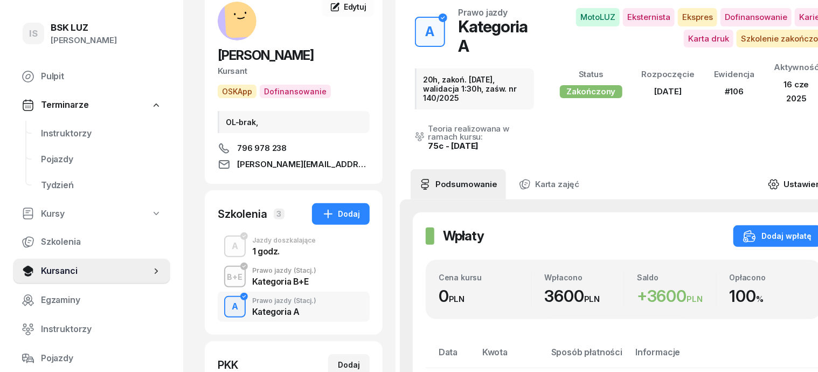
click at [780, 178] on icon at bounding box center [774, 184] width 12 height 12
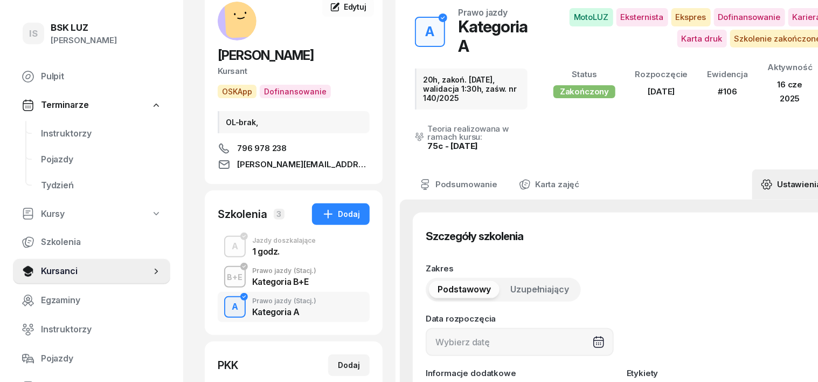
type input "10/06/2025"
type input "20h, zakoń. 31.08.25, walidacja 1:30h, zaśw. nr 140/2025"
type input "20"
type input "62590"
type input "32243"
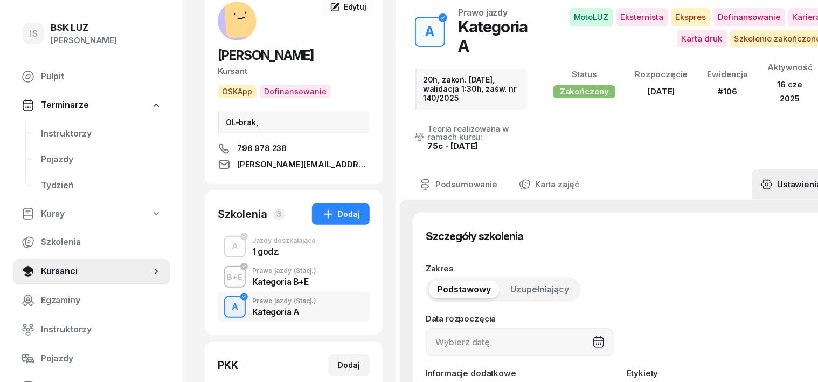
type input "10153"
type input "89123"
type input "106"
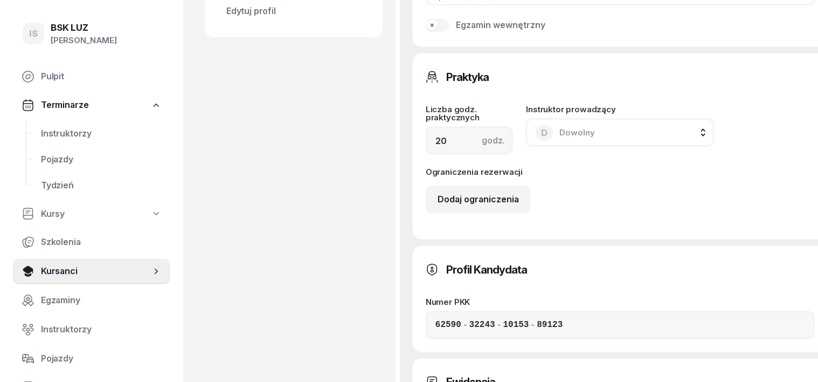
scroll to position [674, 0]
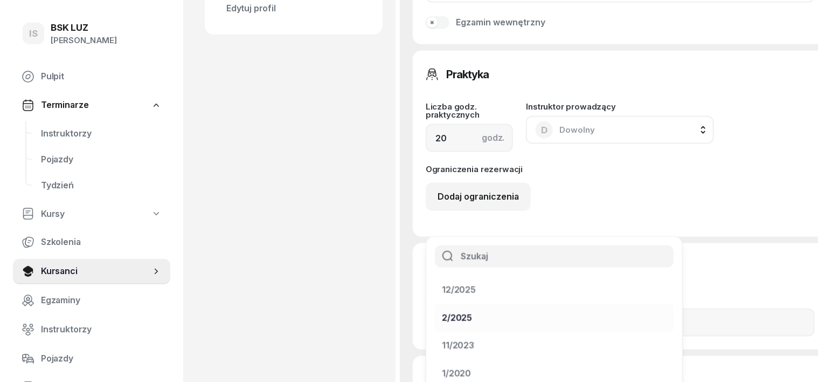
click at [472, 311] on div "2/2025" at bounding box center [457, 318] width 30 height 14
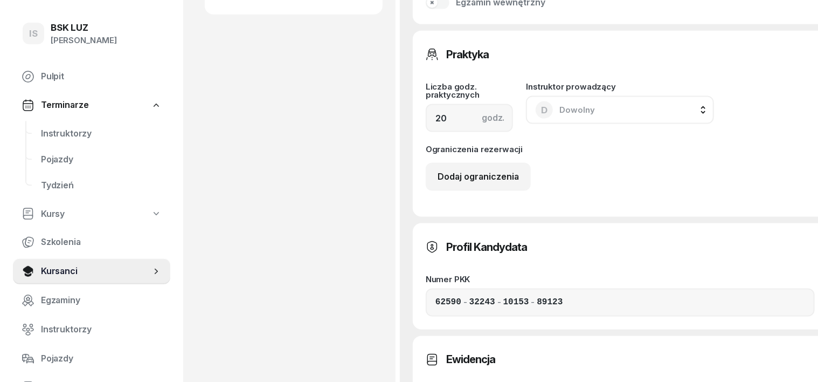
scroll to position [741, 0]
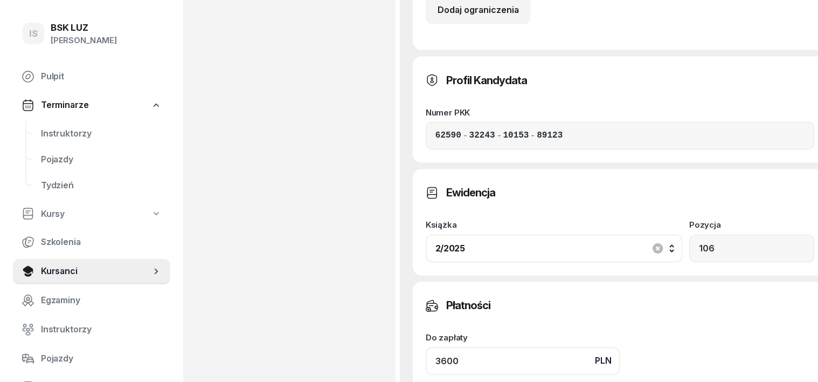
scroll to position [943, 0]
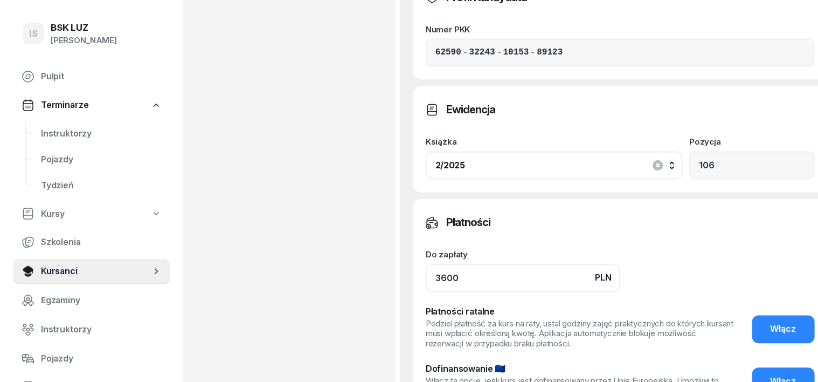
type input "3600"
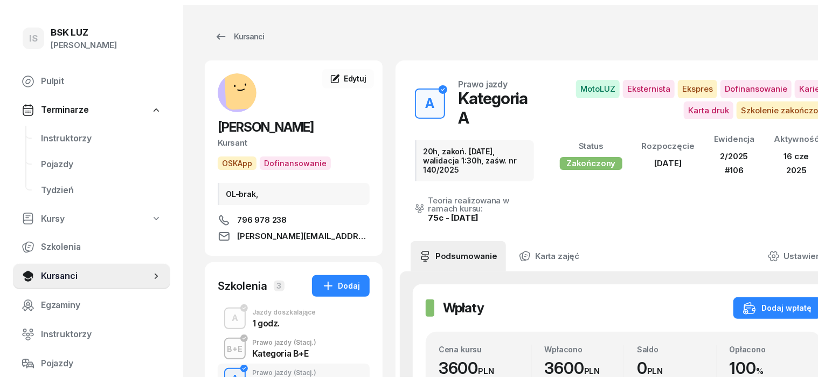
scroll to position [0, 0]
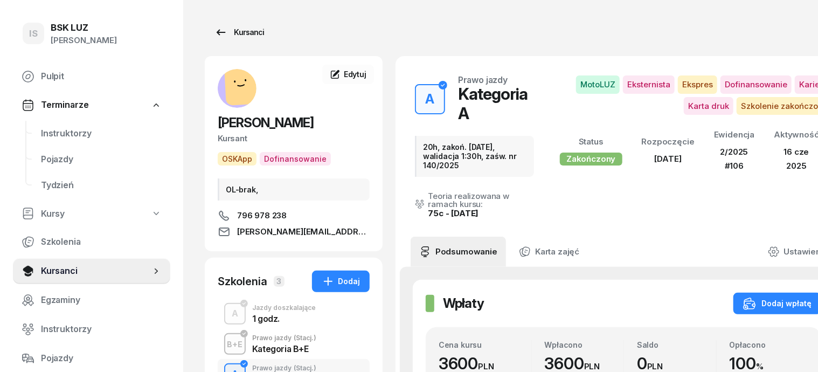
click at [227, 32] on div "Kursanci" at bounding box center [240, 32] width 50 height 13
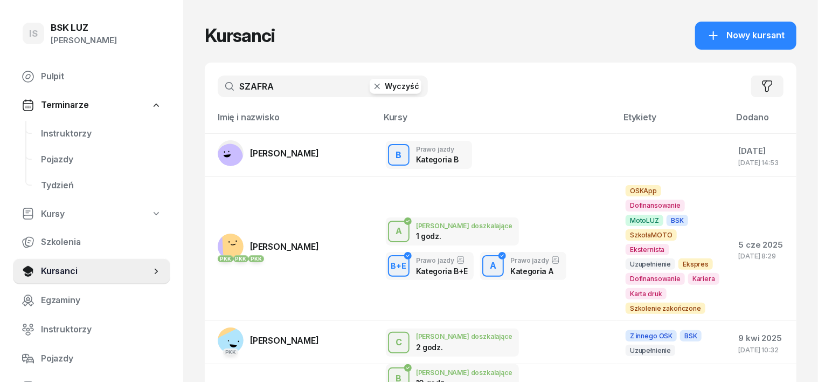
click at [372, 88] on icon "button" at bounding box center [377, 86] width 11 height 11
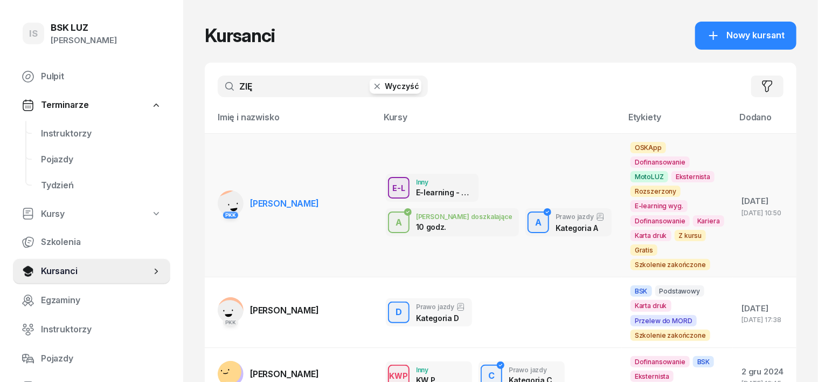
type input "ZIĘ"
click at [213, 196] on rect at bounding box center [233, 207] width 40 height 40
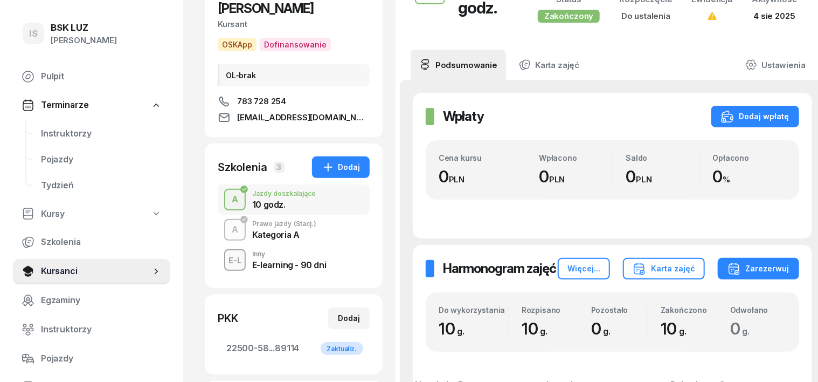
scroll to position [202, 0]
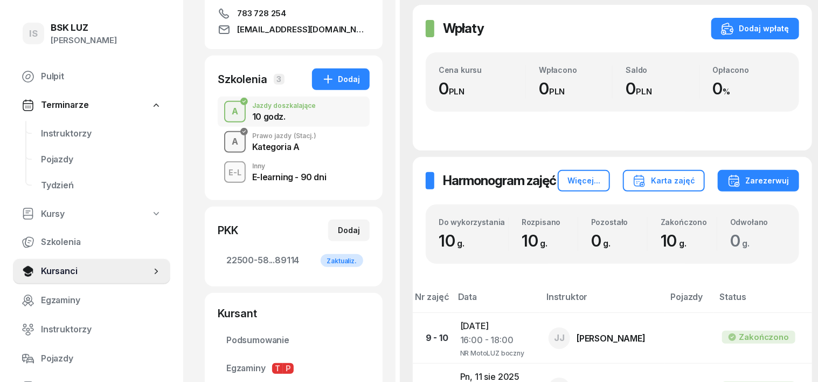
click at [228, 141] on div "A" at bounding box center [235, 142] width 15 height 18
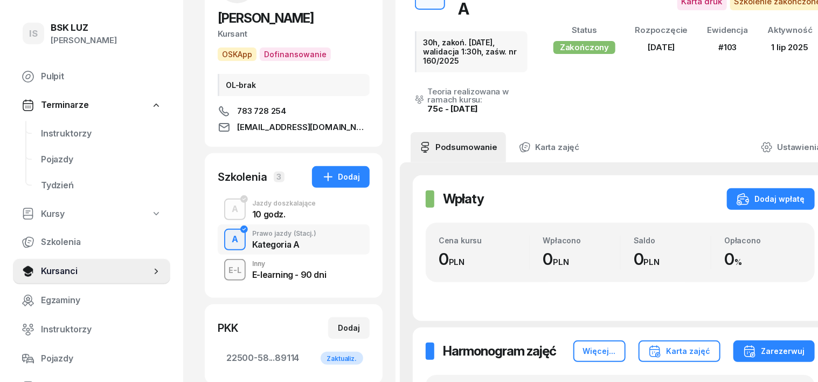
scroll to position [135, 0]
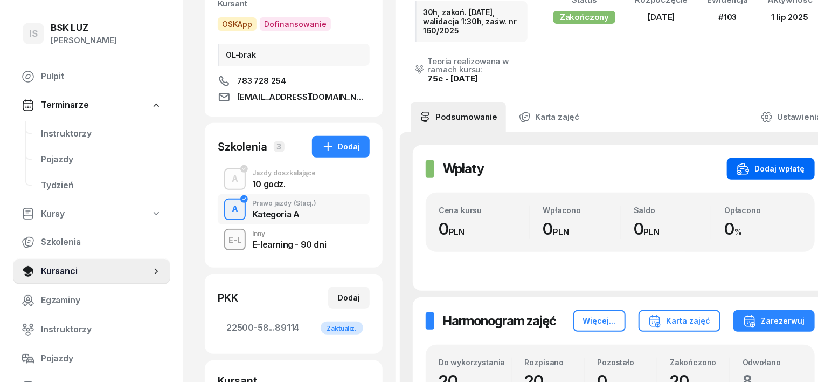
click at [764, 163] on div "Dodaj wpłatę" at bounding box center [771, 168] width 68 height 13
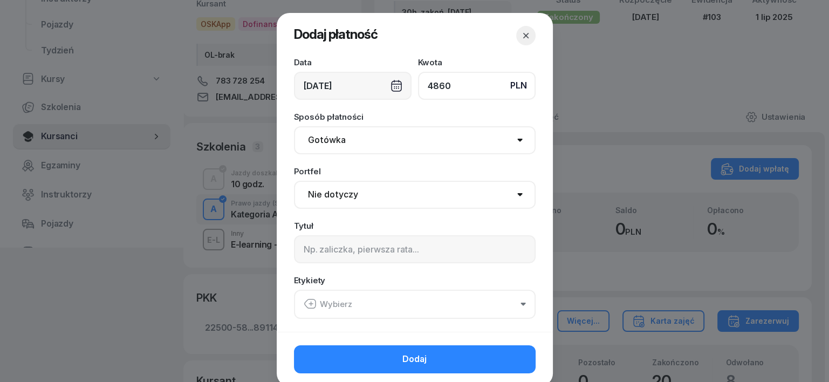
type input "4860"
drag, startPoint x: 327, startPoint y: 135, endPoint x: 326, endPoint y: 152, distance: 16.7
click at [327, 137] on select "Gotówka Karta Przelew Płatności online BLIK" at bounding box center [415, 140] width 242 height 28
select select "transfer"
click at [294, 126] on select "Gotówka Karta Przelew Płatności online BLIK" at bounding box center [415, 140] width 242 height 28
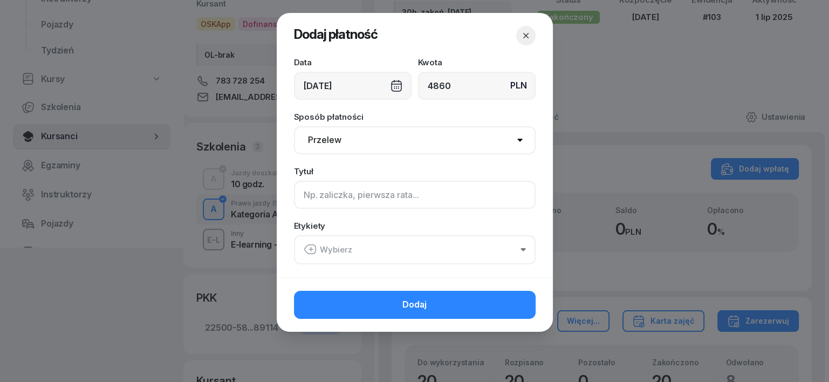
click at [303, 194] on input at bounding box center [415, 195] width 242 height 28
type input "A - PLUXEE F/5/09/2025 ML"
click at [306, 250] on icon "button" at bounding box center [310, 249] width 13 height 13
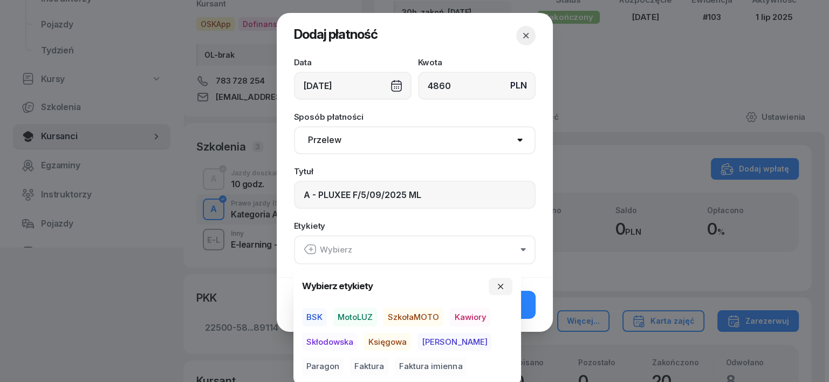
click at [354, 317] on span "MotoLUZ" at bounding box center [355, 317] width 44 height 18
click at [388, 341] on span "Księgowa" at bounding box center [387, 341] width 47 height 18
click at [350, 367] on span "Faktura" at bounding box center [369, 366] width 38 height 18
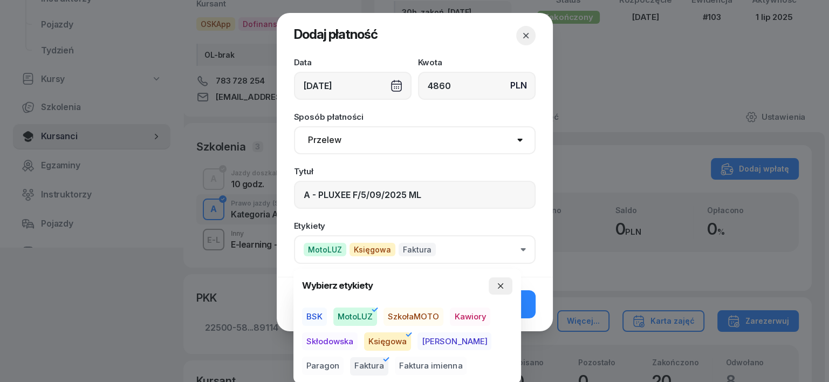
click at [496, 282] on button "button" at bounding box center [500, 285] width 24 height 17
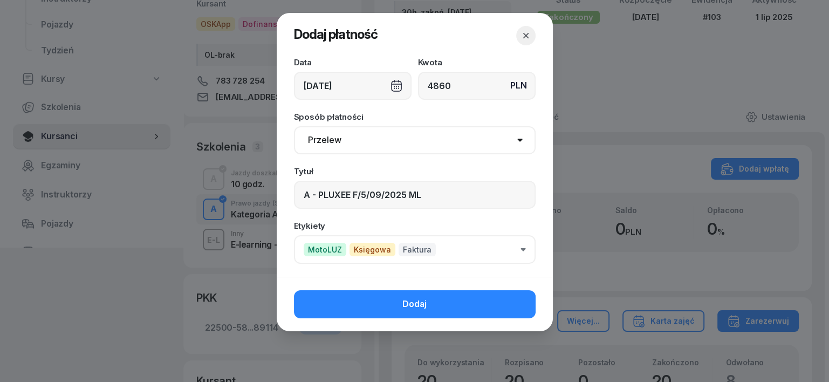
click at [512, 311] on button "Dodaj" at bounding box center [415, 304] width 242 height 28
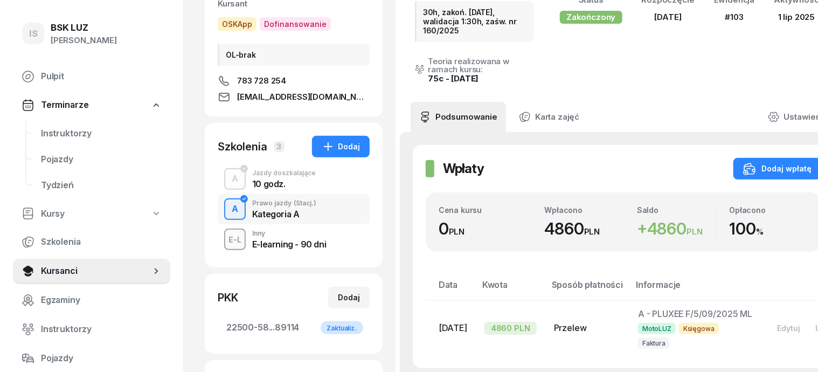
click at [780, 111] on icon at bounding box center [774, 117] width 12 height 12
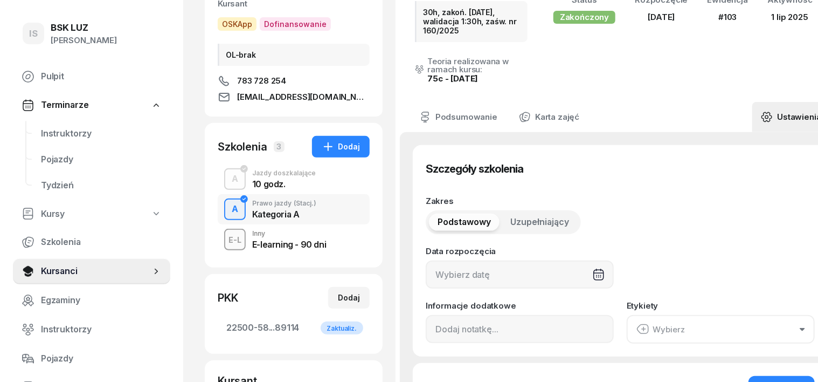
type input "10/06/2025"
type input "30h, zakoń. 31-08-25, walidacja 1:30h, zaśw. nr 160/2025"
type input "20"
type input "22500"
type input "58228"
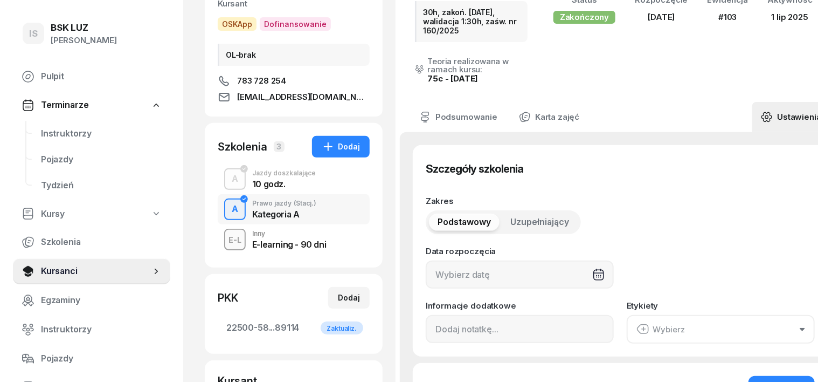
type input "81773"
type input "89114"
type input "103"
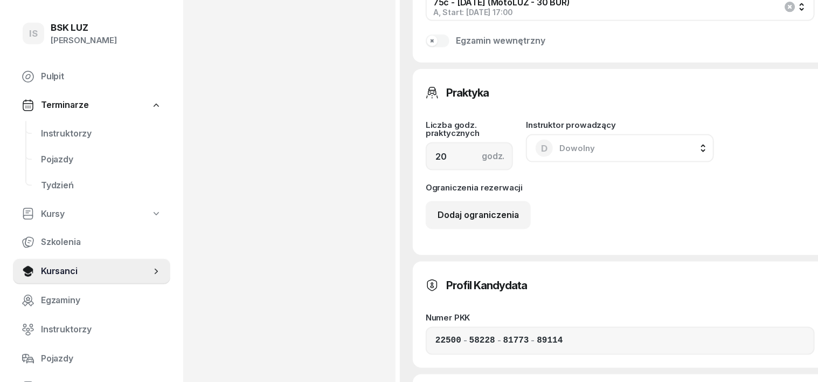
scroll to position [674, 0]
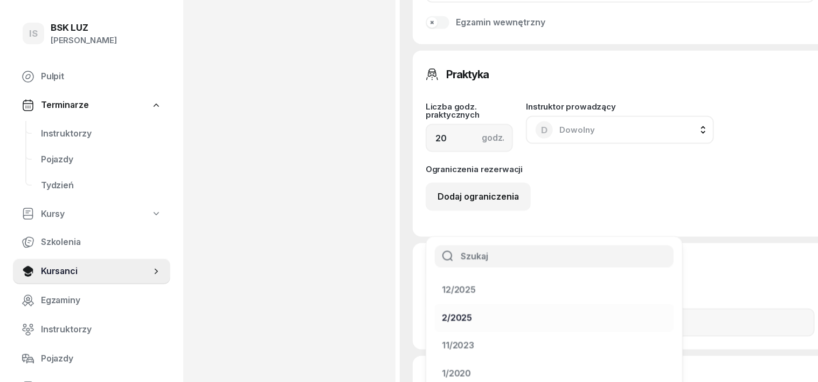
click at [472, 311] on div "2/2025" at bounding box center [457, 318] width 30 height 14
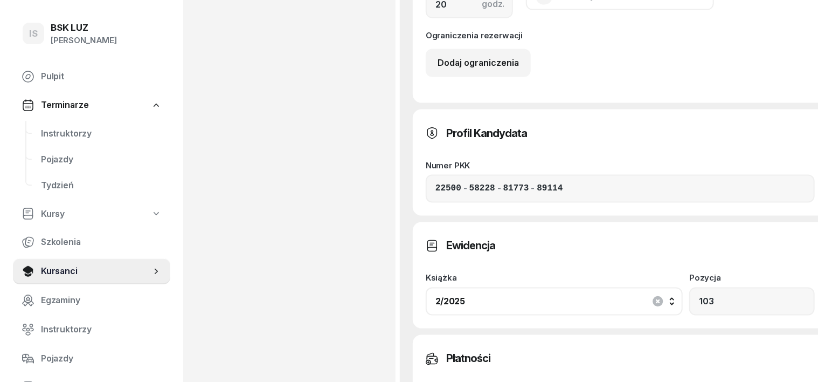
scroll to position [809, 0]
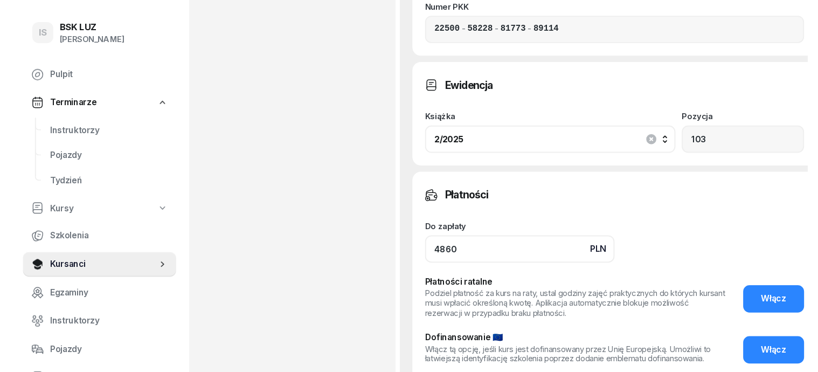
scroll to position [1011, 0]
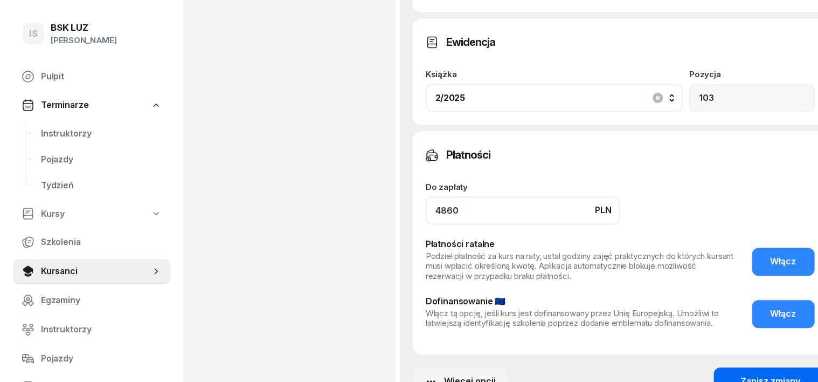
type input "4860"
click at [741, 370] on div "Zapisz zmiany" at bounding box center [771, 382] width 60 height 14
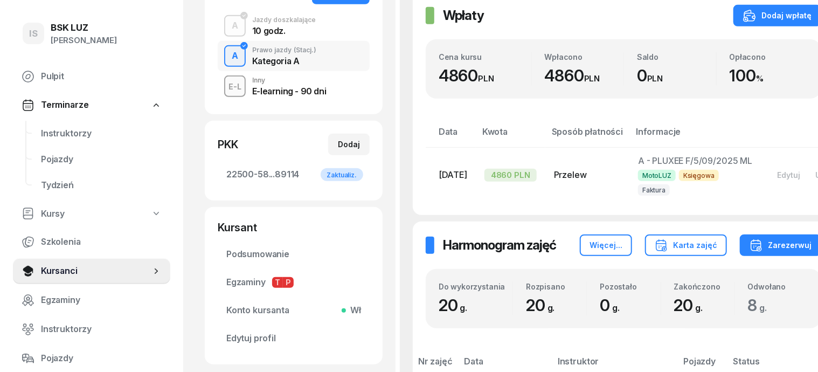
scroll to position [202, 0]
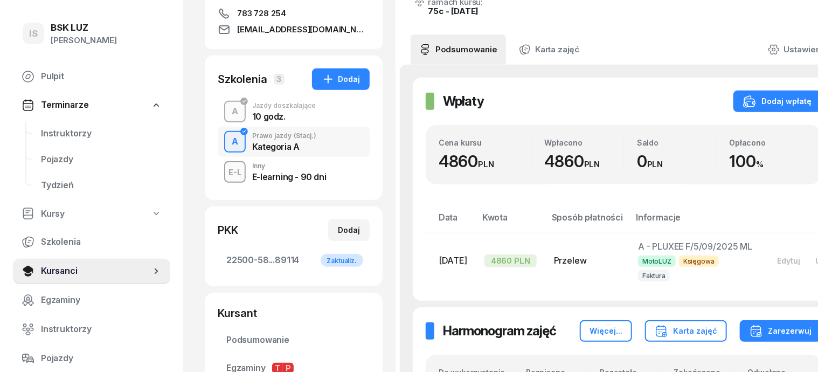
click at [228, 113] on div "A" at bounding box center [235, 111] width 15 height 18
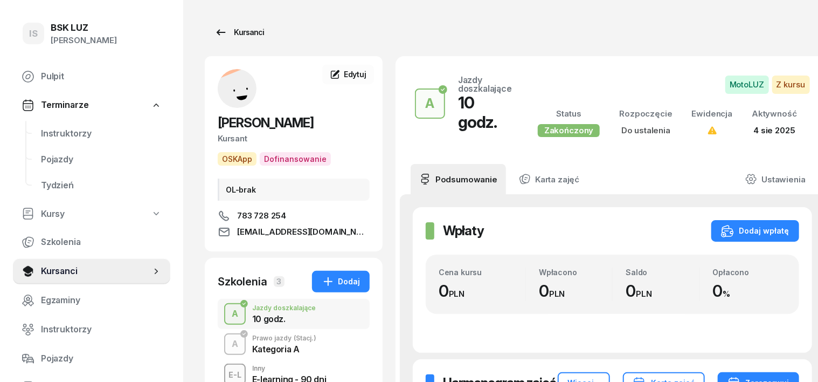
click at [225, 33] on div "Kursanci" at bounding box center [240, 32] width 50 height 13
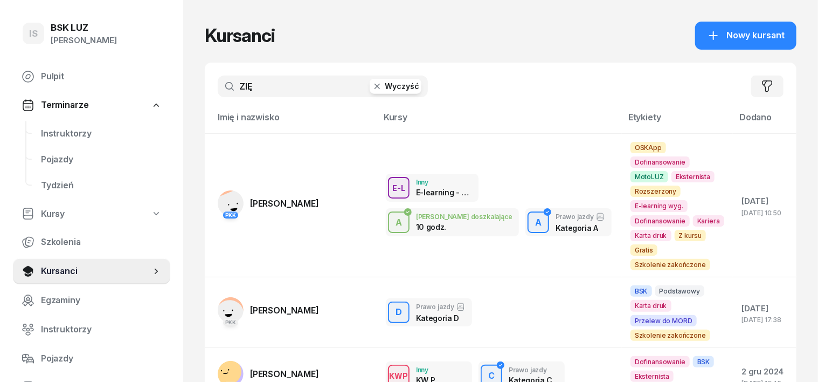
click at [372, 83] on icon "button" at bounding box center [377, 86] width 11 height 11
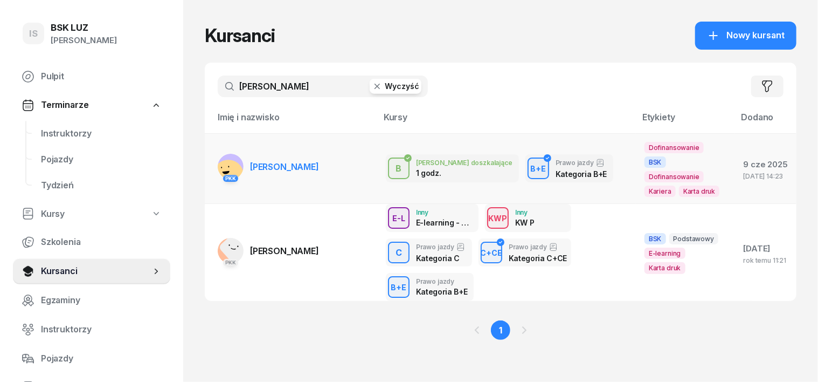
type input "NAWROCKI"
click at [205, 155] on td "PKK NAWROCKI MATEUSZ" at bounding box center [291, 168] width 173 height 71
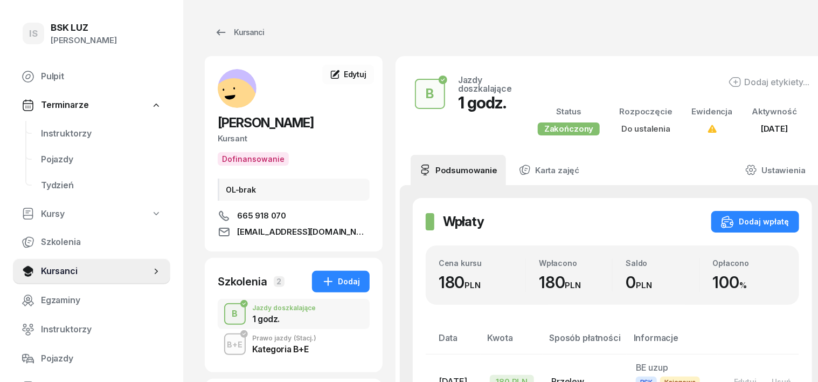
scroll to position [67, 0]
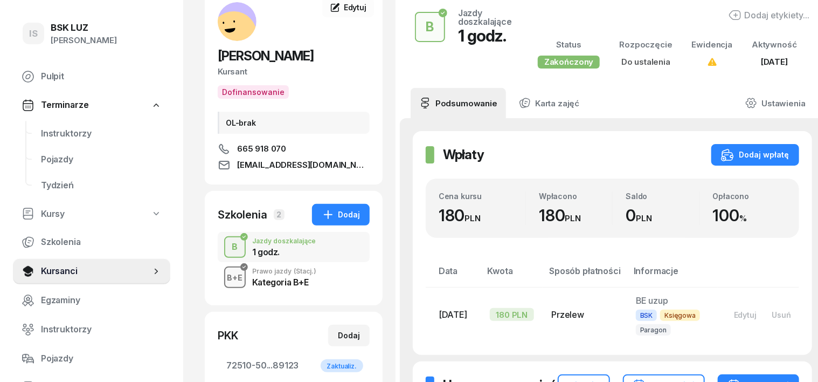
click at [223, 272] on div "B+E" at bounding box center [235, 277] width 24 height 13
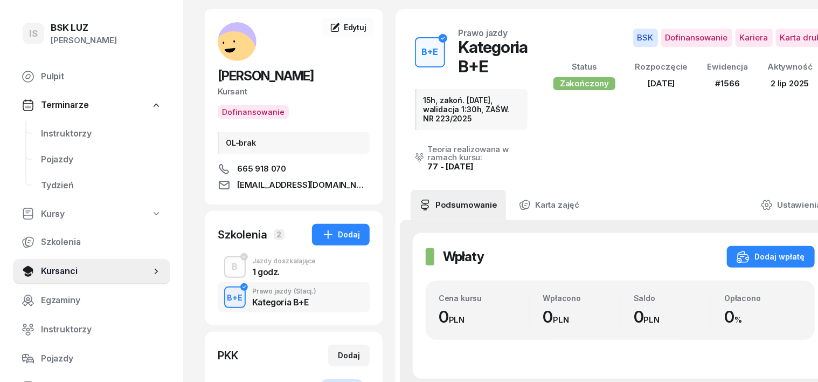
scroll to position [67, 0]
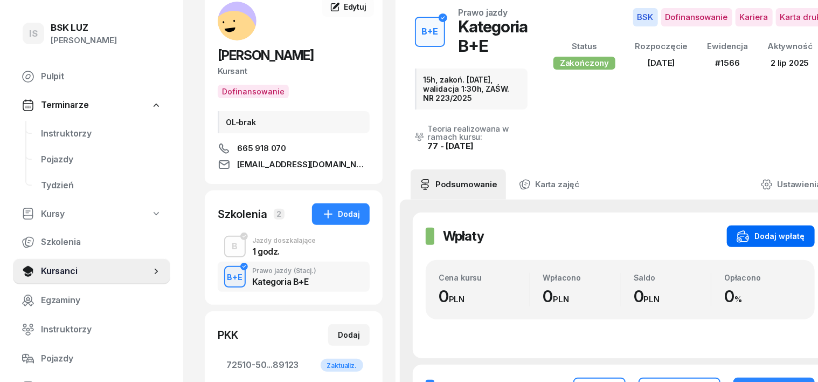
click at [763, 236] on div "Dodaj wpłatę" at bounding box center [771, 236] width 68 height 13
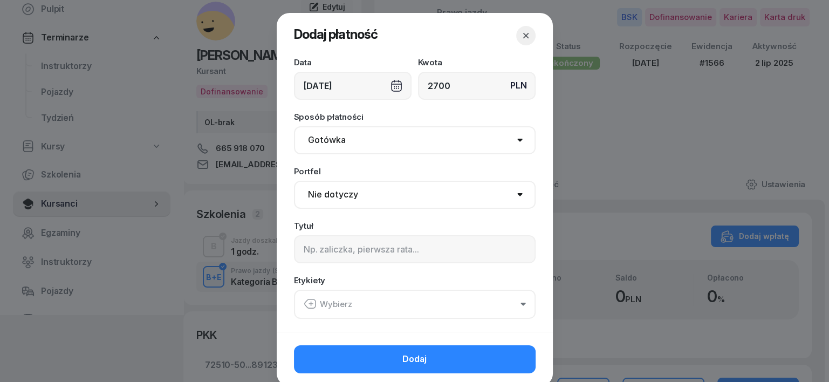
type input "2700"
click at [306, 142] on select "Gotówka Karta Przelew Płatności online BLIK" at bounding box center [415, 140] width 242 height 28
click at [294, 126] on select "Gotówka Karta Przelew Płatności online BLIK" at bounding box center [415, 140] width 242 height 28
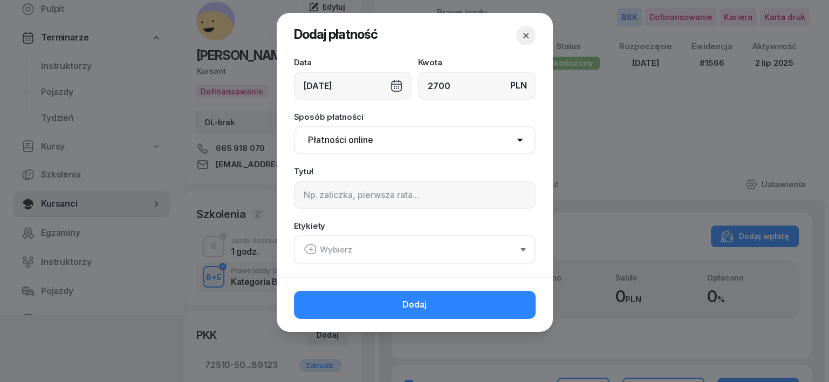
click at [317, 138] on select "Gotówka Karta Przelew Płatności online BLIK" at bounding box center [415, 140] width 242 height 28
select select "transfer"
click at [294, 126] on select "Gotówka Karta Przelew Płatności online BLIK" at bounding box center [415, 140] width 242 height 28
click at [312, 196] on input at bounding box center [415, 195] width 242 height 28
type input "BE - PLUXEE - F/22/09/2025 ML"
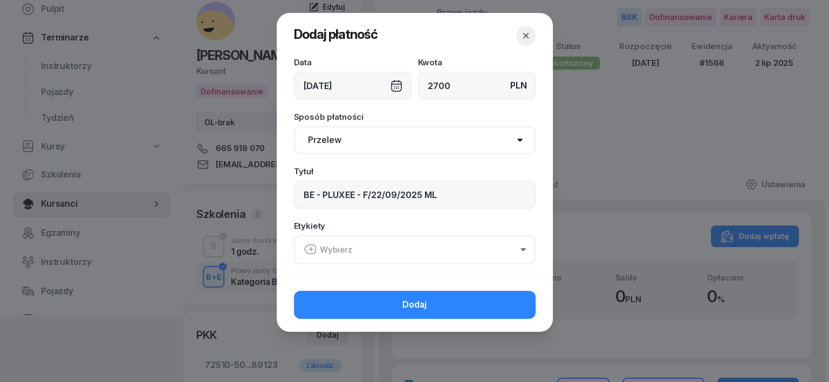
click at [308, 249] on icon "button" at bounding box center [310, 249] width 13 height 13
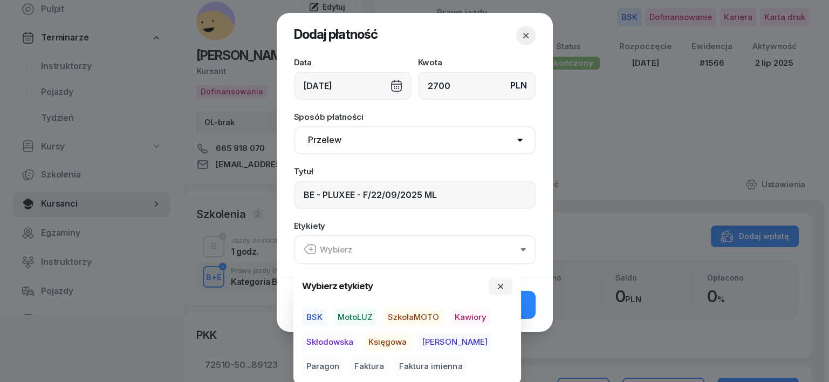
click at [314, 312] on span "BSK" at bounding box center [314, 317] width 25 height 18
drag, startPoint x: 396, startPoint y: 335, endPoint x: 391, endPoint y: 339, distance: 6.5
click at [396, 335] on span "Księgowa" at bounding box center [387, 341] width 47 height 18
click at [350, 367] on span "Faktura" at bounding box center [369, 366] width 38 height 18
click at [495, 290] on button "button" at bounding box center [500, 285] width 24 height 17
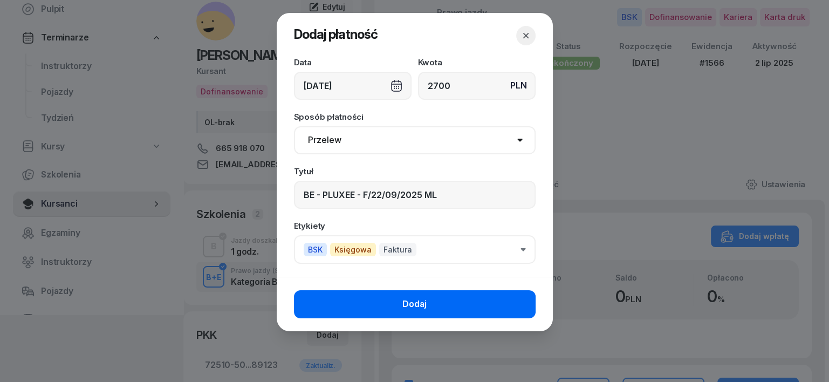
click at [519, 299] on button "Dodaj" at bounding box center [415, 304] width 242 height 28
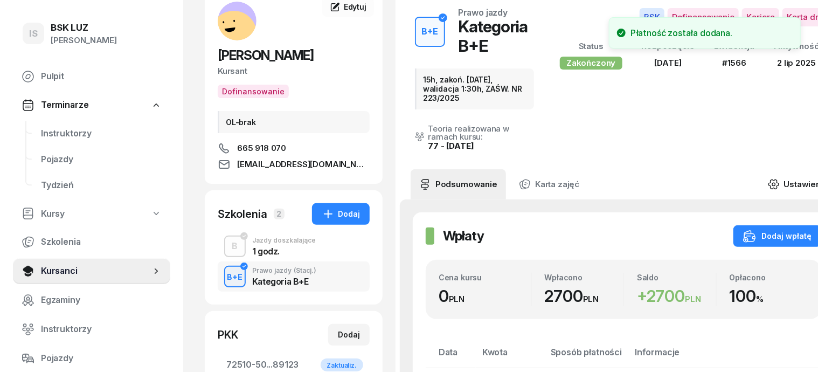
click at [780, 178] on icon at bounding box center [774, 184] width 12 height 12
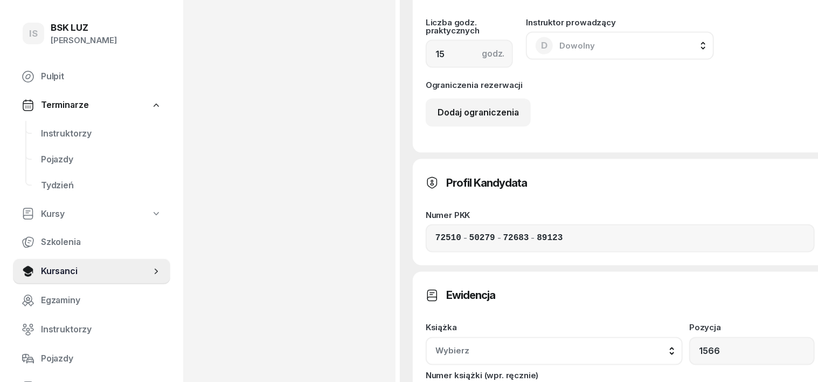
scroll to position [809, 0]
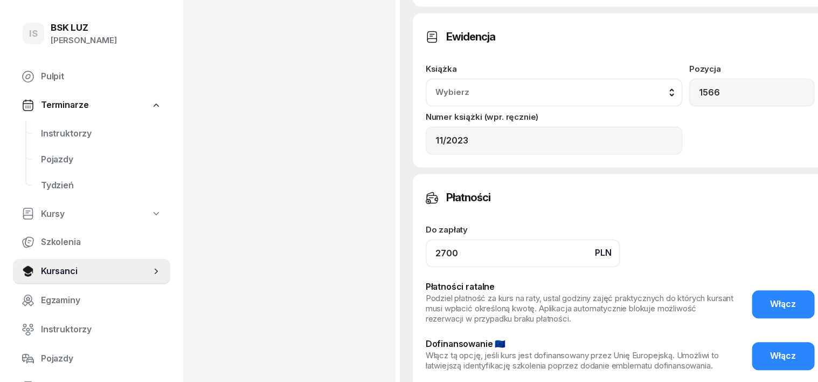
scroll to position [1011, 0]
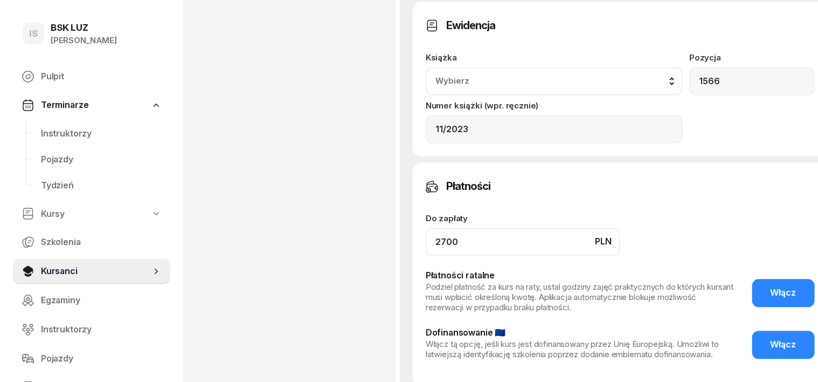
type input "2700"
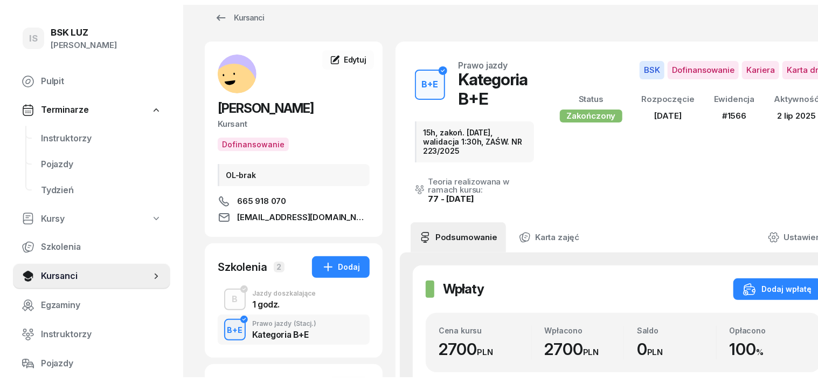
scroll to position [0, 0]
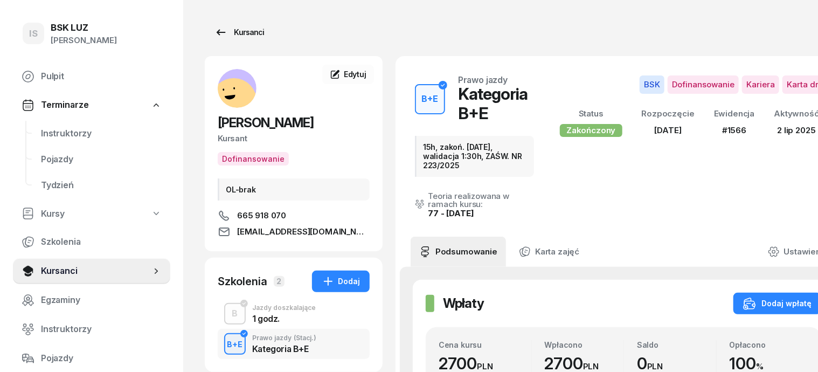
click at [230, 32] on div "Kursanci" at bounding box center [240, 32] width 50 height 13
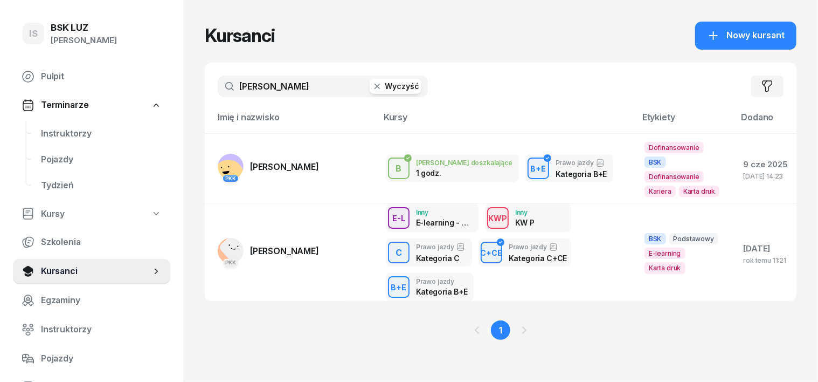
click at [372, 83] on icon "button" at bounding box center [377, 86] width 11 height 11
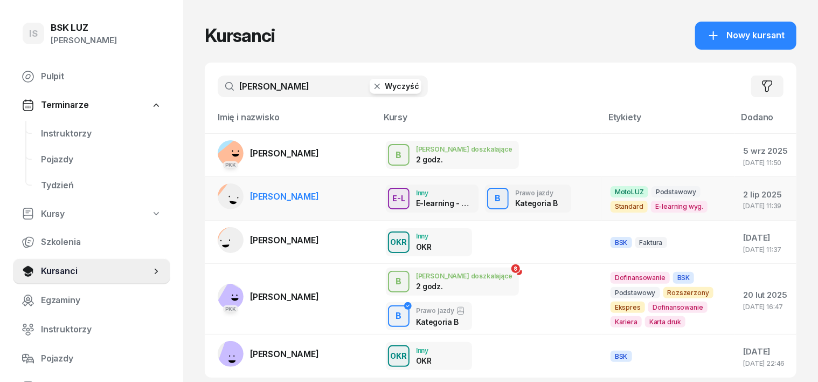
type input "LEWANDOWSKI"
click at [217, 196] on rect at bounding box center [236, 199] width 44 height 44
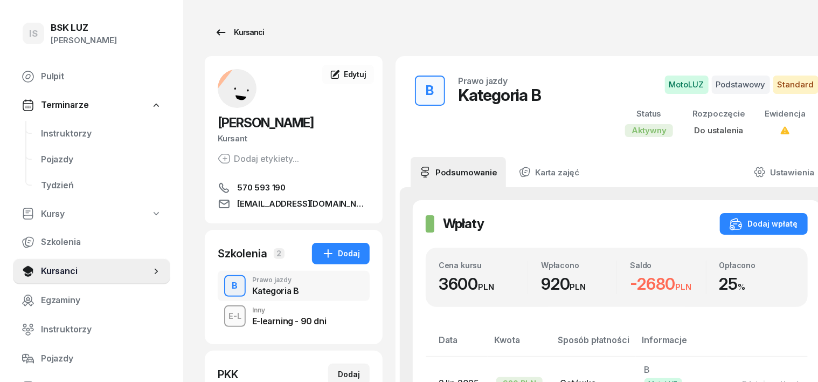
click at [229, 32] on div "Kursanci" at bounding box center [240, 32] width 50 height 13
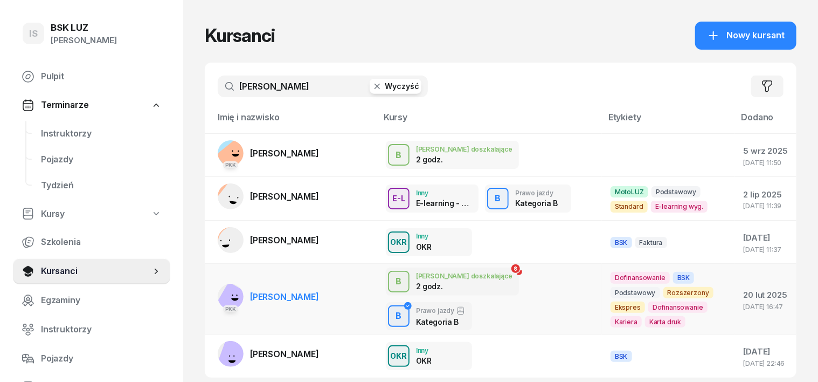
click at [281, 297] on span "LEWANDOWSKI KAMIL" at bounding box center [284, 296] width 69 height 11
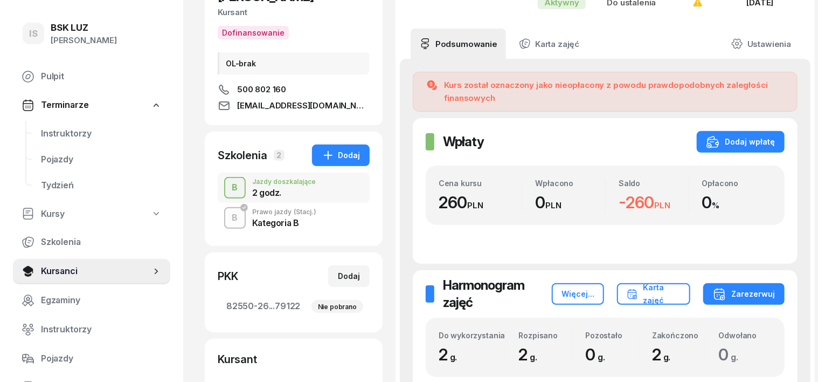
scroll to position [135, 0]
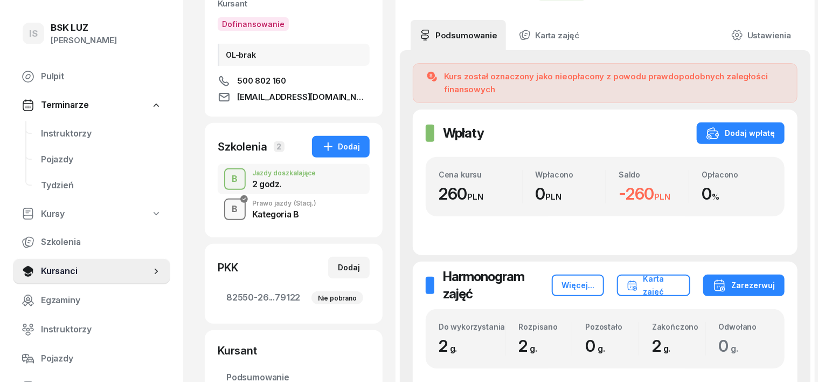
click at [228, 211] on div "B" at bounding box center [235, 209] width 15 height 18
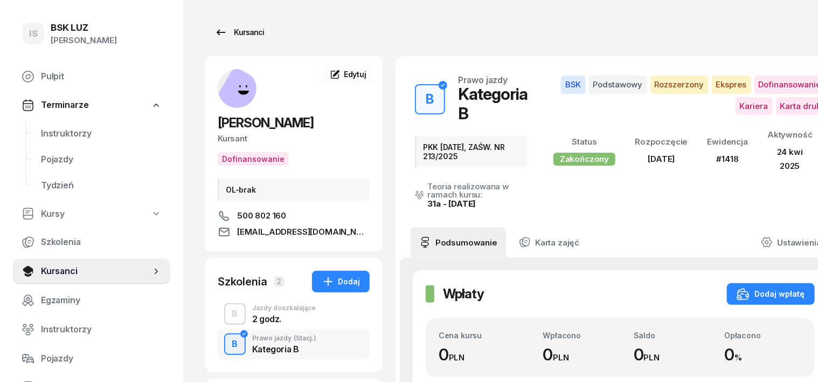
click at [223, 30] on div "Kursanci" at bounding box center [240, 32] width 50 height 13
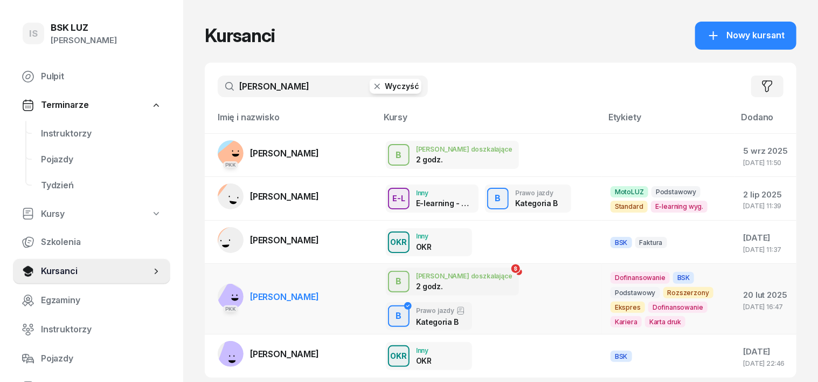
click at [218, 293] on rect at bounding box center [231, 297] width 26 height 26
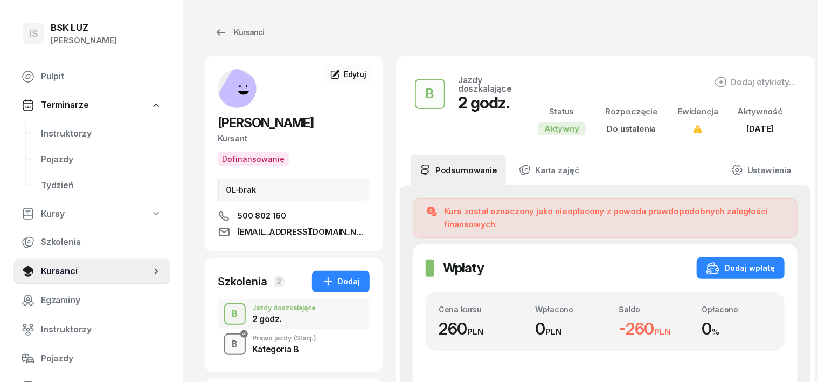
click at [228, 341] on div "B" at bounding box center [235, 344] width 15 height 18
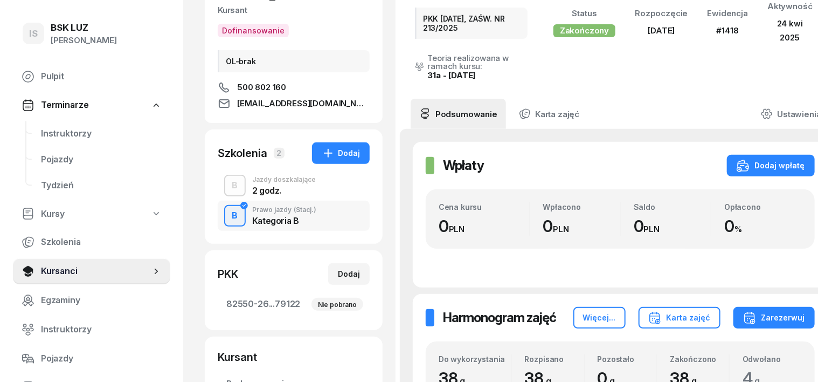
scroll to position [67, 0]
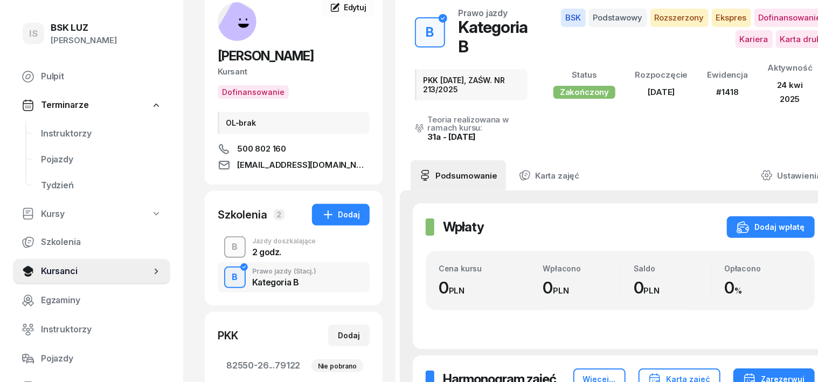
click at [228, 243] on div "B" at bounding box center [235, 247] width 15 height 18
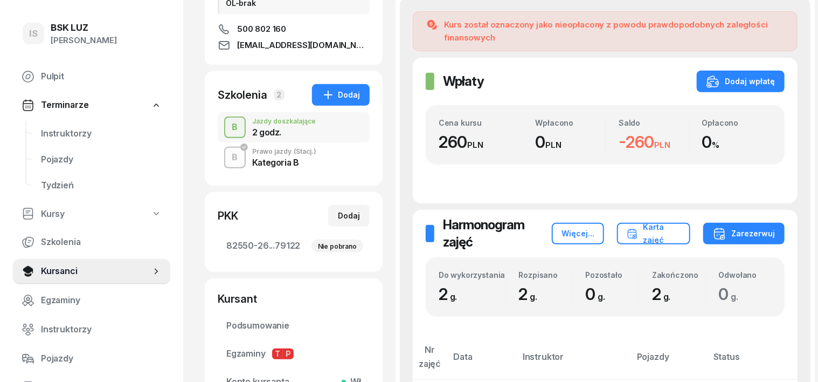
scroll to position [202, 0]
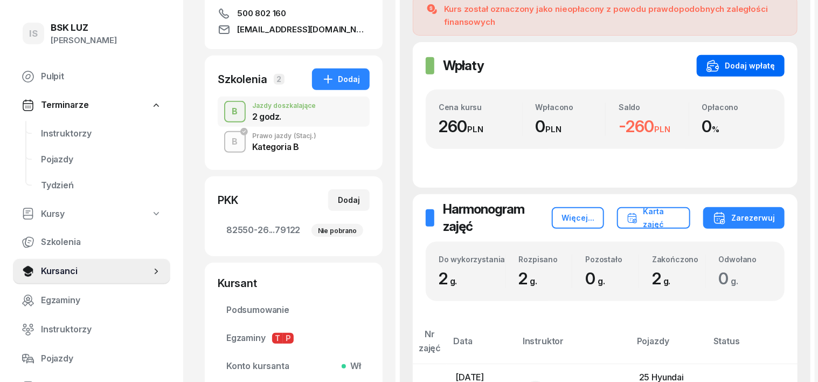
click at [755, 59] on div "Dodaj wpłatę" at bounding box center [741, 65] width 68 height 13
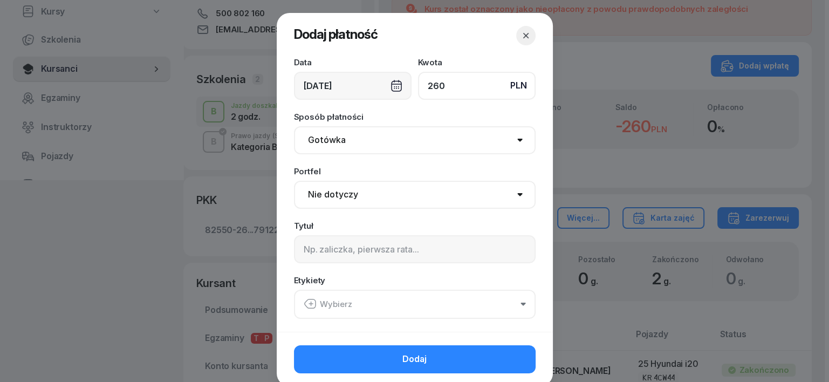
type input "260"
click at [388, 80] on div "19/09/2025" at bounding box center [353, 86] width 118 height 28
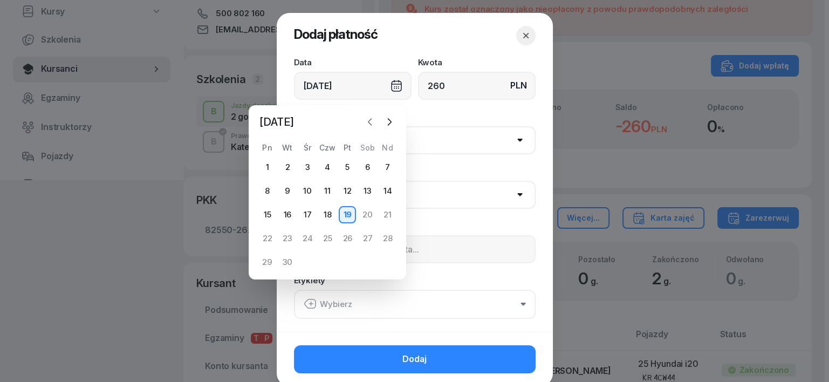
drag, startPoint x: 367, startPoint y: 121, endPoint x: 372, endPoint y: 127, distance: 8.1
click at [369, 125] on icon "button" at bounding box center [369, 121] width 11 height 11
click at [349, 170] on div "1" at bounding box center [347, 166] width 17 height 17
type input "01/08/2025"
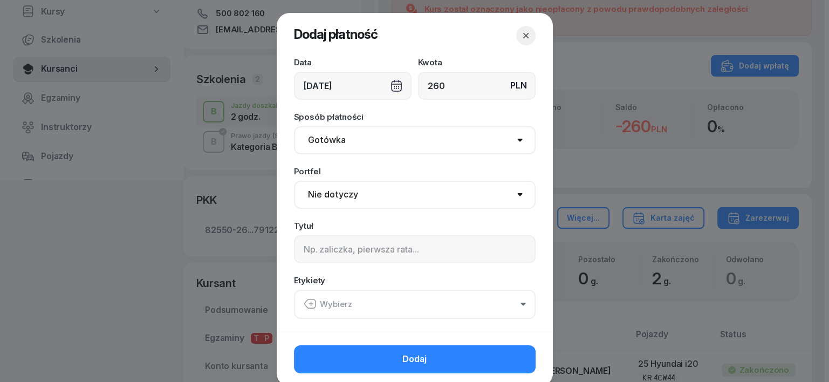
click at [312, 140] on select "Gotówka Karta Przelew Płatności online BLIK" at bounding box center [415, 140] width 242 height 28
select select "transfer"
click at [294, 126] on select "Gotówka Karta Przelew Płatności online BLIK" at bounding box center [415, 140] width 242 height 28
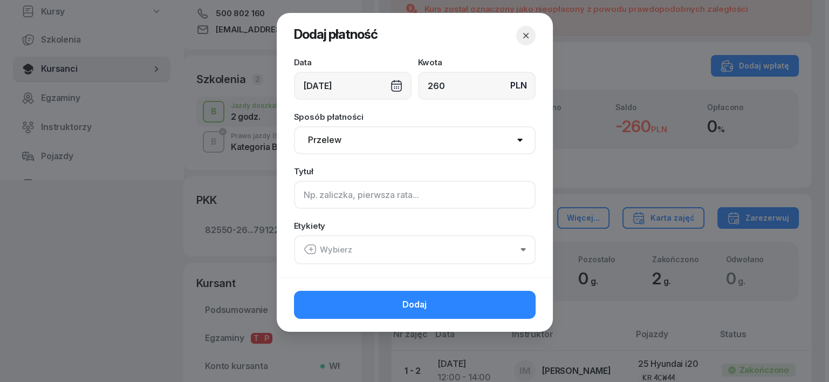
click at [306, 193] on input at bounding box center [415, 195] width 242 height 28
type input "B"
click at [308, 250] on icon "button" at bounding box center [310, 249] width 13 height 13
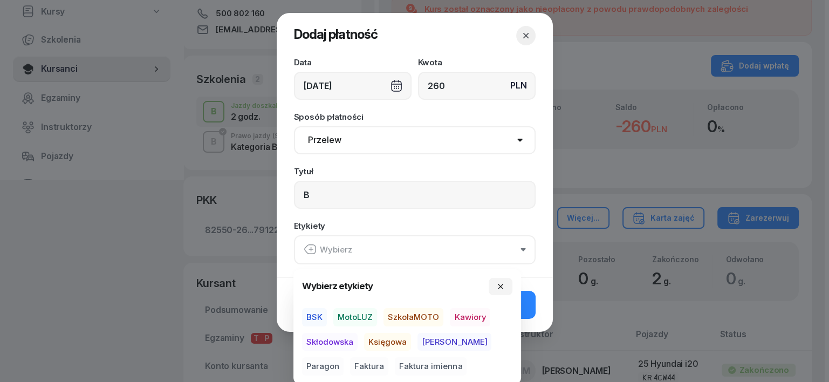
click at [362, 317] on span "MotoLUZ" at bounding box center [355, 317] width 44 height 18
click at [389, 342] on span "Księgowa" at bounding box center [387, 341] width 47 height 18
drag, startPoint x: 472, startPoint y: 345, endPoint x: 494, endPoint y: 341, distance: 22.5
click at [343, 357] on span "Paragon" at bounding box center [323, 366] width 42 height 18
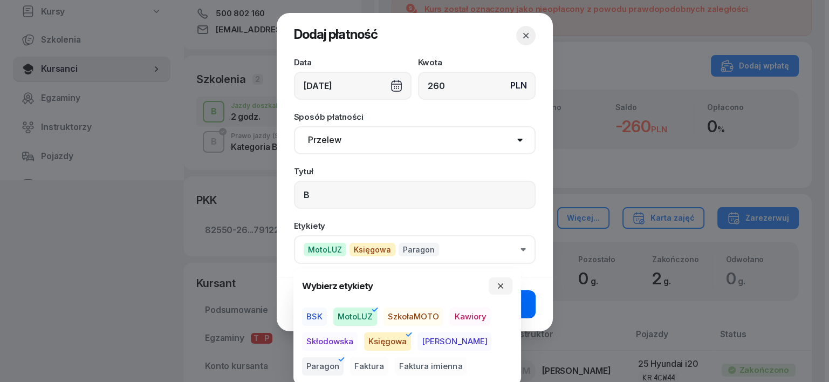
drag, startPoint x: 499, startPoint y: 282, endPoint x: 520, endPoint y: 315, distance: 39.0
click at [499, 282] on icon "button" at bounding box center [500, 285] width 9 height 9
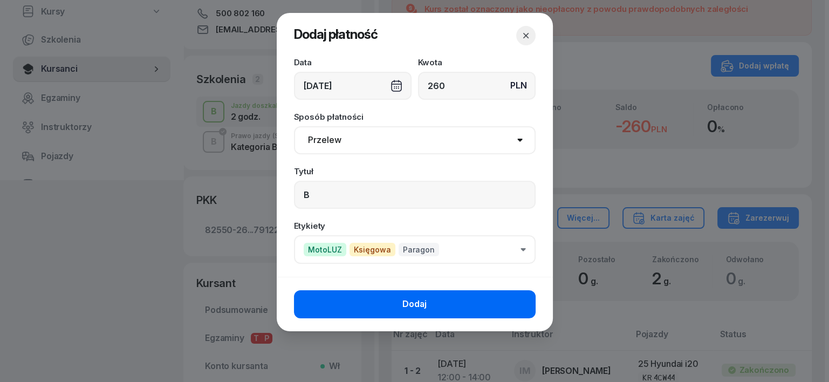
click at [509, 313] on button "Dodaj" at bounding box center [415, 304] width 242 height 28
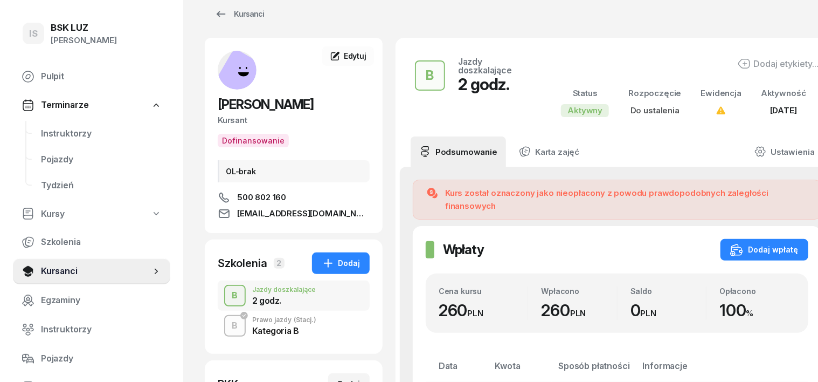
scroll to position [0, 0]
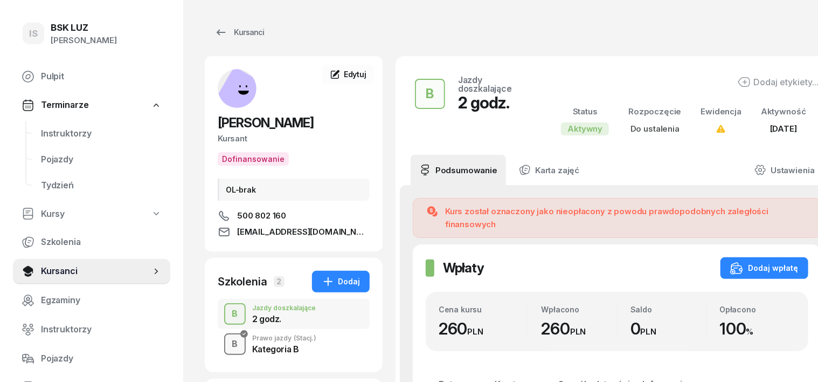
click at [228, 344] on div "B" at bounding box center [235, 344] width 15 height 18
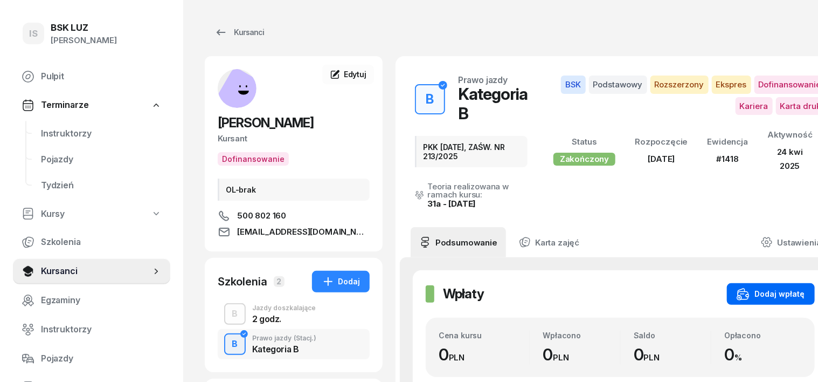
click at [760, 290] on div "Dodaj wpłatę" at bounding box center [771, 293] width 68 height 13
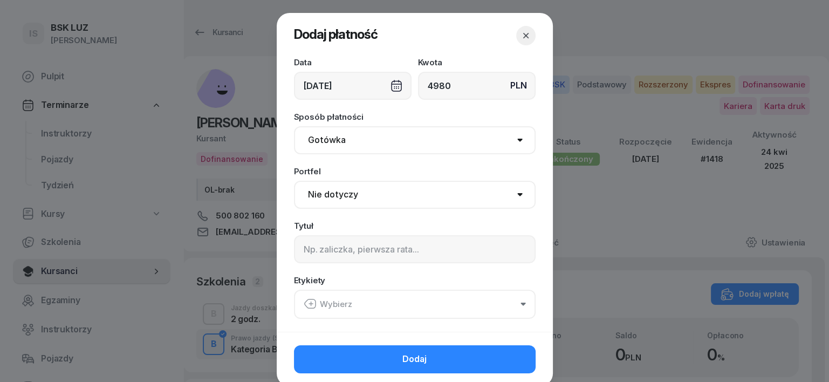
type input "4980"
click at [313, 145] on select "Gotówka Karta Przelew Płatności online BLIK" at bounding box center [415, 140] width 242 height 28
select select "transfer"
click at [294, 126] on select "Gotówka Karta Przelew Płatności online BLIK" at bounding box center [415, 140] width 242 height 28
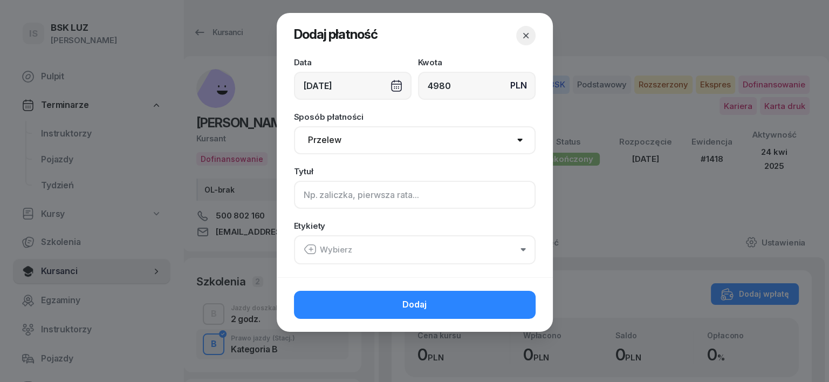
click at [308, 197] on input at bounding box center [415, 195] width 242 height 28
type input "B - PLUXEE F/23/08/2025 S"
click at [312, 251] on icon "button" at bounding box center [310, 249] width 13 height 13
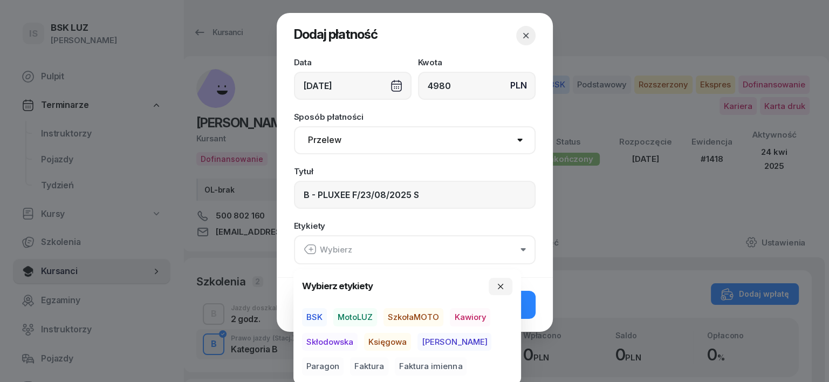
drag, startPoint x: 363, startPoint y: 315, endPoint x: 318, endPoint y: 310, distance: 45.0
click at [315, 306] on div "Wybierz etykiety BSK MotoLUZ SzkołaMOTO Kawiory Skłodowska Księgowa Rafał Parag…" at bounding box center [407, 327] width 210 height 98
click at [316, 313] on span "BSK" at bounding box center [314, 317] width 25 height 18
drag, startPoint x: 397, startPoint y: 341, endPoint x: 333, endPoint y: 376, distance: 72.6
click at [372, 357] on div "BSK MotoLUZ SzkołaMOTO Kawiory Skłodowska Księgowa Rafał Paragon Faktura Faktur…" at bounding box center [407, 340] width 210 height 67
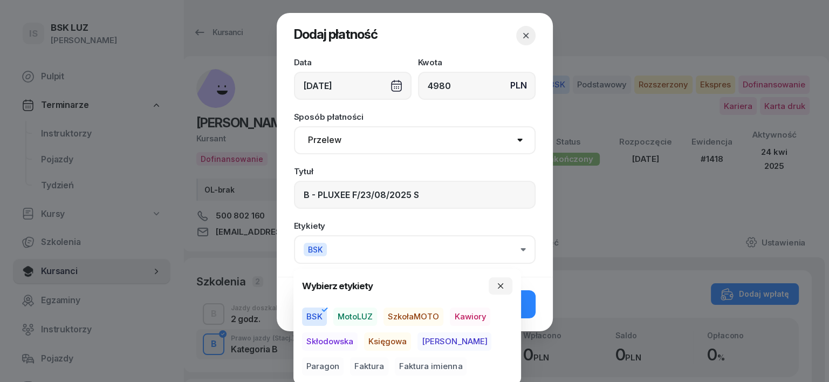
click at [350, 364] on span "Faktura" at bounding box center [369, 366] width 38 height 18
click at [397, 342] on span "Księgowa" at bounding box center [387, 341] width 47 height 18
click at [494, 285] on button "button" at bounding box center [500, 285] width 24 height 17
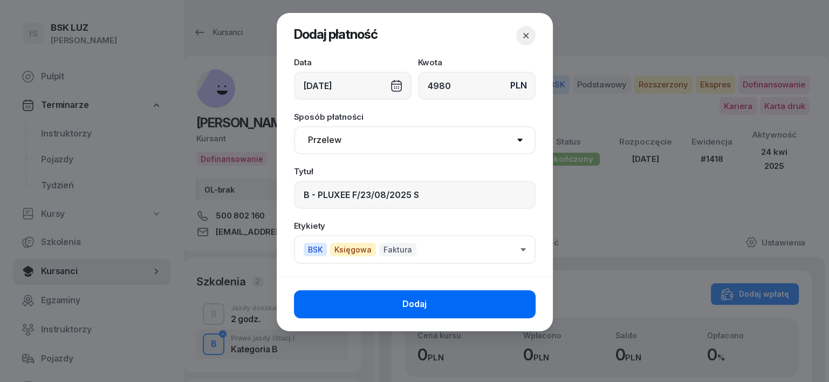
click at [521, 307] on button "Dodaj" at bounding box center [415, 304] width 242 height 28
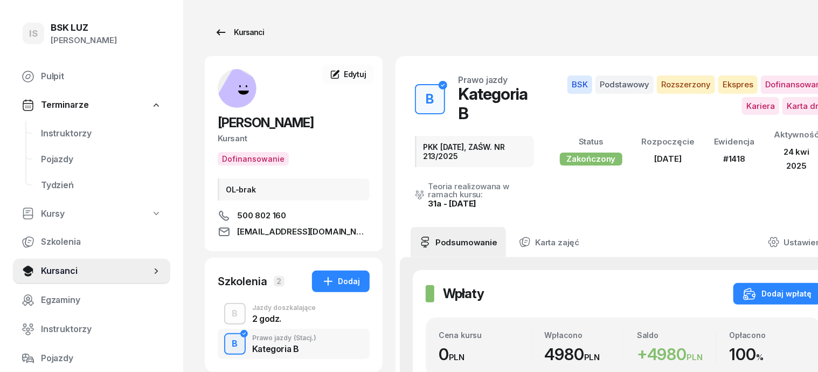
click at [229, 36] on div "Kursanci" at bounding box center [240, 32] width 50 height 13
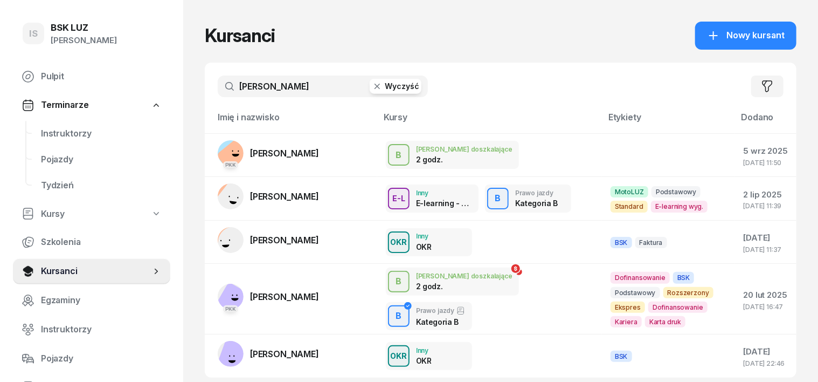
click at [372, 86] on icon "button" at bounding box center [377, 86] width 11 height 11
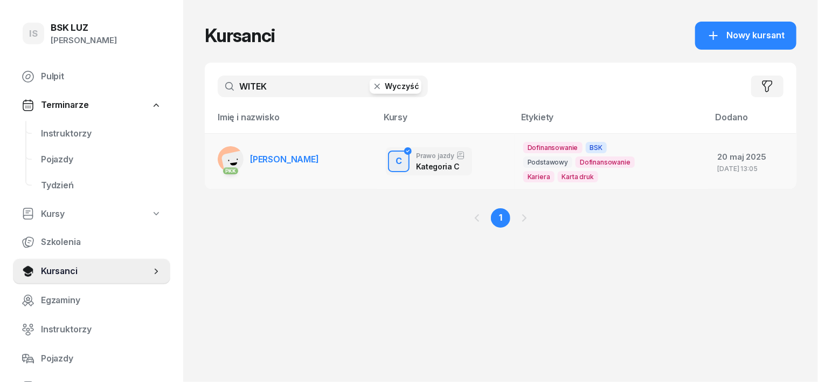
type input "WITEK"
click at [221, 157] on rect at bounding box center [236, 164] width 31 height 31
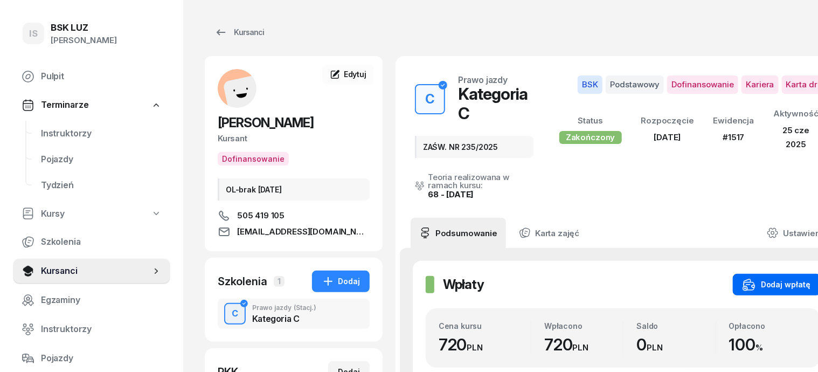
click at [774, 278] on div "Dodaj wpłatę" at bounding box center [777, 284] width 68 height 13
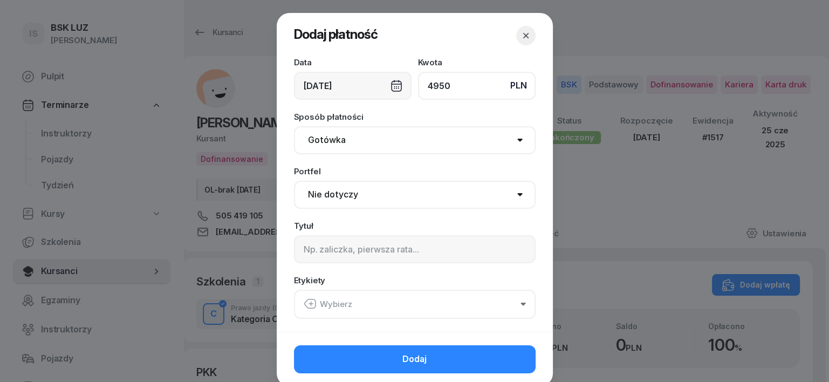
type input "4950"
click at [323, 140] on select "Gotówka Karta Przelew Płatności online BLIK" at bounding box center [415, 140] width 242 height 28
select select "transfer"
click at [294, 126] on select "Gotówka Karta Przelew Płatności online BLIK" at bounding box center [415, 140] width 242 height 28
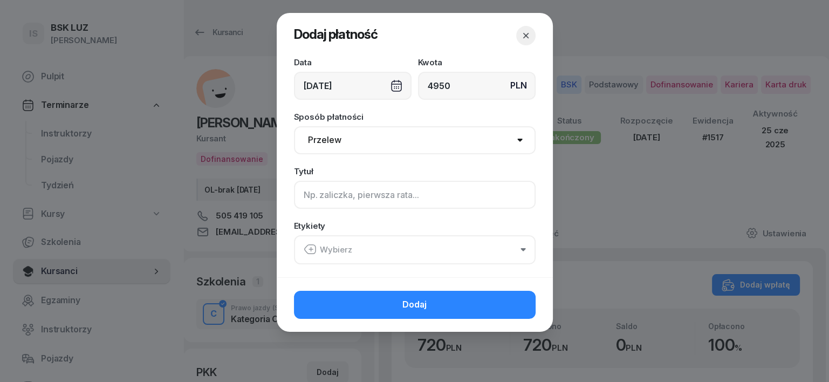
click at [305, 197] on input at bounding box center [415, 195] width 242 height 28
type input "C - PLUXEE - F/19/09/2025 ML"
click at [309, 245] on icon "button" at bounding box center [309, 249] width 11 height 9
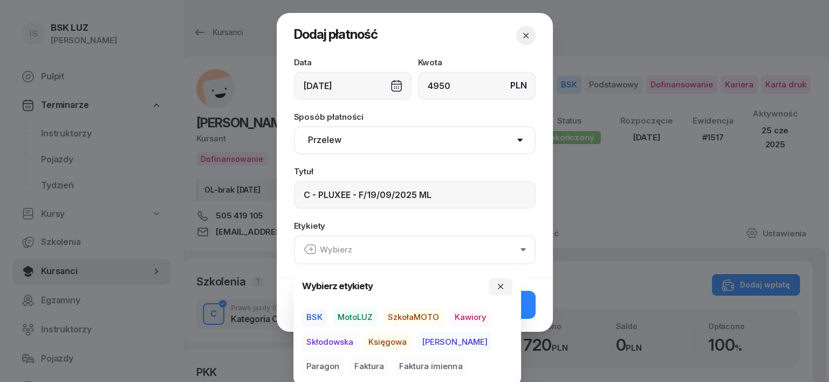
click at [313, 318] on span "BSK" at bounding box center [314, 317] width 25 height 18
click at [385, 341] on span "Księgowa" at bounding box center [387, 341] width 47 height 18
click at [350, 368] on span "Faktura" at bounding box center [369, 366] width 38 height 18
drag, startPoint x: 503, startPoint y: 281, endPoint x: 504, endPoint y: 290, distance: 8.2
click at [503, 281] on icon "button" at bounding box center [500, 285] width 9 height 9
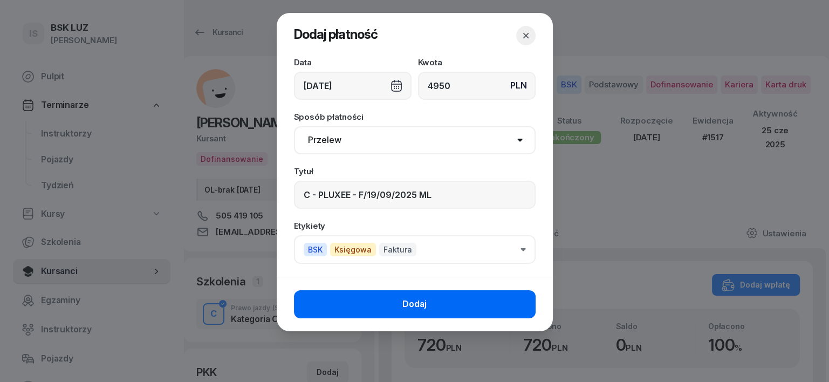
click at [505, 296] on button "Dodaj" at bounding box center [415, 304] width 242 height 28
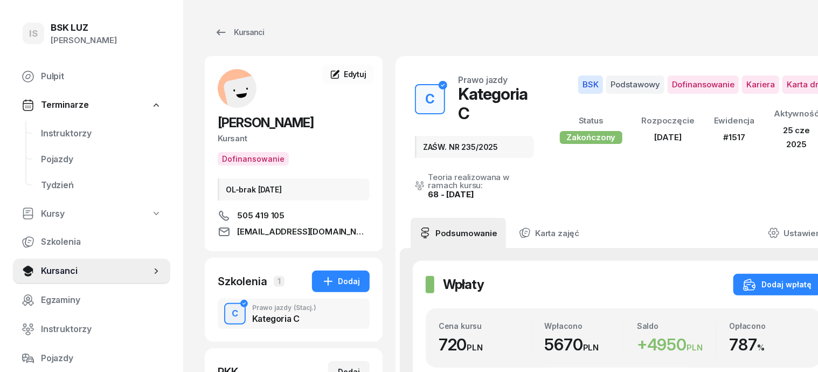
click at [780, 227] on icon at bounding box center [774, 233] width 12 height 12
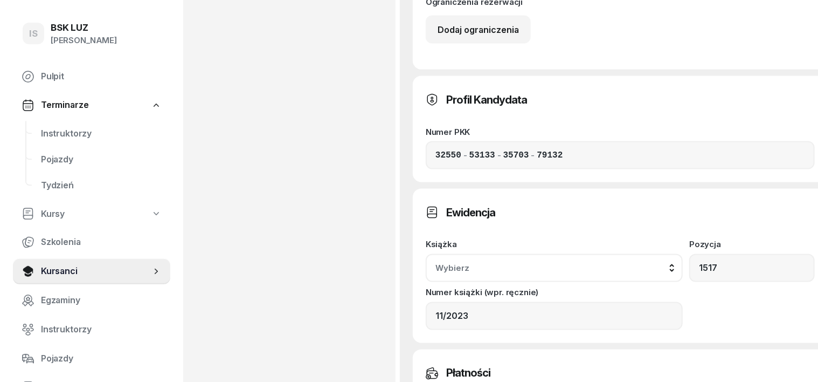
scroll to position [809, 0]
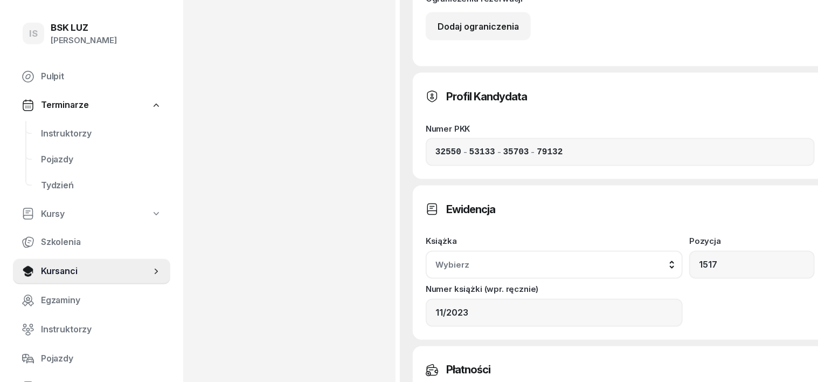
type input "7"
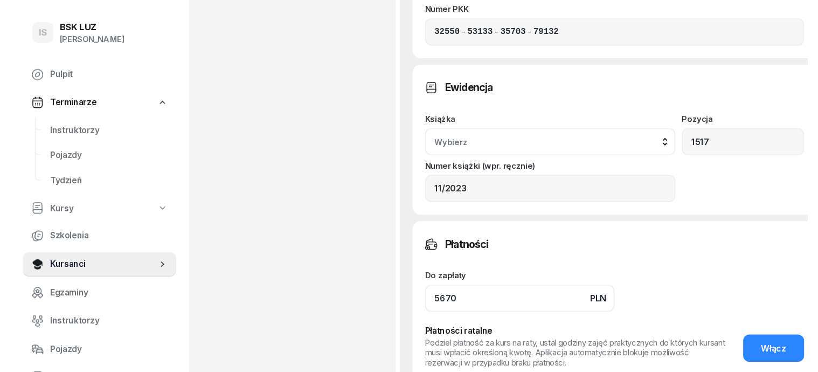
scroll to position [943, 0]
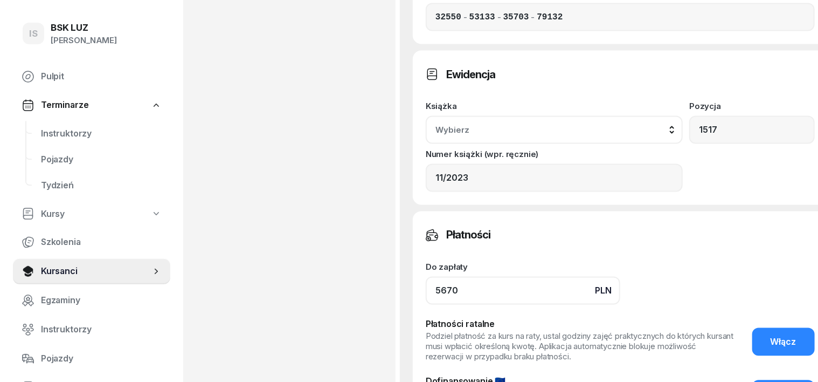
type input "5670"
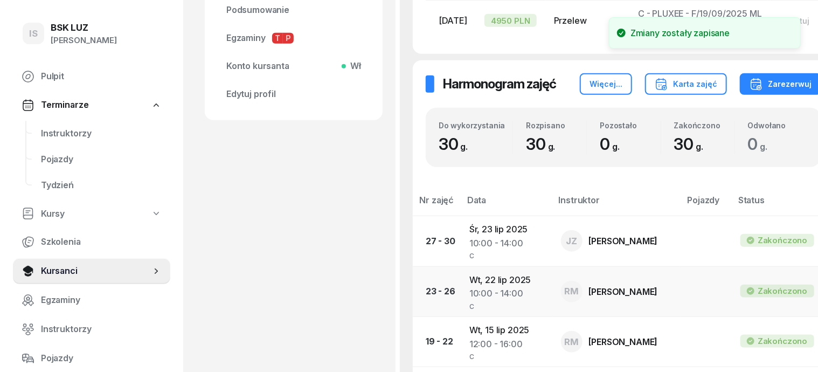
scroll to position [202, 0]
